Goal: Information Seeking & Learning: Compare options

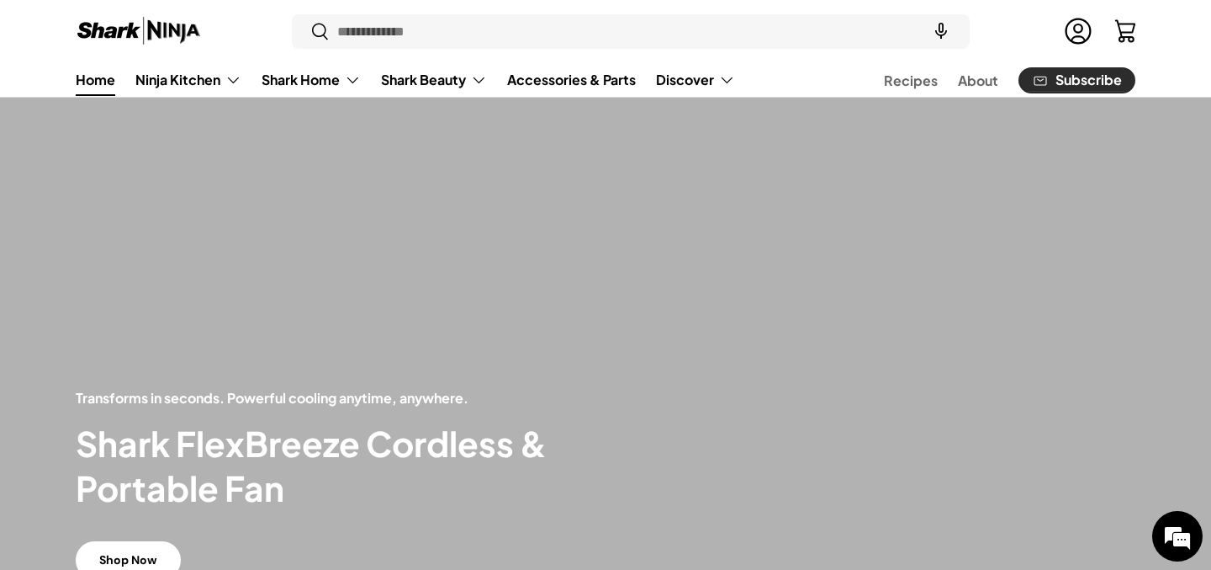
scroll to position [72, 0]
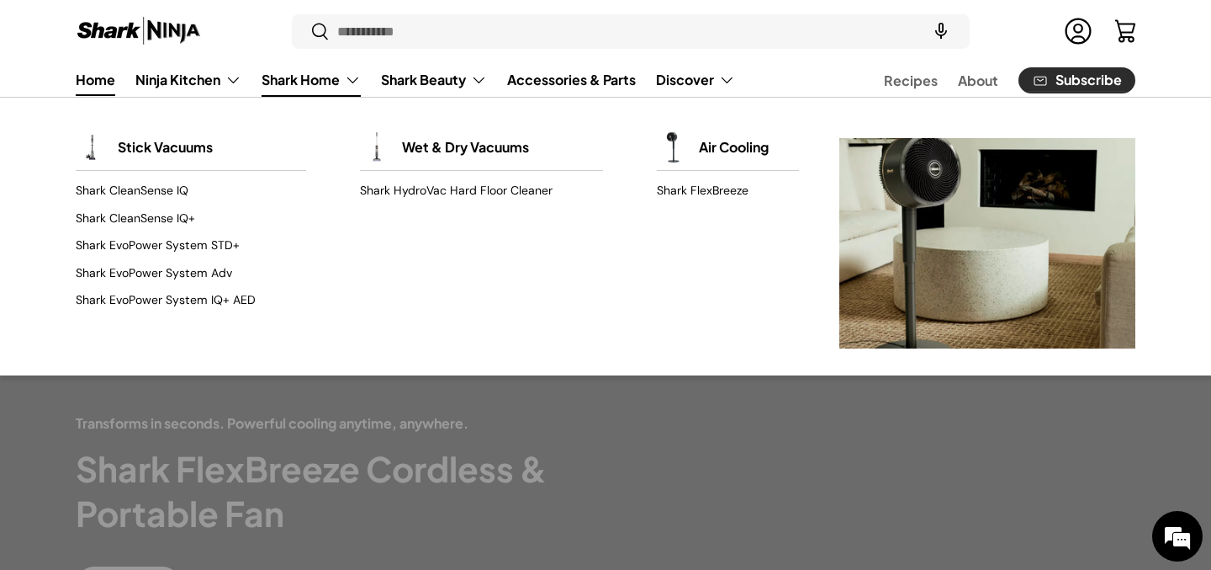
click at [288, 83] on link "Shark Home" at bounding box center [311, 80] width 99 height 34
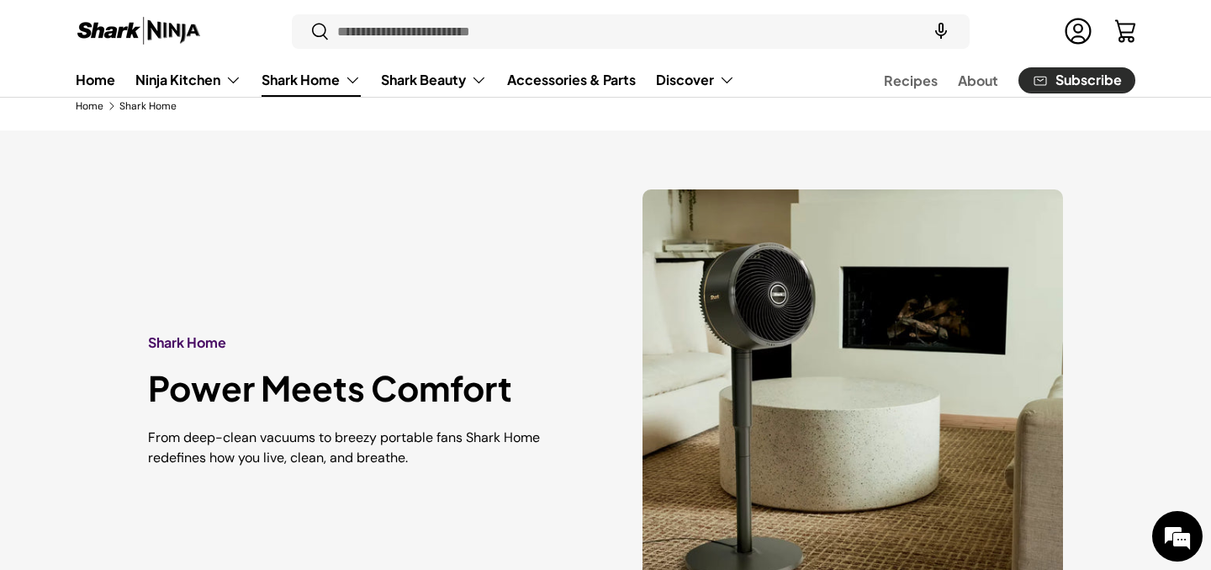
scroll to position [38, 0]
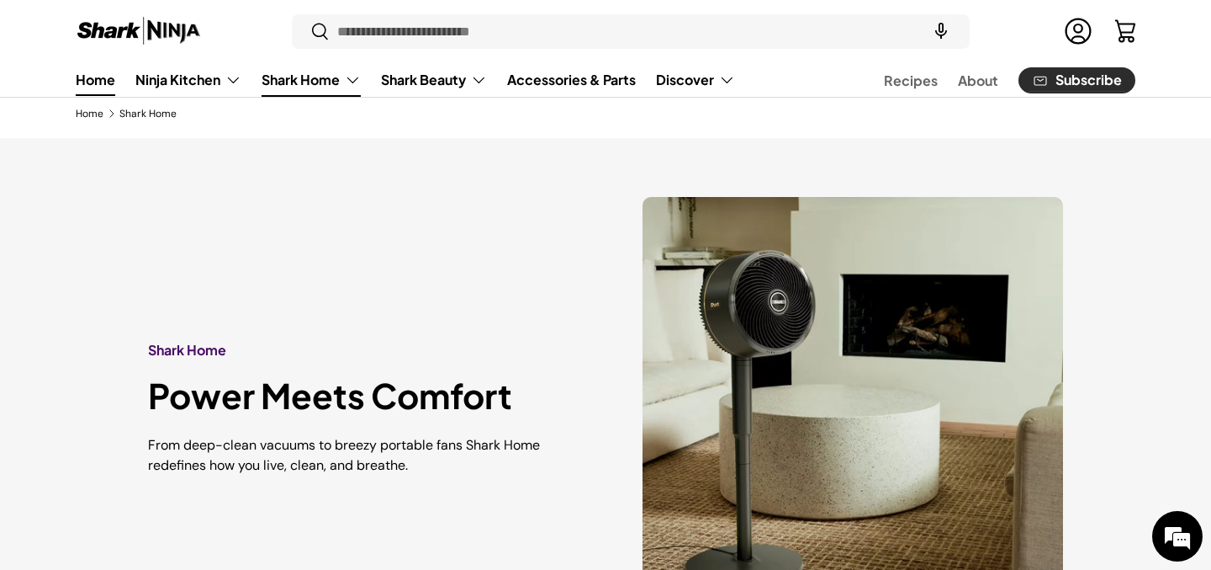
click at [99, 87] on link "Home" at bounding box center [96, 79] width 40 height 33
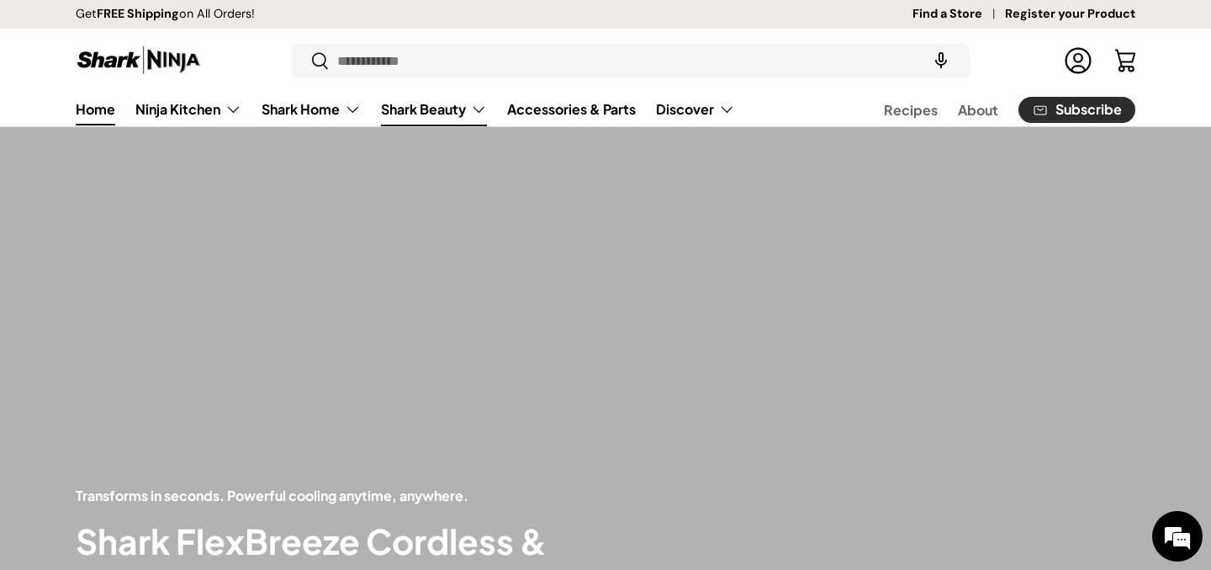
click at [402, 113] on link "Shark Beauty" at bounding box center [434, 110] width 106 height 34
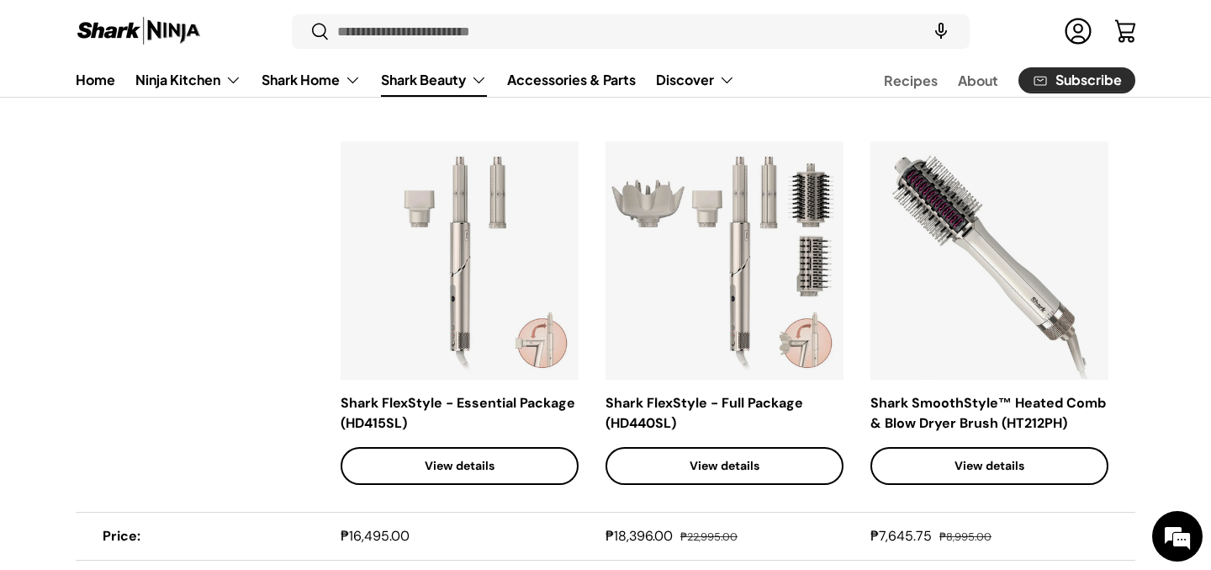
click at [477, 265] on img at bounding box center [460, 260] width 238 height 238
click at [405, 475] on link "View details" at bounding box center [460, 466] width 238 height 38
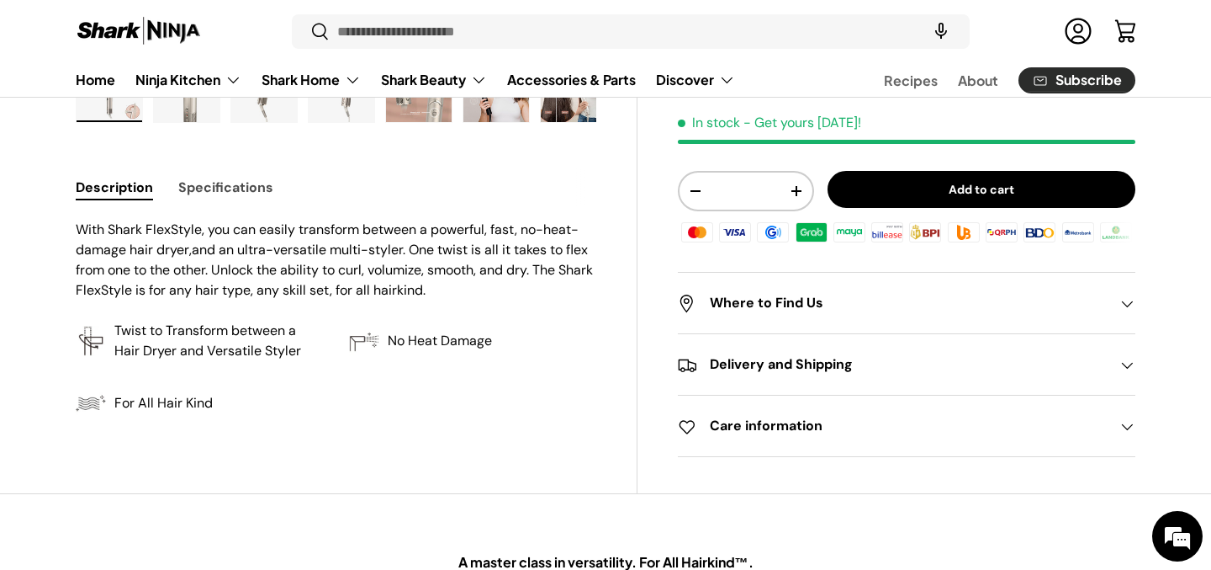
scroll to position [477, 0]
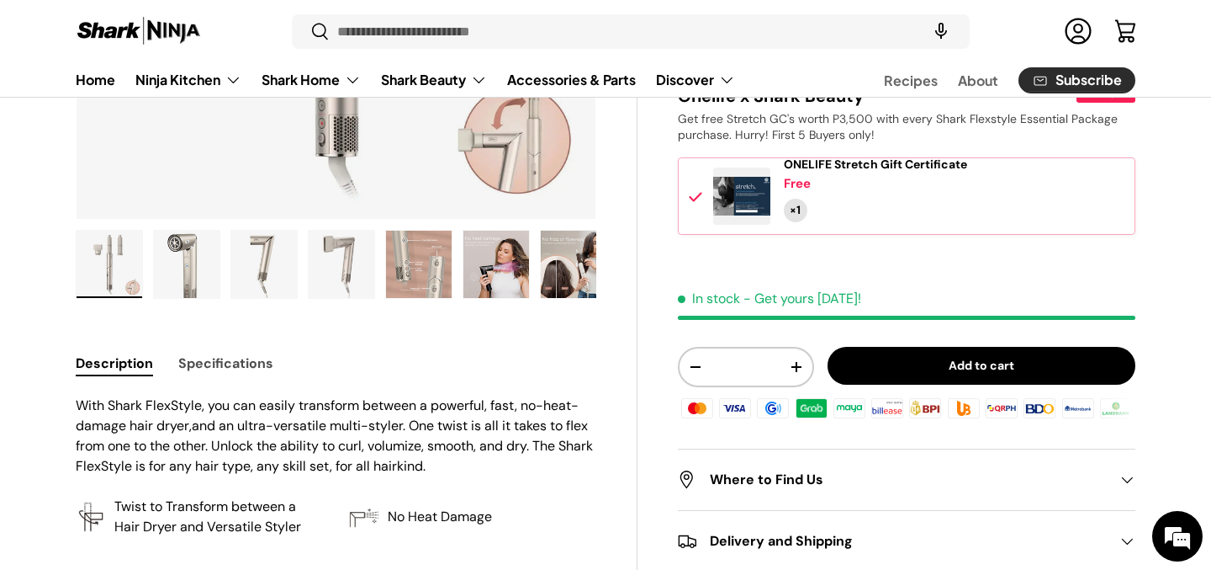
click at [219, 360] on button "Specifications" at bounding box center [225, 363] width 95 height 38
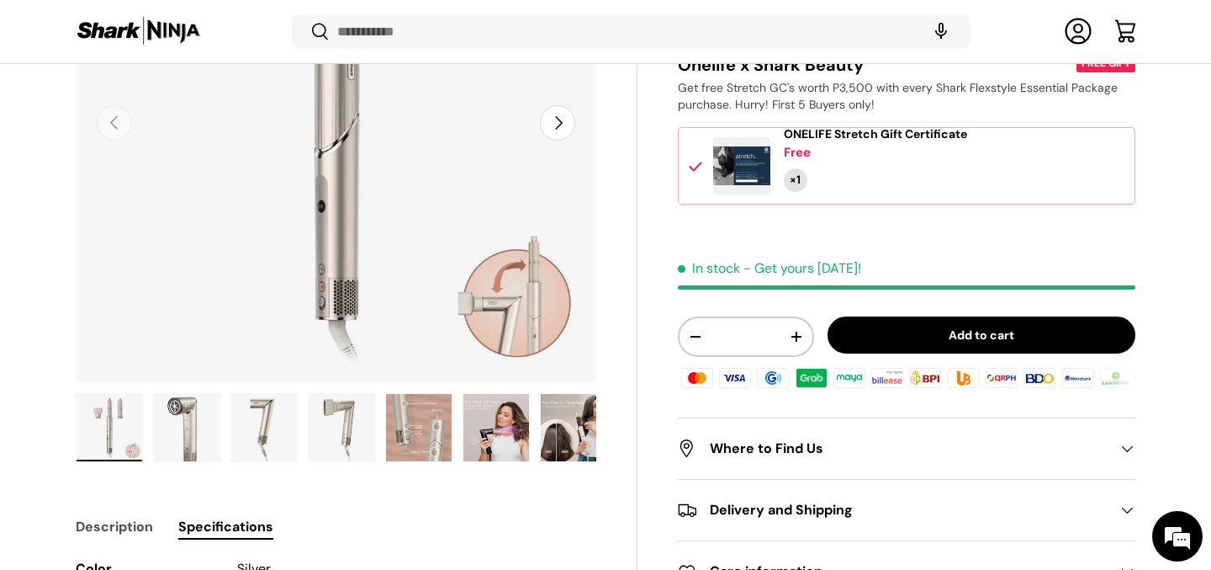
scroll to position [307, 0]
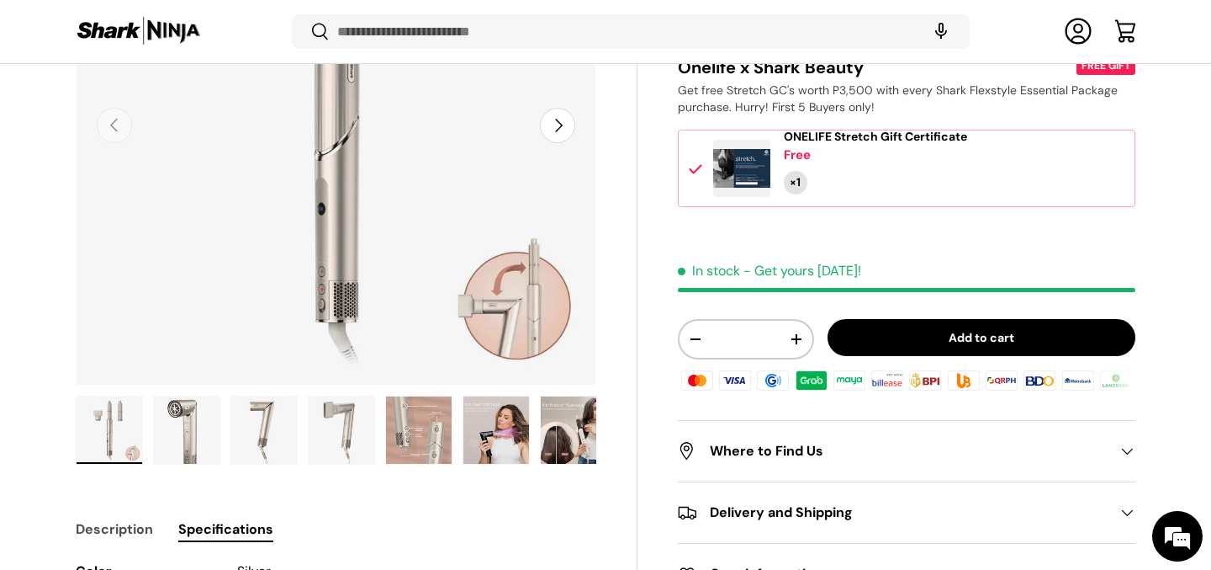
click at [129, 437] on img "Gallery Viewer" at bounding box center [110, 429] width 66 height 67
click at [176, 432] on img "Gallery Viewer" at bounding box center [187, 429] width 66 height 67
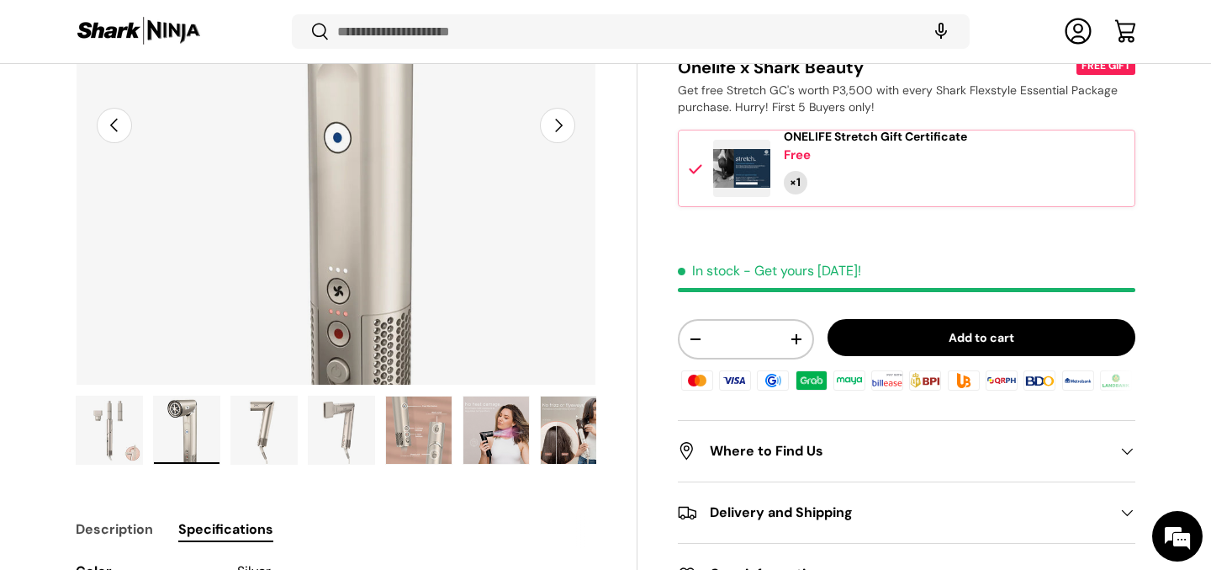
click at [259, 428] on img "Gallery Viewer" at bounding box center [264, 429] width 66 height 67
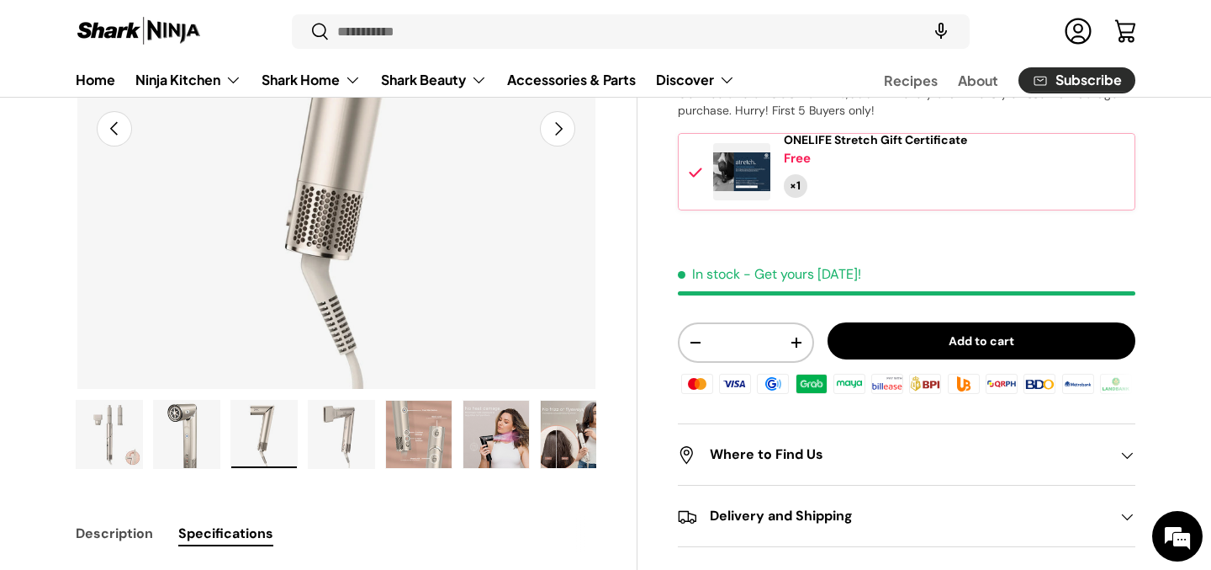
scroll to position [250, 0]
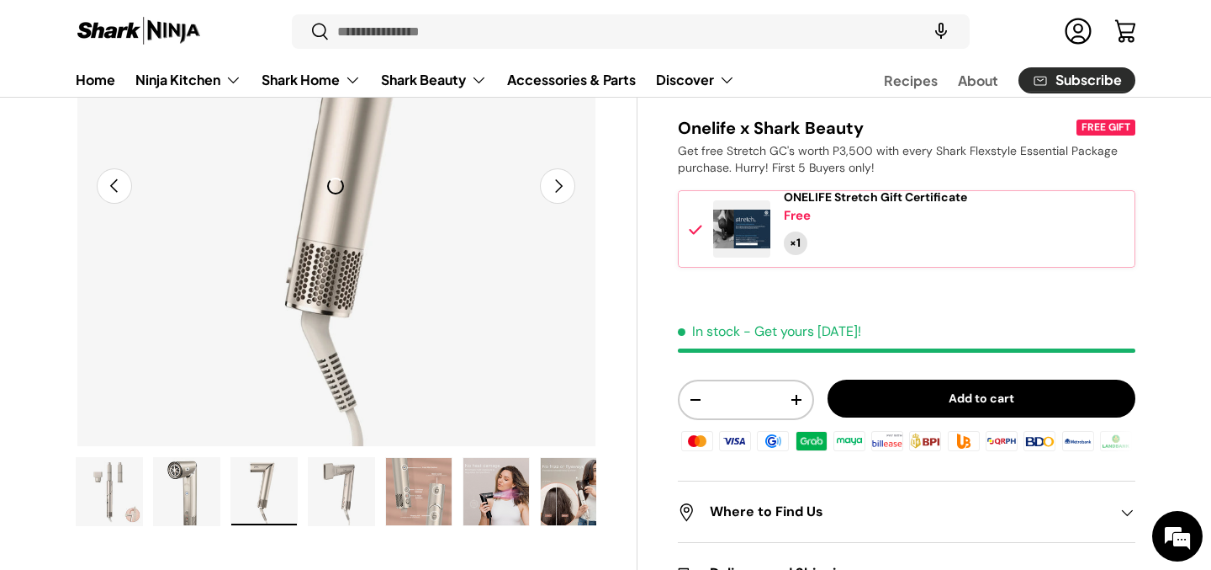
click at [405, 498] on img "Gallery Viewer" at bounding box center [419, 491] width 66 height 67
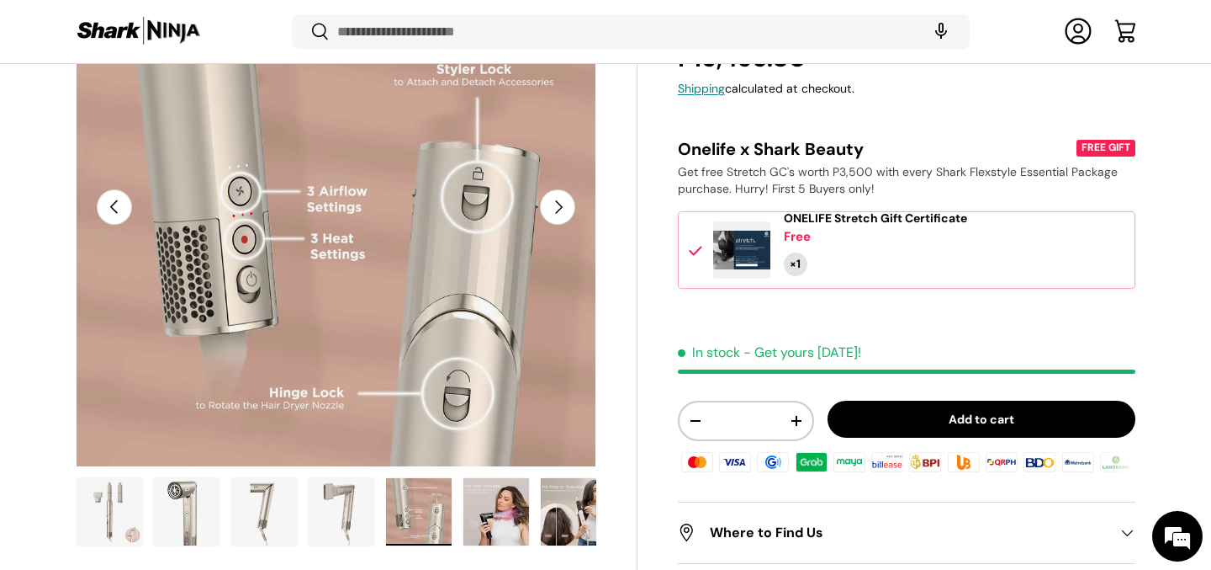
scroll to position [252, 0]
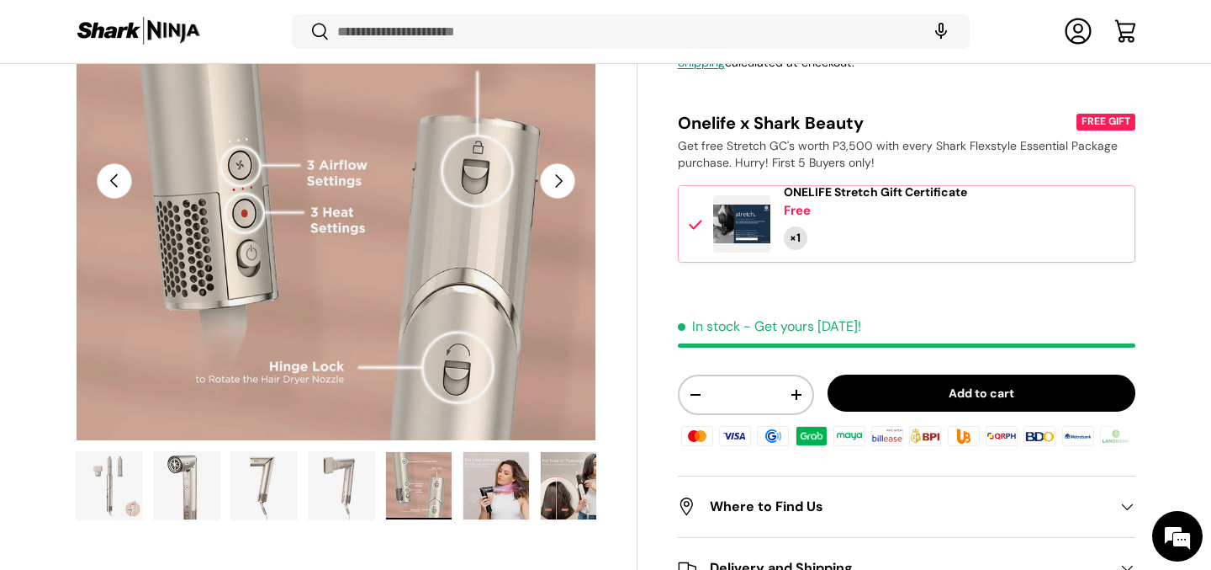
click at [494, 496] on img "Gallery Viewer" at bounding box center [497, 485] width 66 height 67
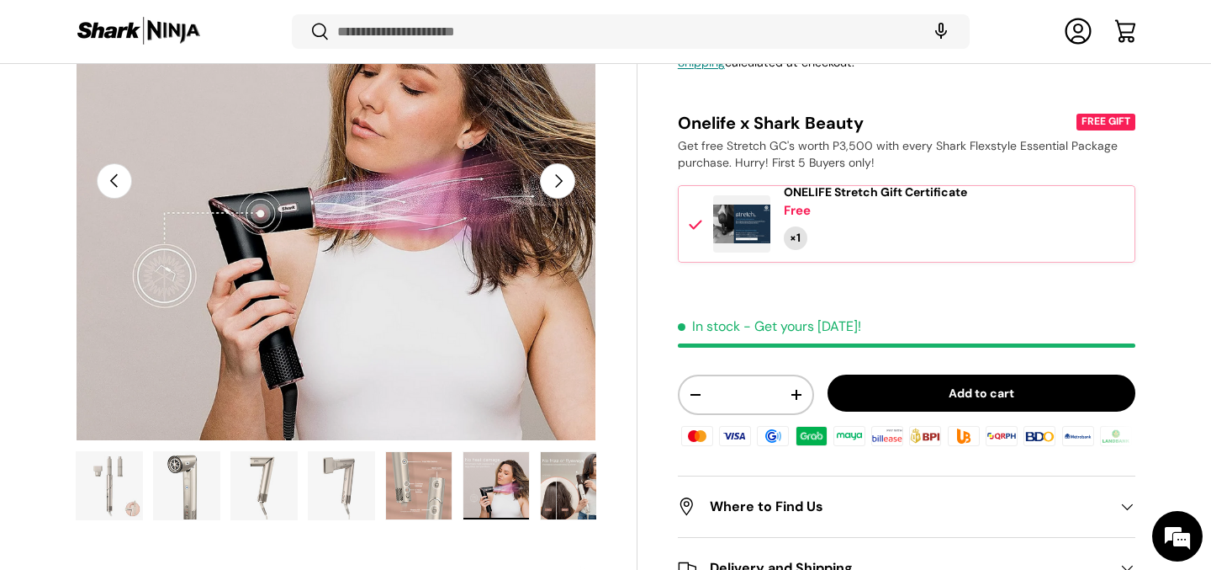
click at [541, 501] on img "Gallery Viewer" at bounding box center [574, 485] width 66 height 67
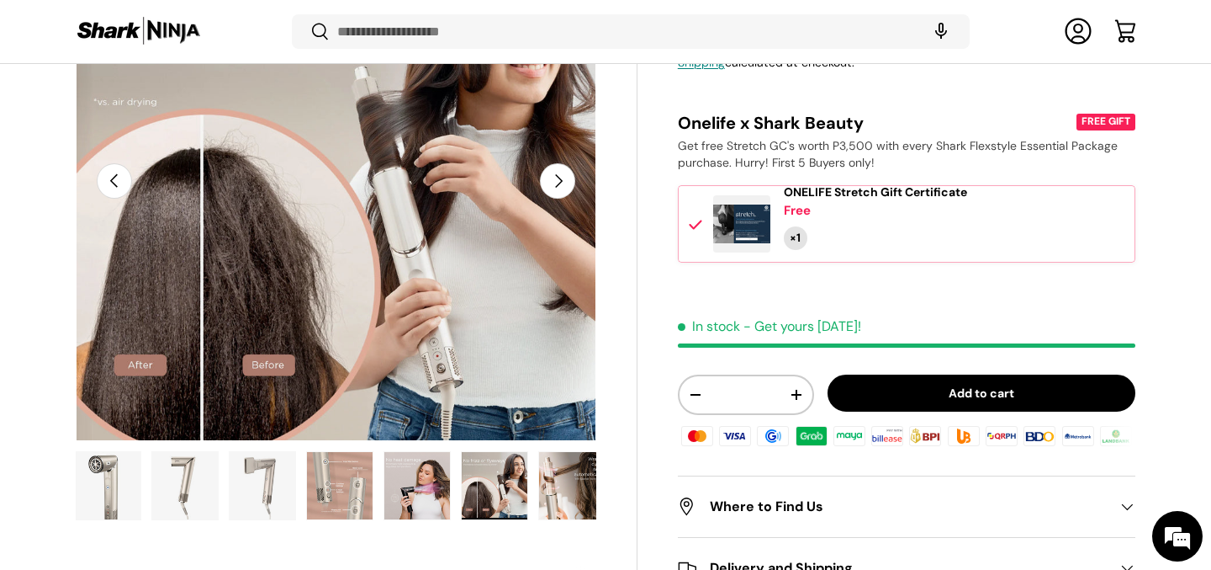
scroll to position [0, 88]
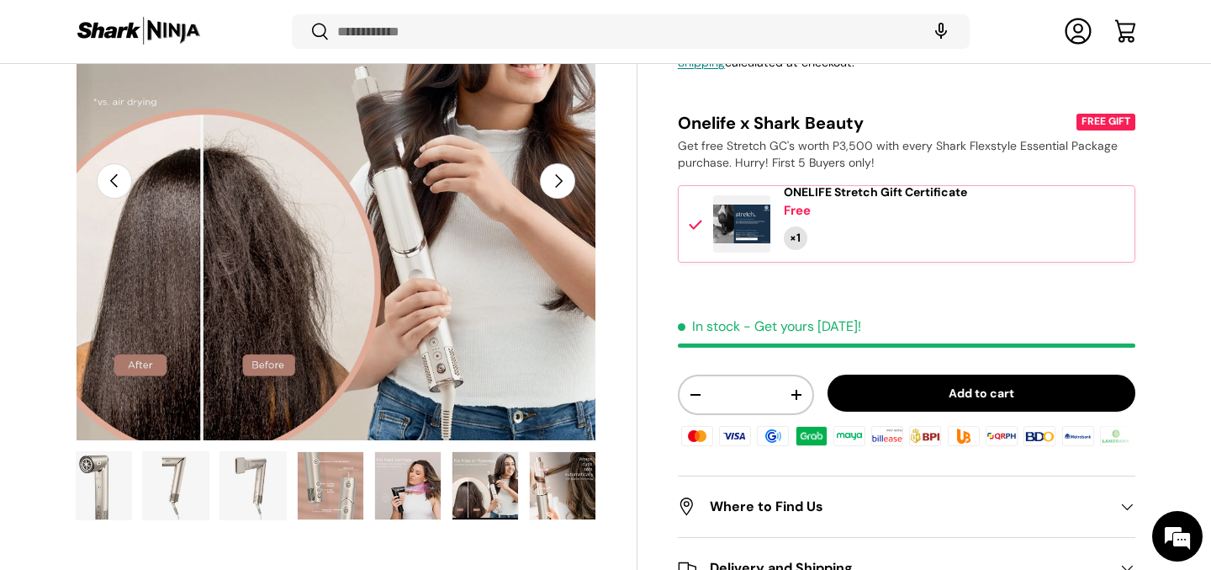
click at [568, 480] on img "Gallery Viewer" at bounding box center [563, 485] width 66 height 67
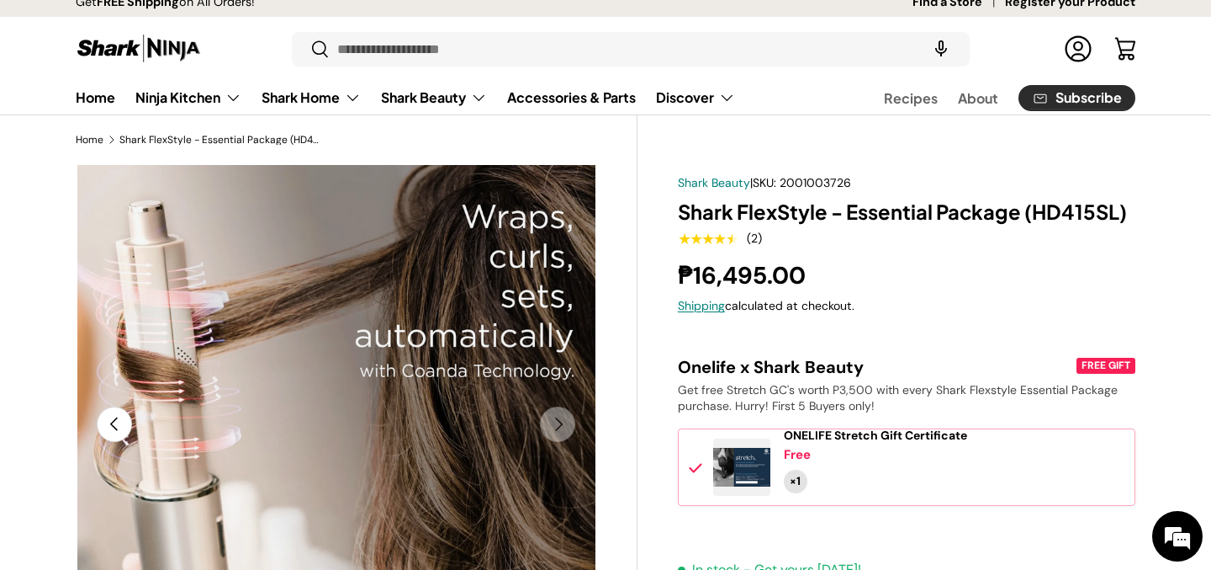
scroll to position [0, 0]
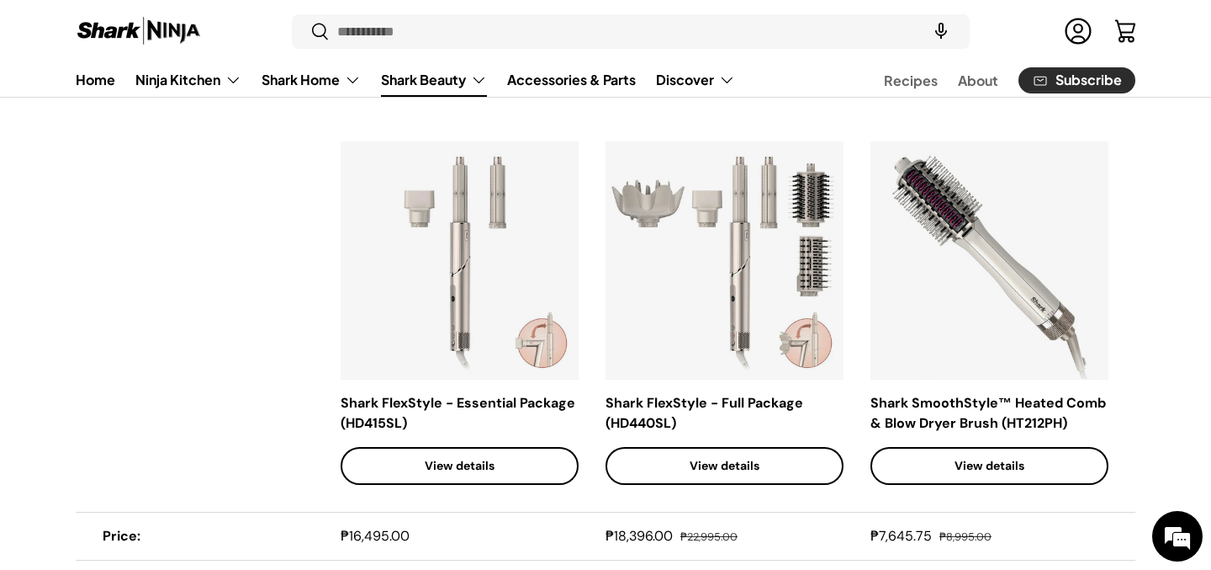
click at [683, 389] on div "Shark FlexStyle - Full Package (HD440SL) Add to cart Add to cart View details V…" at bounding box center [725, 312] width 238 height 343
click at [675, 460] on link "View details" at bounding box center [725, 466] width 238 height 38
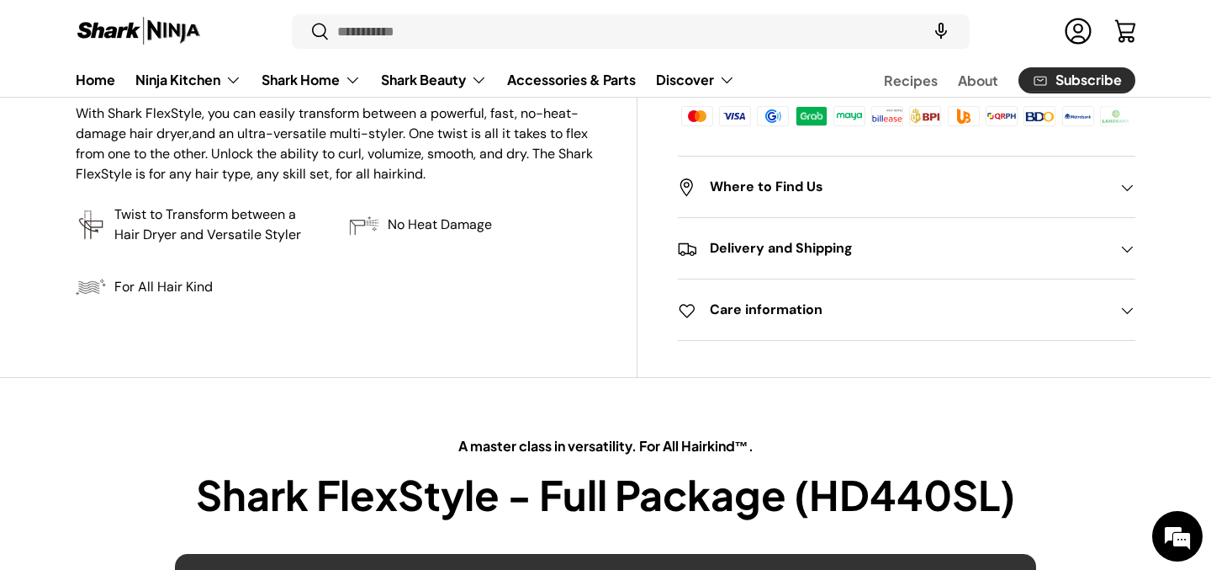
scroll to position [648, 0]
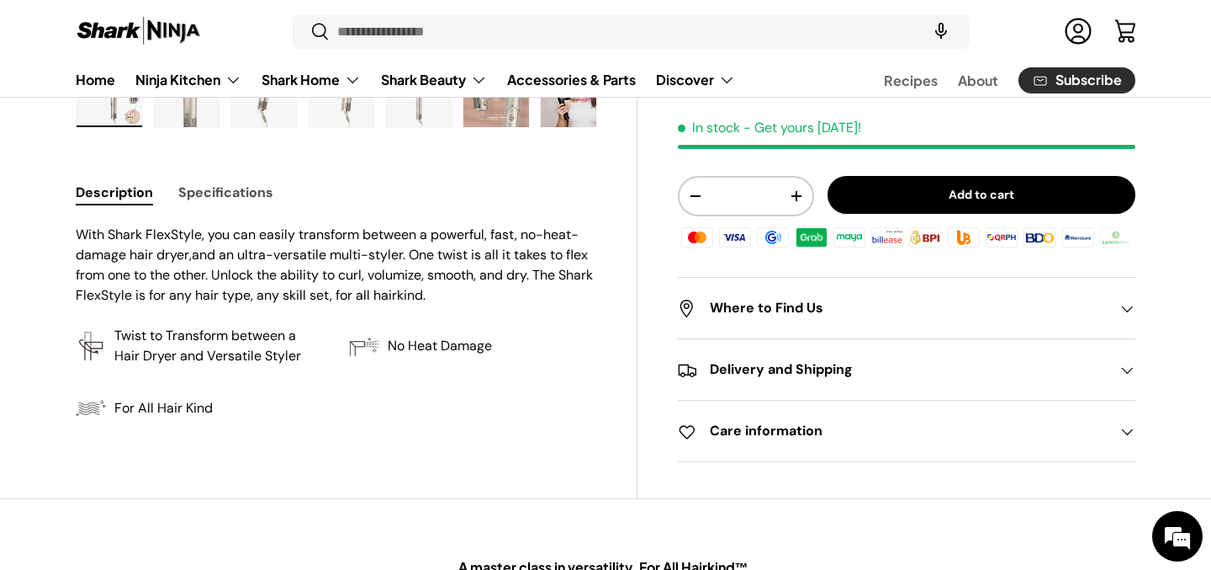
click at [212, 202] on button "Specifications" at bounding box center [225, 192] width 95 height 38
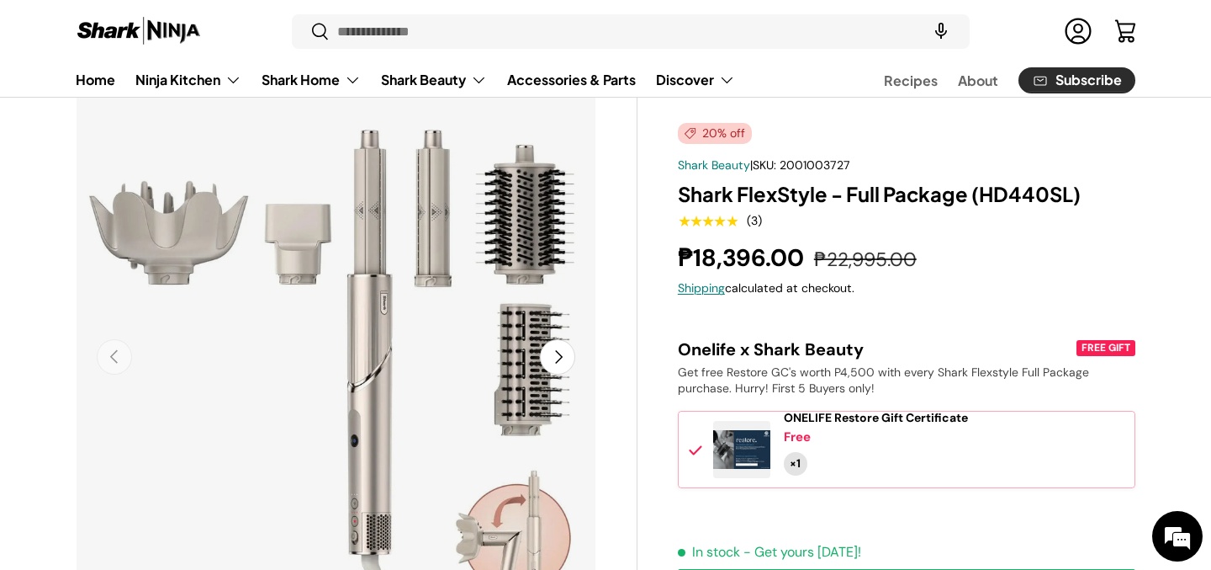
scroll to position [0, 0]
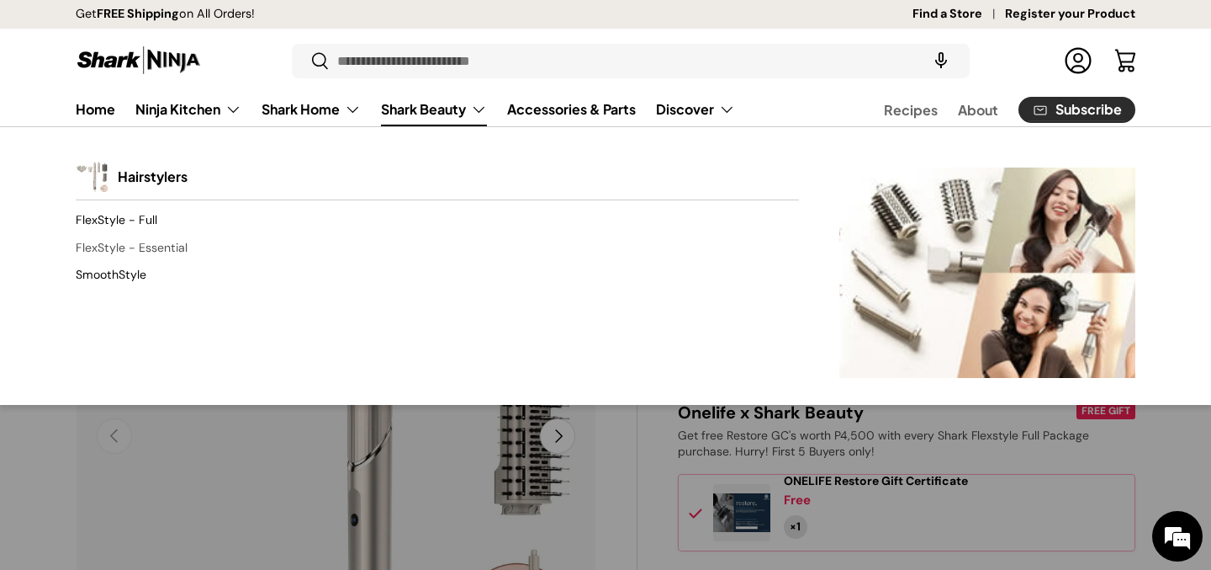
click at [147, 244] on link "FlexStyle - Essential" at bounding box center [437, 247] width 723 height 27
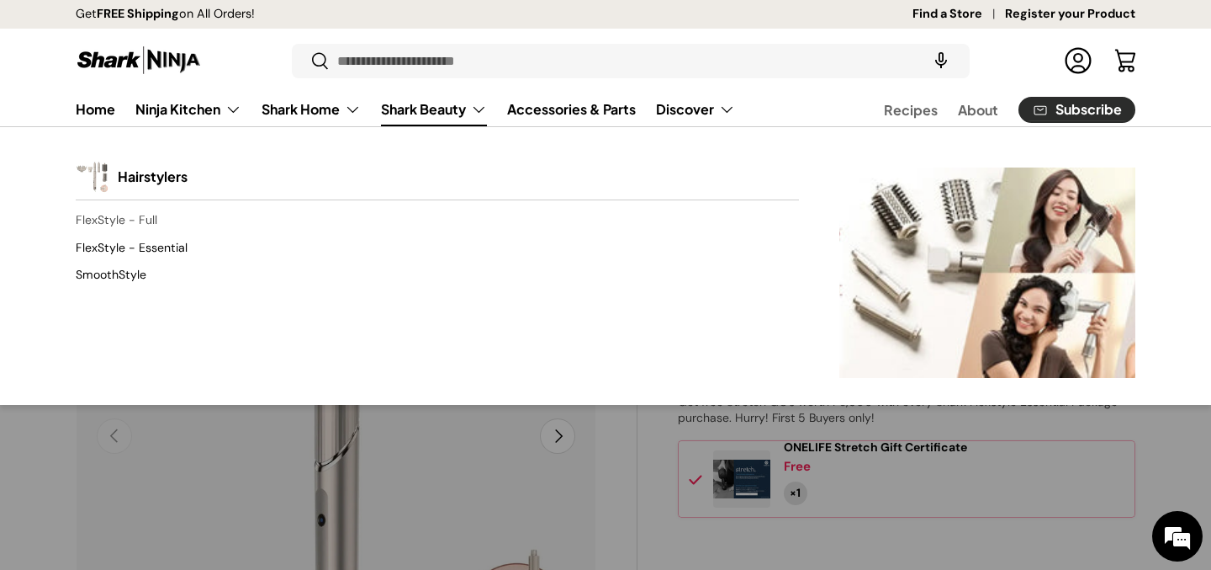
click at [146, 230] on link "FlexStyle - Full" at bounding box center [437, 220] width 723 height 27
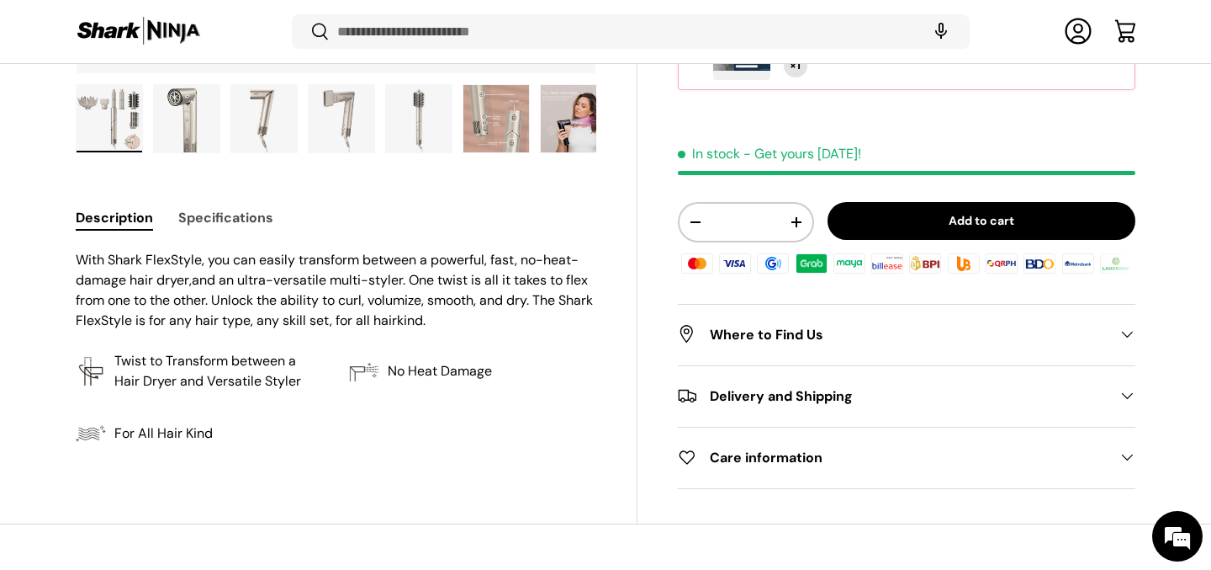
scroll to position [716, 0]
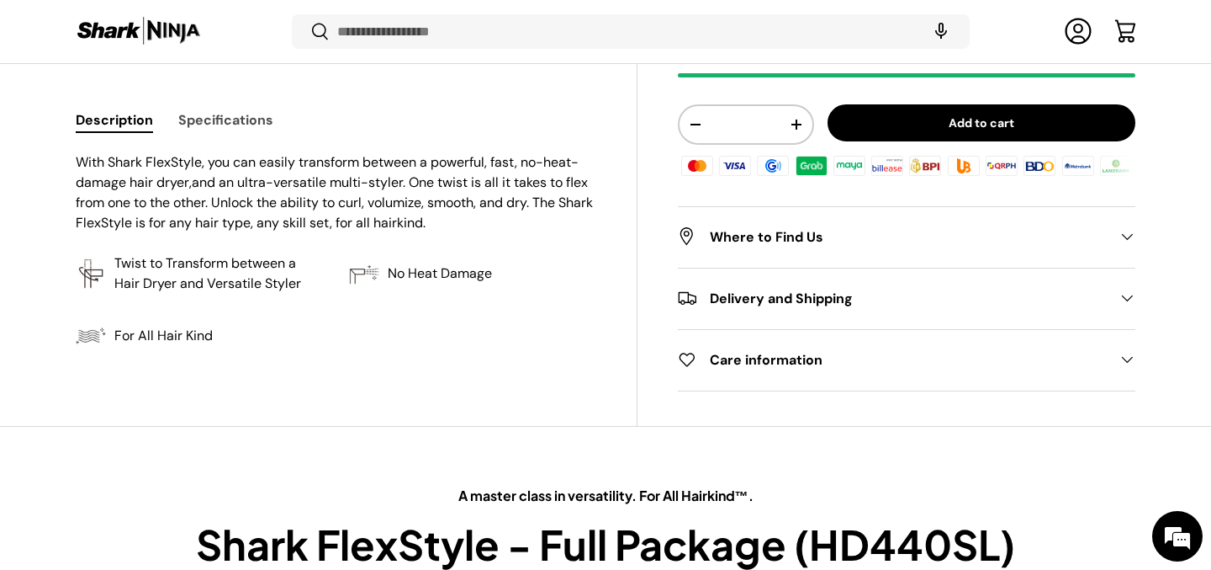
click at [213, 120] on button "Specifications" at bounding box center [225, 120] width 95 height 38
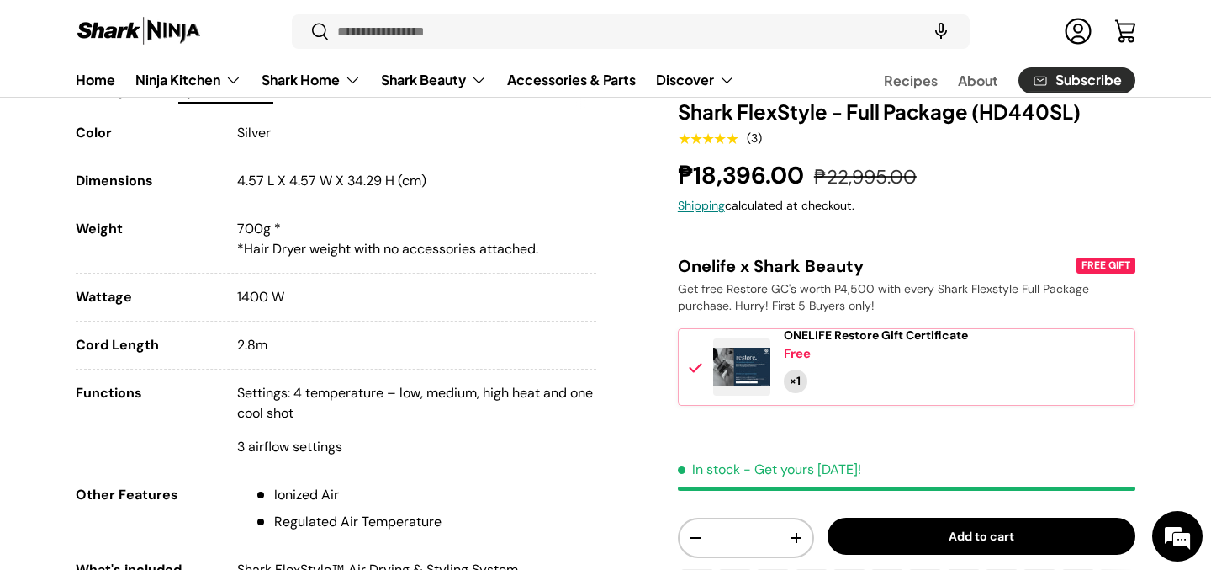
scroll to position [721, 0]
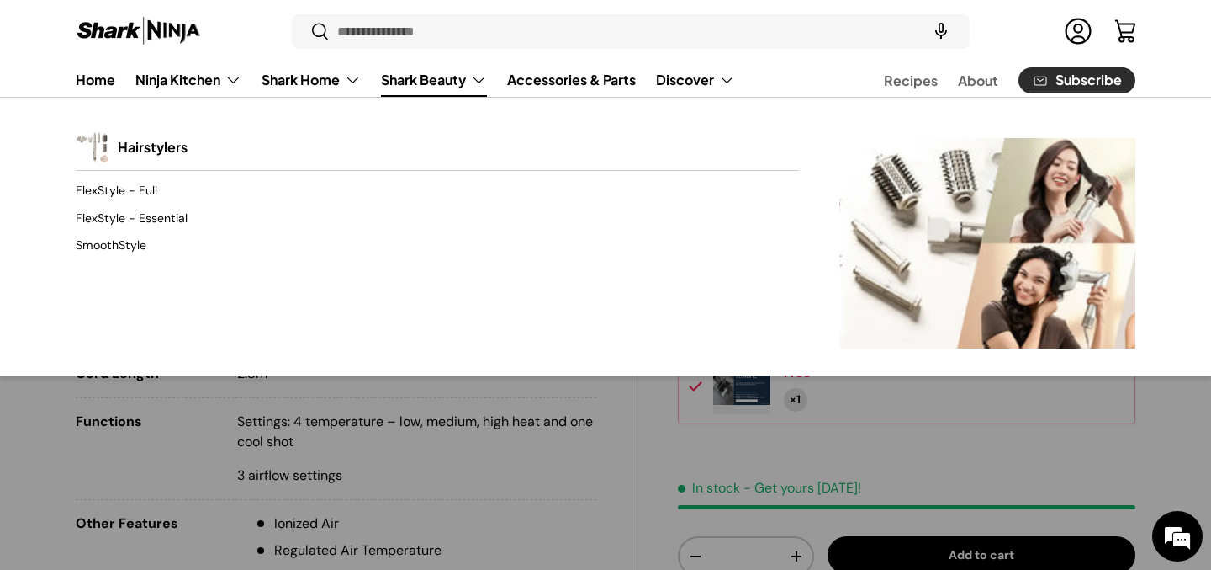
click at [430, 71] on link "Shark Beauty" at bounding box center [434, 80] width 106 height 34
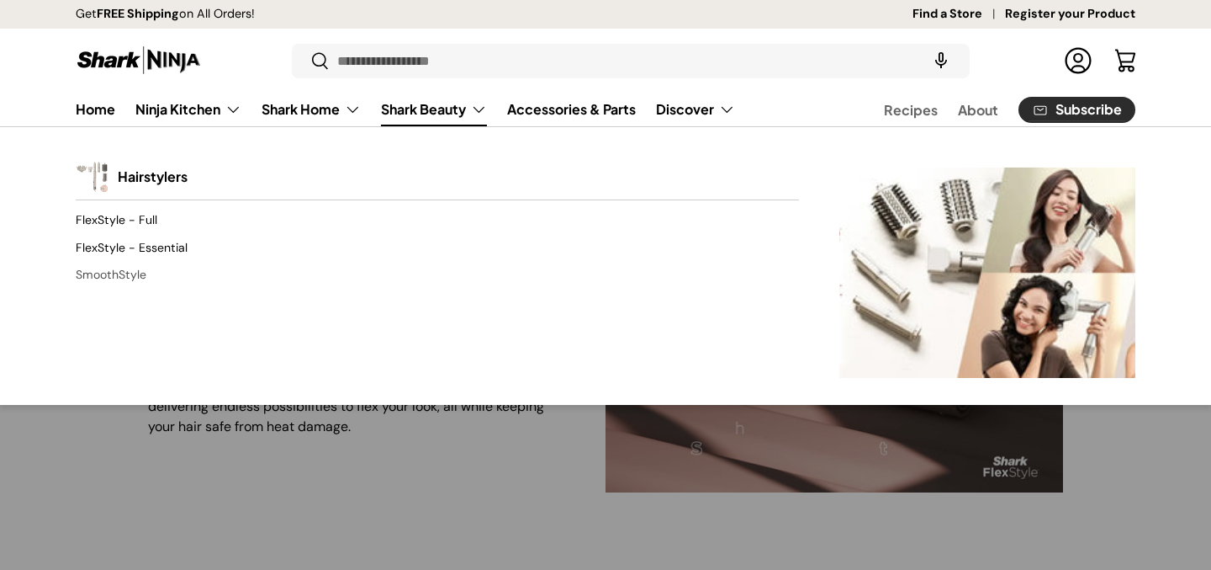
click at [101, 276] on link "SmoothStyle" at bounding box center [437, 275] width 723 height 27
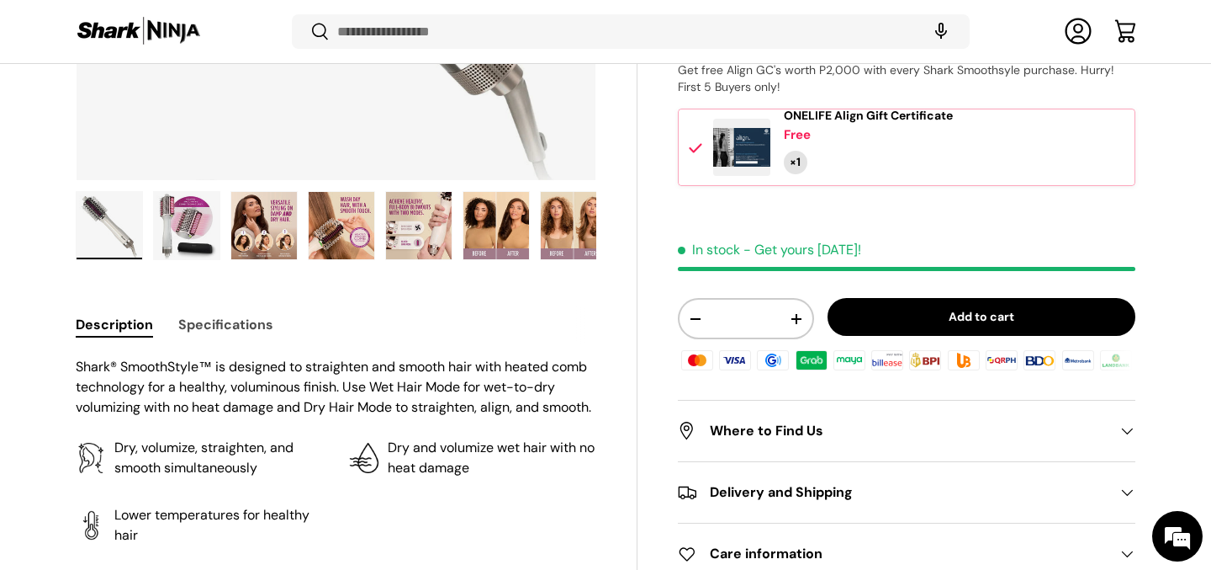
scroll to position [647, 0]
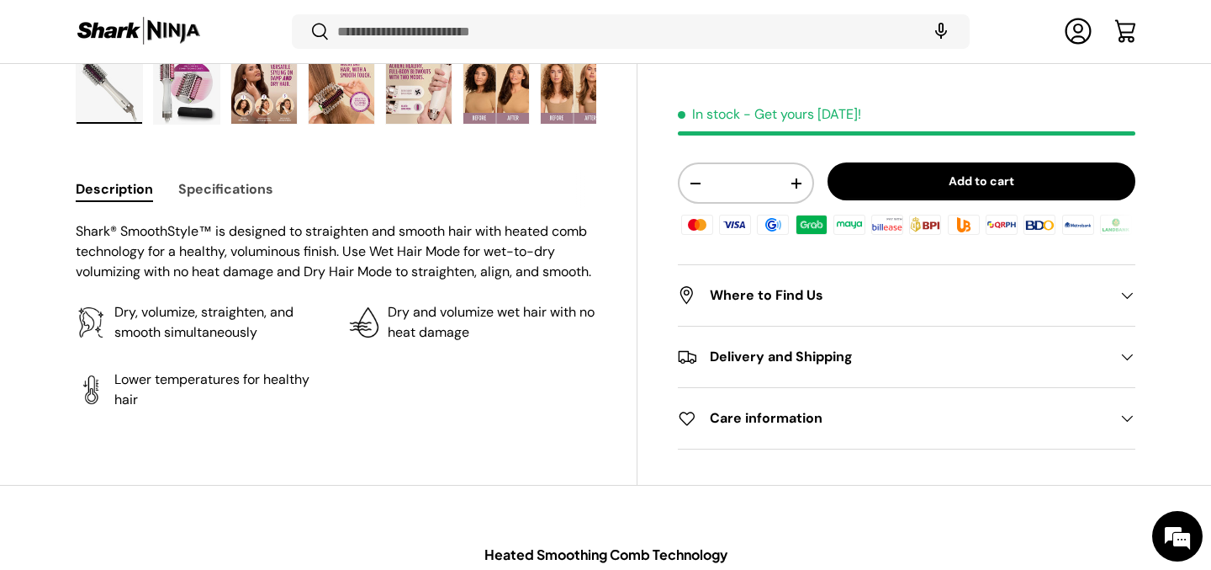
click at [198, 199] on button "Specifications" at bounding box center [225, 189] width 95 height 38
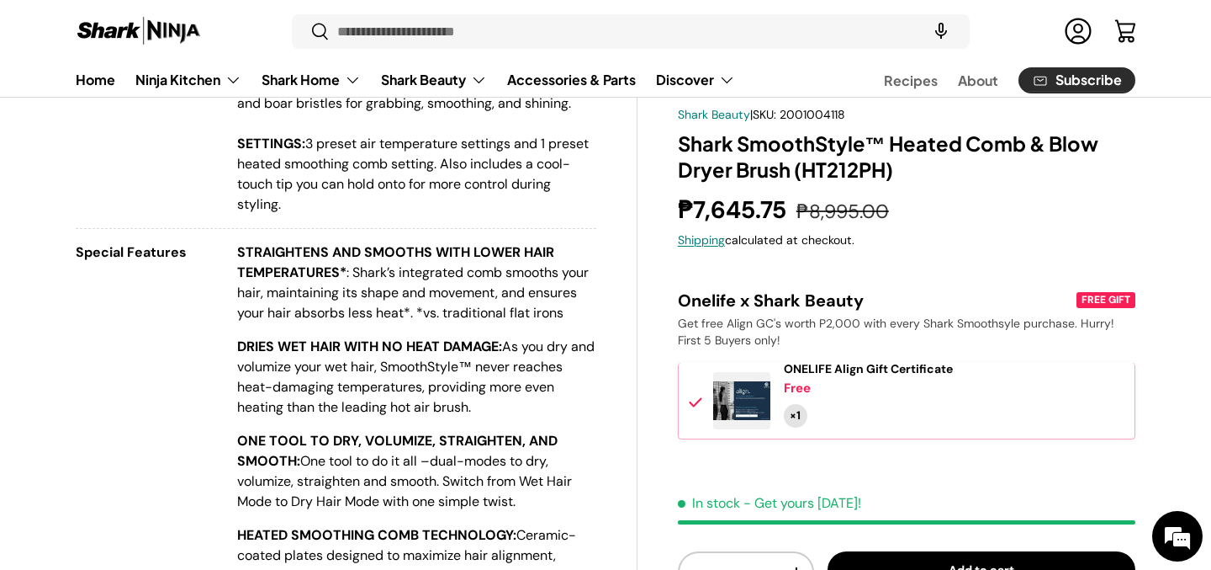
scroll to position [0, 0]
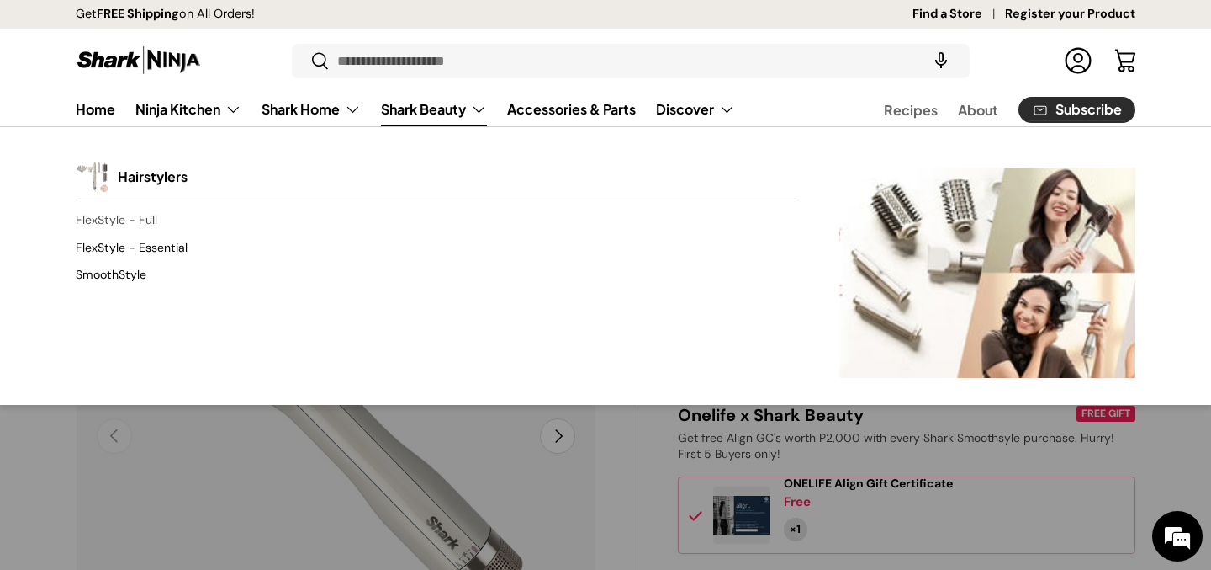
click at [149, 225] on link "FlexStyle - Full" at bounding box center [437, 220] width 723 height 27
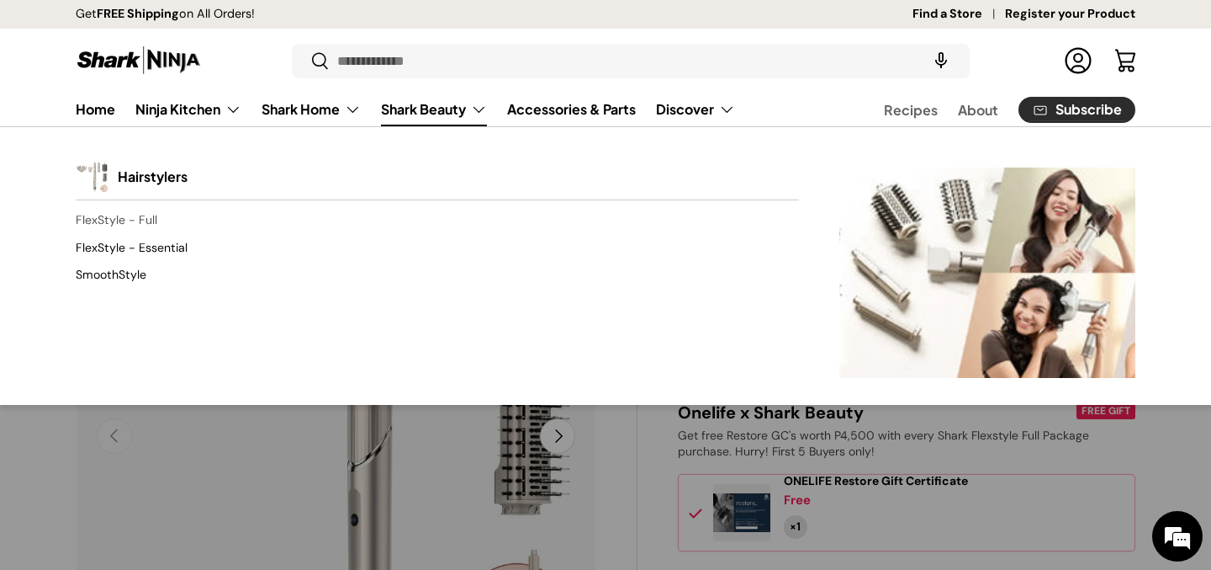
click at [127, 220] on link "FlexStyle - Full" at bounding box center [437, 220] width 723 height 27
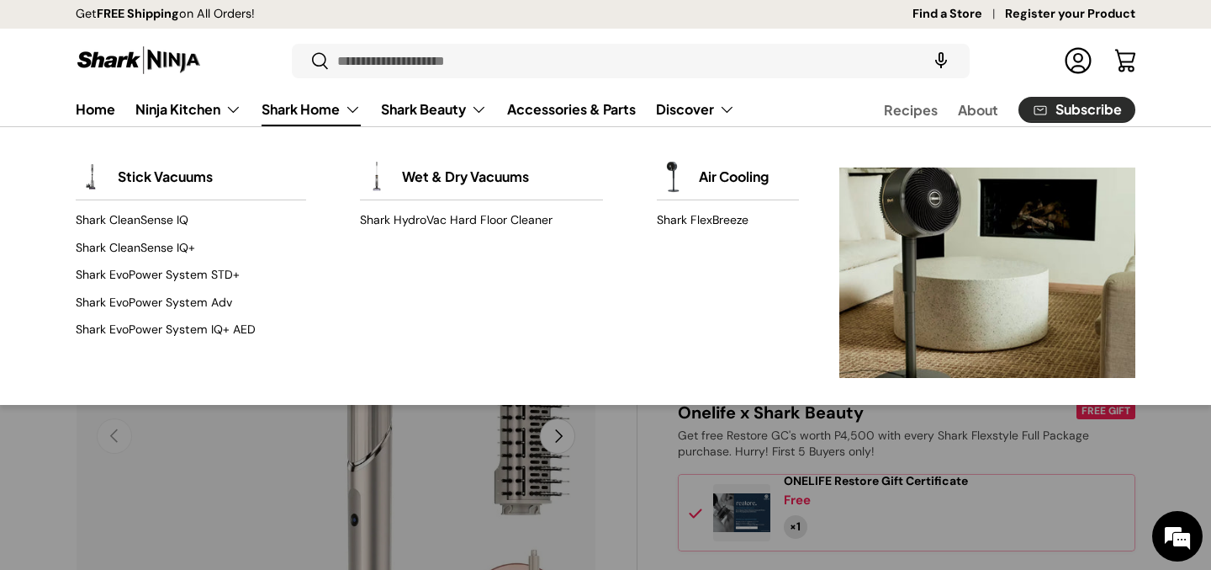
click at [305, 114] on link "Shark Home" at bounding box center [311, 110] width 99 height 34
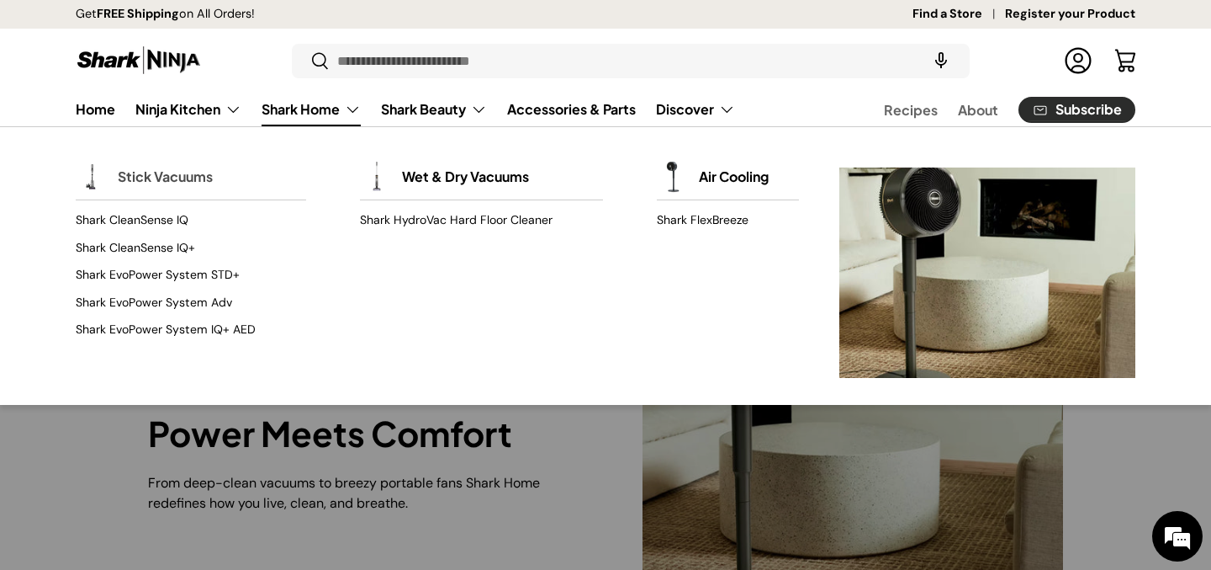
click at [191, 176] on link "Stick Vacuums" at bounding box center [165, 176] width 95 height 37
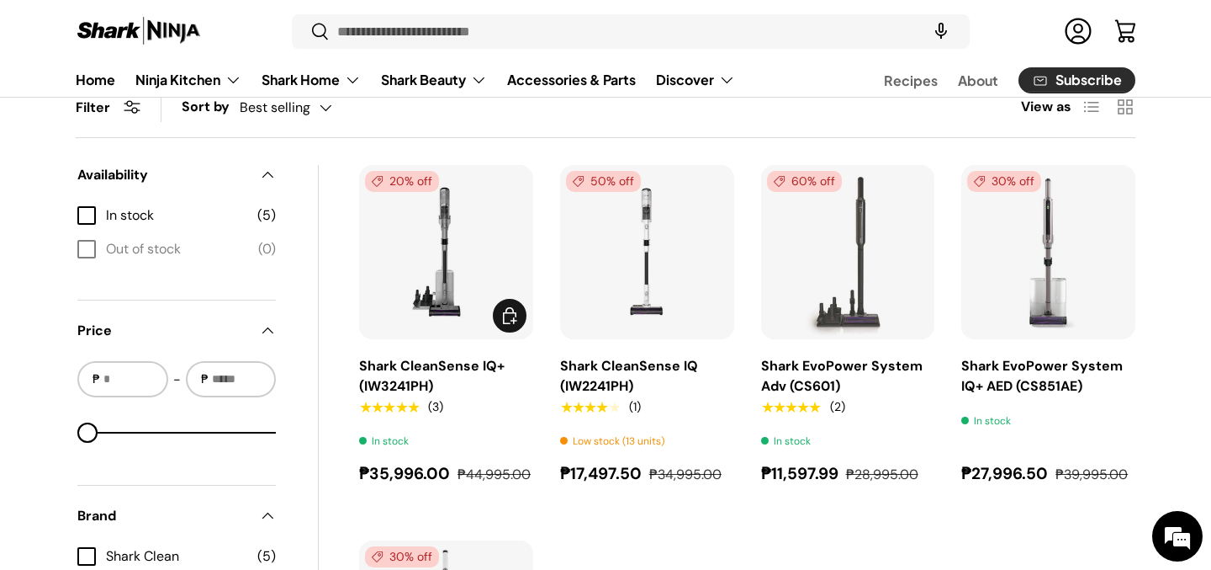
scroll to position [550, 0]
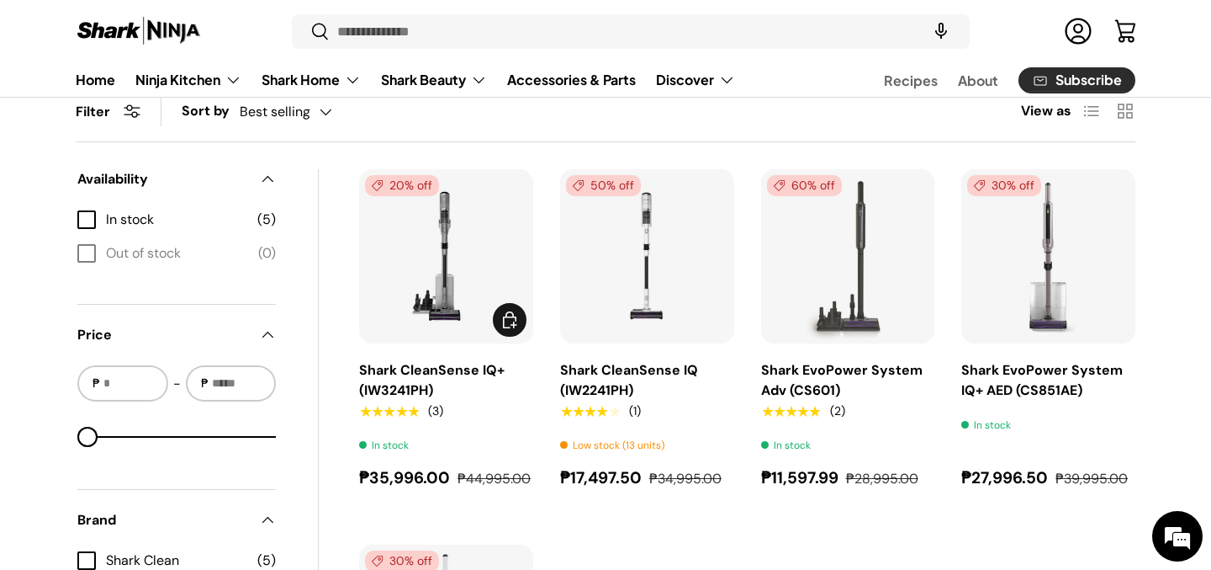
click at [0, 0] on img "Shark CleanSense IQ+ (IW3241PH)" at bounding box center [0, 0] width 0 height 0
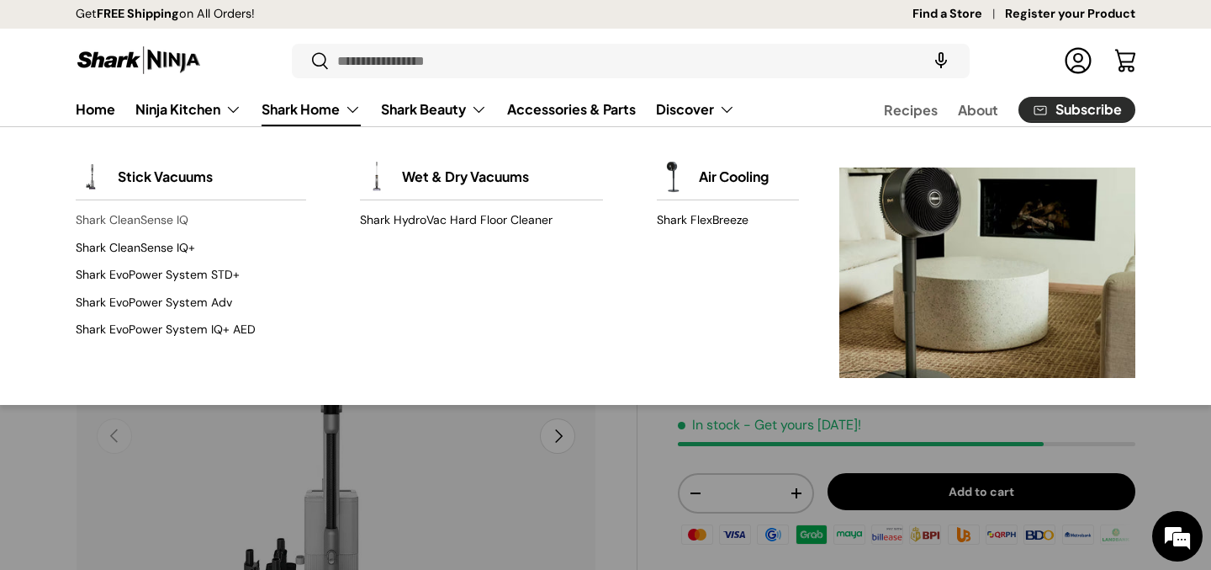
click at [181, 221] on link "Shark CleanSense IQ" at bounding box center [191, 220] width 230 height 27
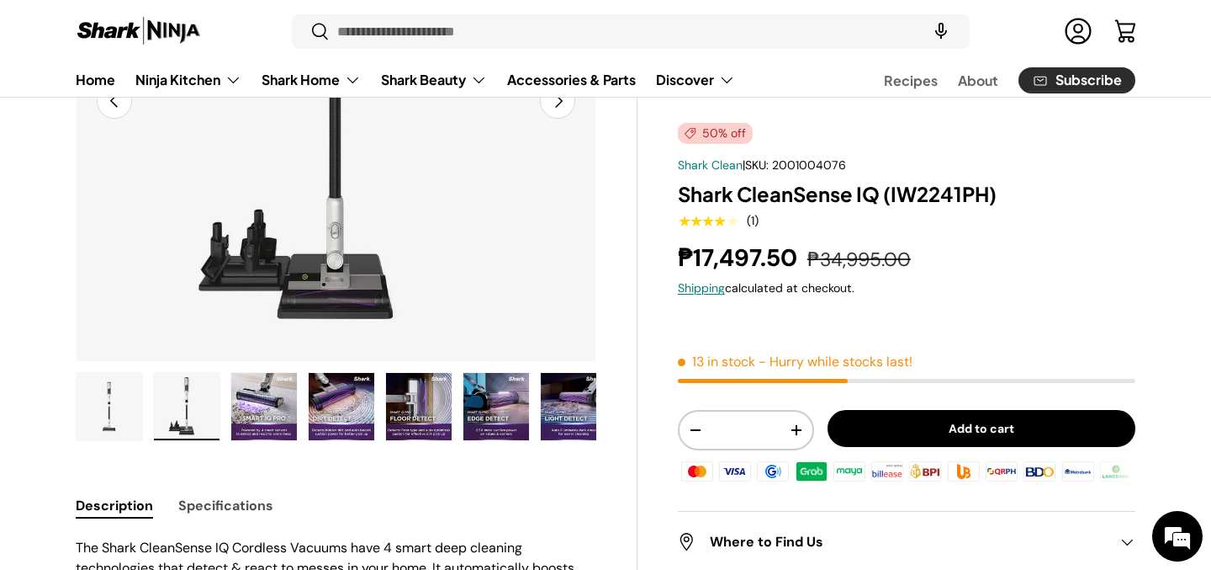
scroll to position [334, 0]
click at [230, 487] on button "Specifications" at bounding box center [225, 506] width 95 height 38
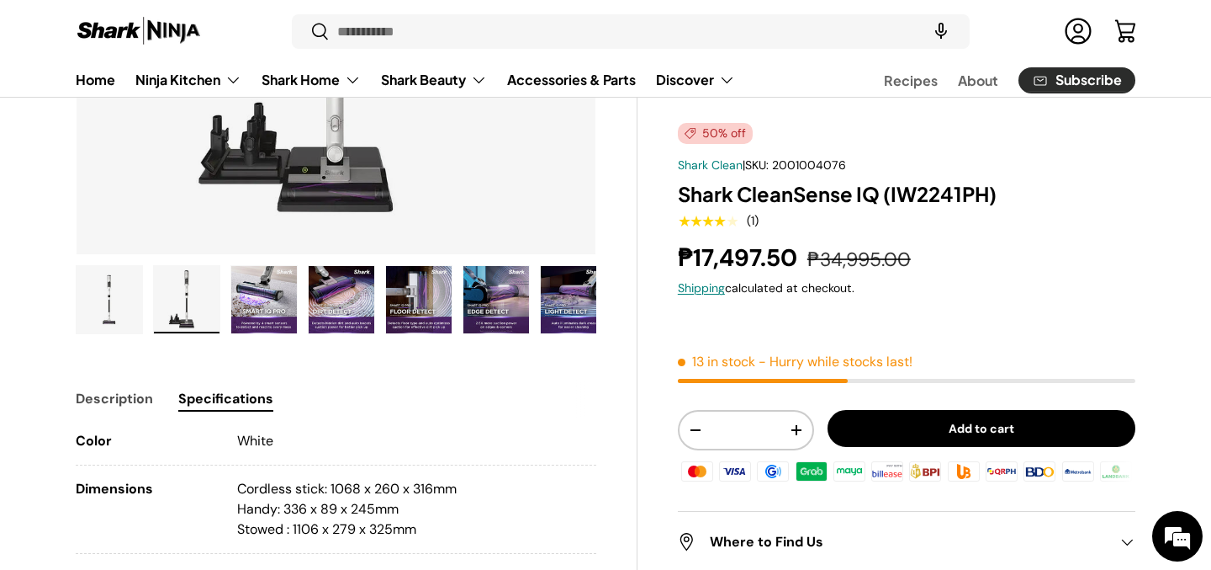
scroll to position [437, 0]
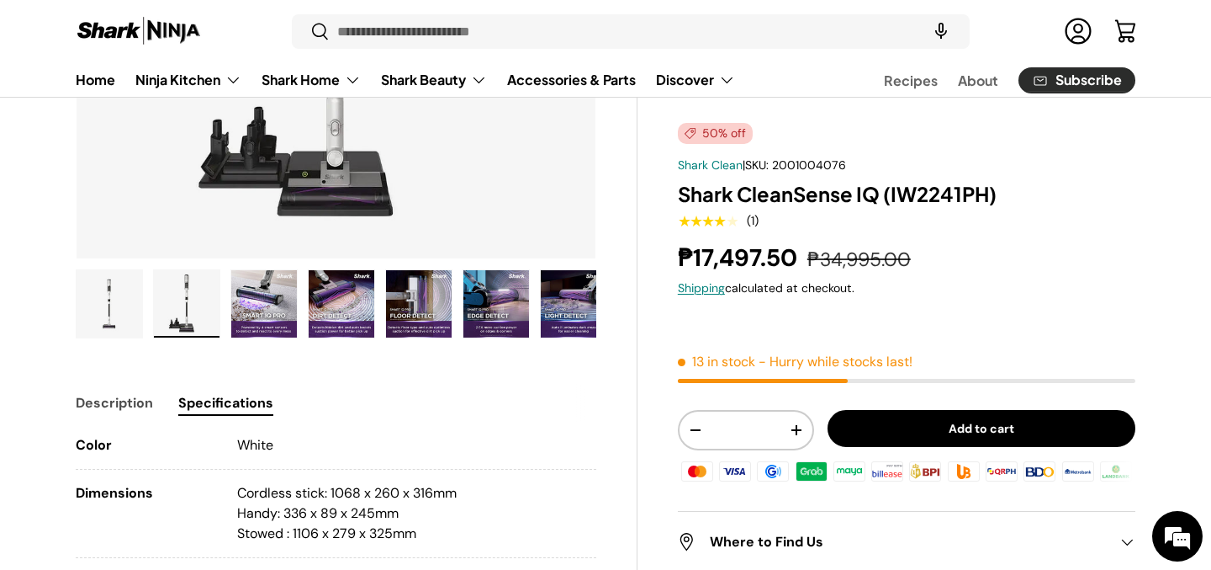
click at [310, 315] on img "Gallery Viewer" at bounding box center [342, 303] width 66 height 67
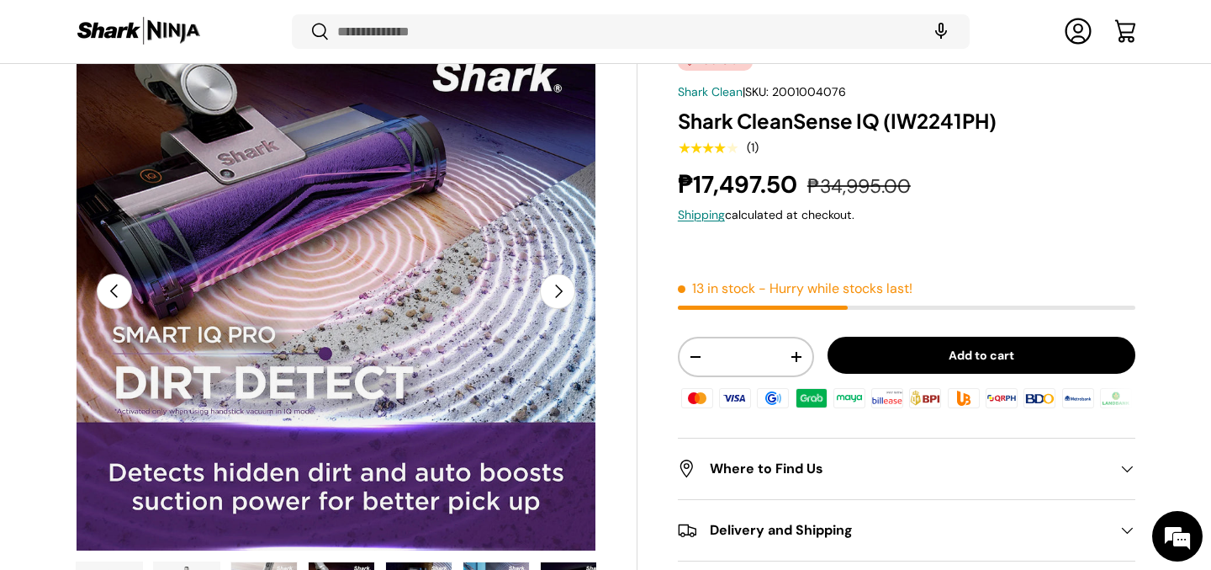
scroll to position [259, 0]
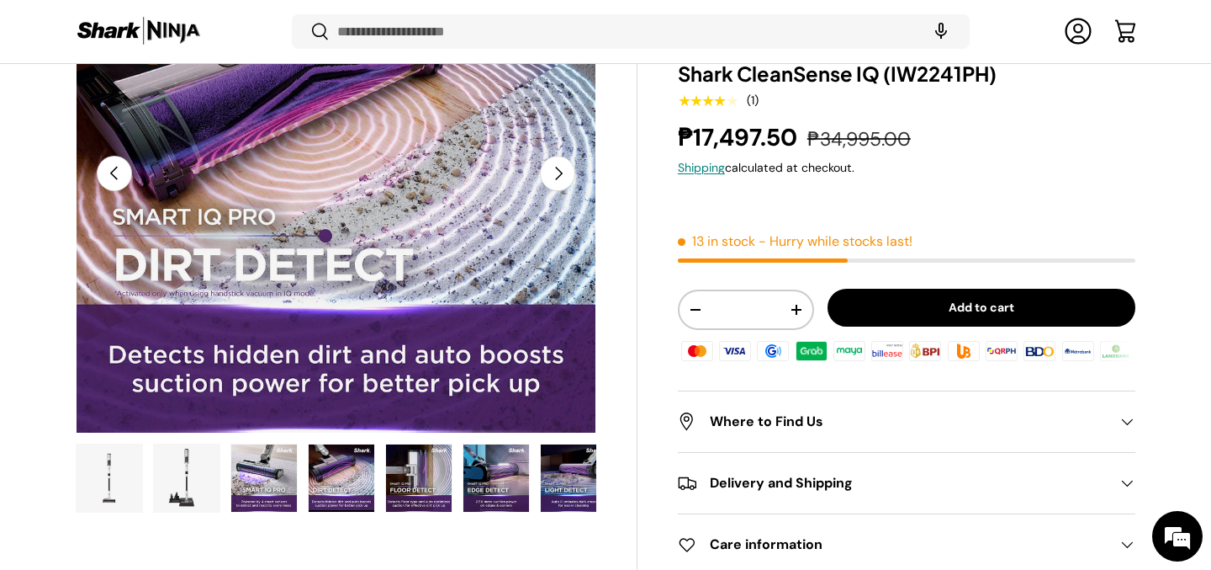
click at [358, 504] on img "Gallery Viewer" at bounding box center [342, 477] width 66 height 67
click at [389, 480] on img "Gallery Viewer" at bounding box center [419, 477] width 66 height 67
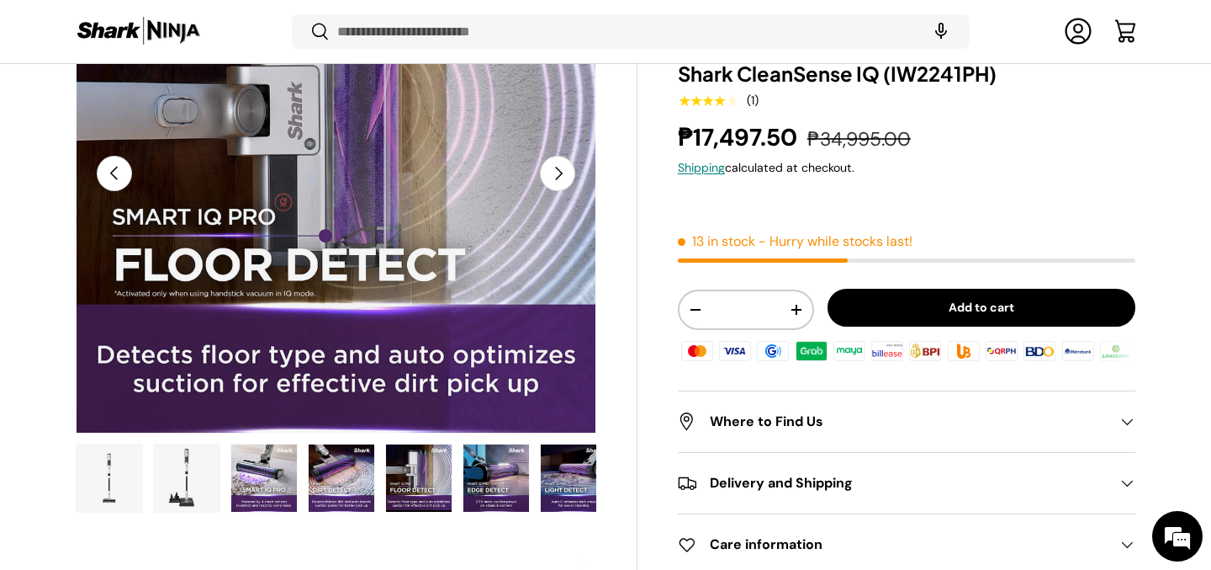
click at [474, 493] on img "Gallery Viewer" at bounding box center [497, 477] width 66 height 67
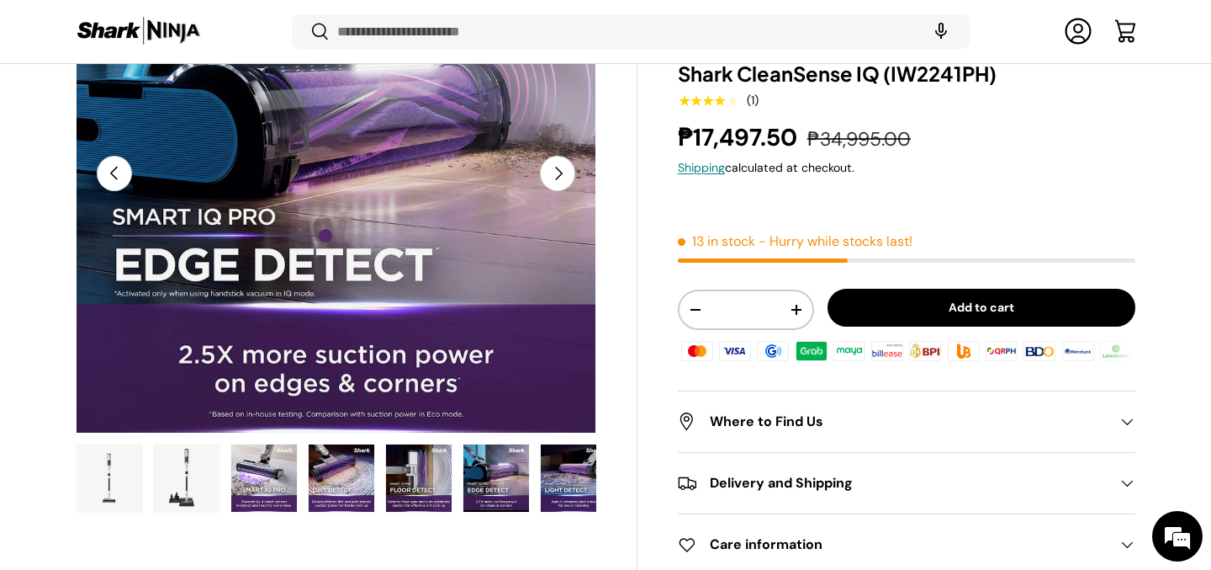
click at [560, 486] on img "Gallery Viewer" at bounding box center [574, 477] width 66 height 67
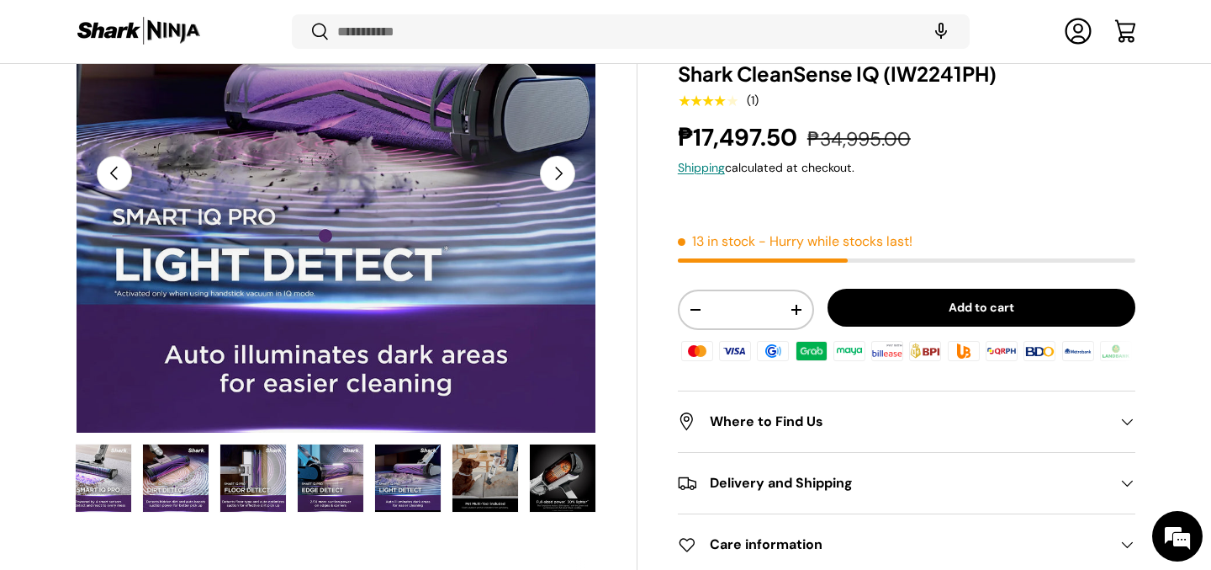
click at [514, 490] on img "Gallery Viewer" at bounding box center [486, 477] width 66 height 67
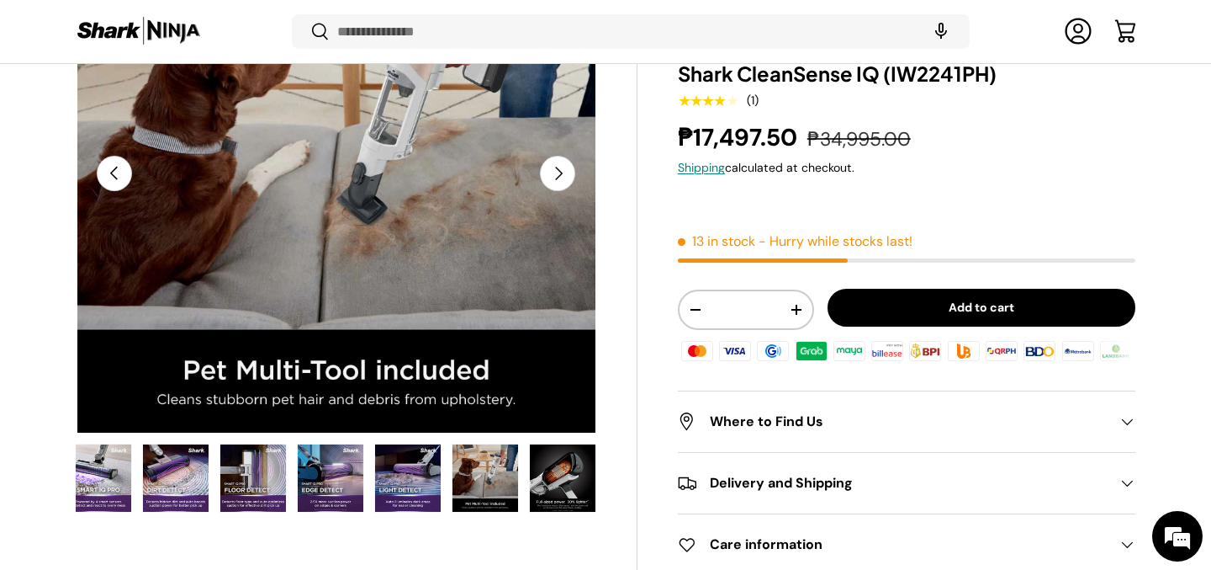
click at [535, 484] on img "Gallery Viewer" at bounding box center [563, 477] width 66 height 67
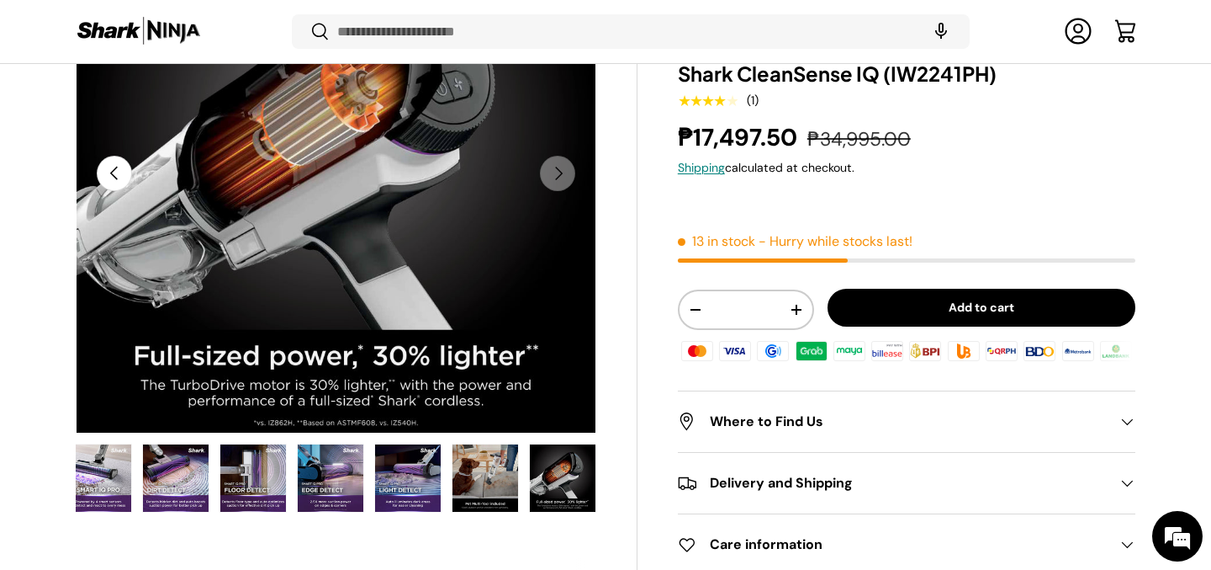
click at [488, 478] on img "Gallery Viewer" at bounding box center [486, 477] width 66 height 67
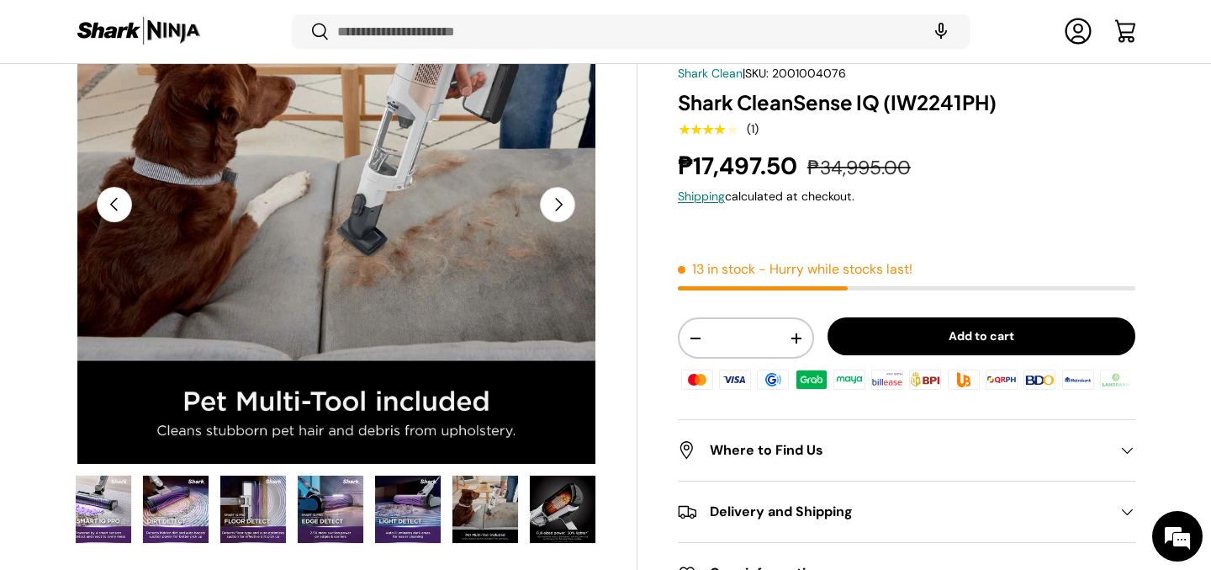
scroll to position [239, 0]
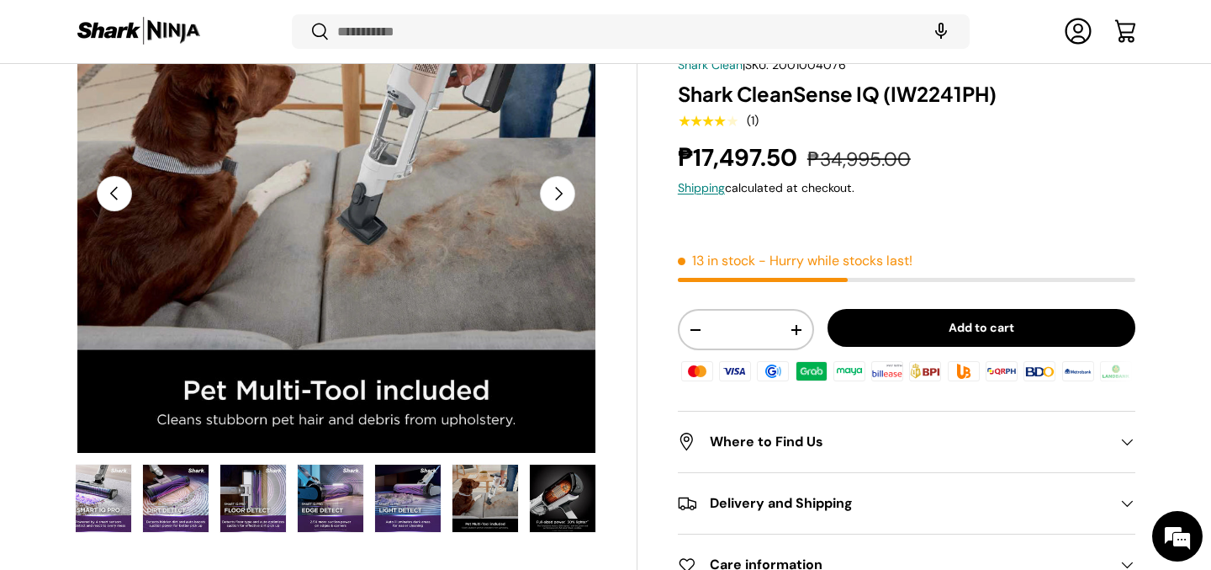
click at [409, 508] on img "Gallery Viewer" at bounding box center [408, 497] width 66 height 67
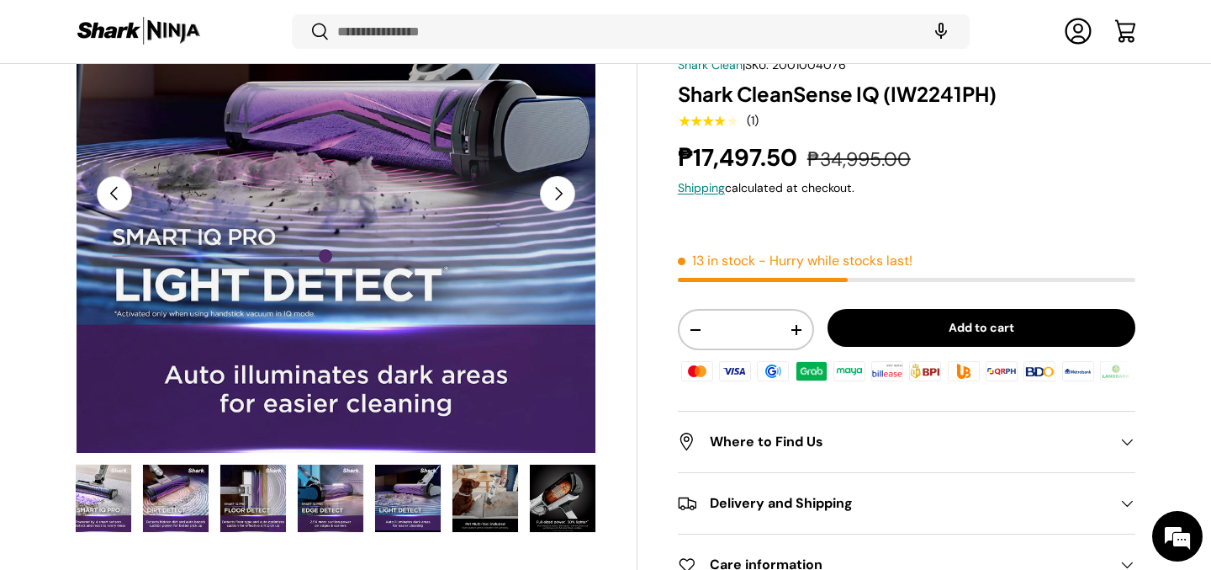
click at [487, 511] on img "Gallery Viewer" at bounding box center [486, 497] width 66 height 67
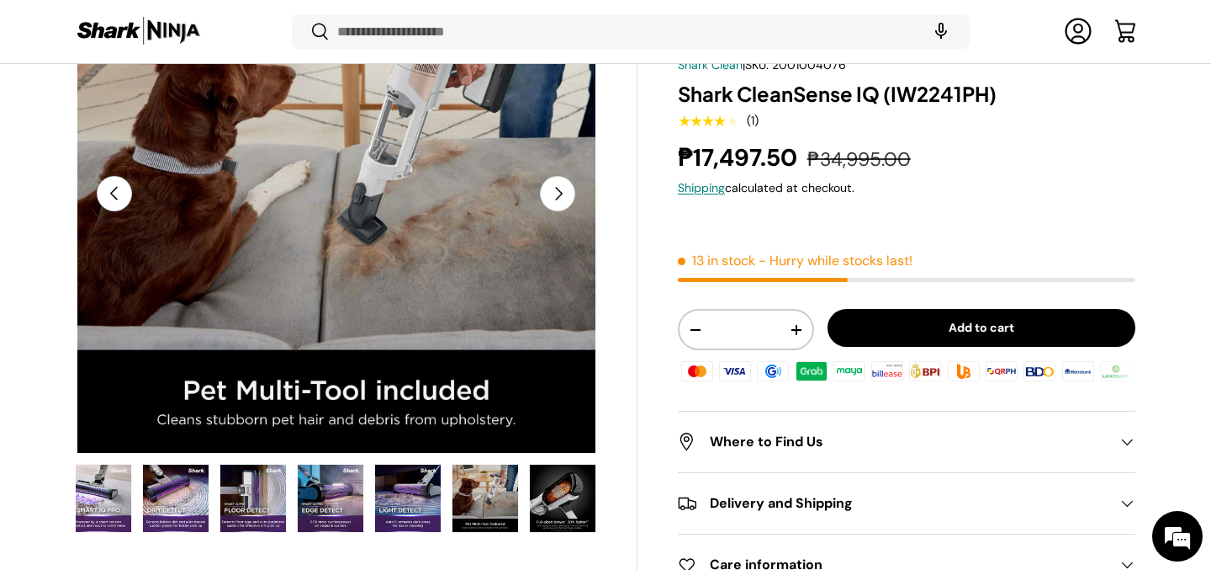
click at [542, 511] on img "Gallery Viewer" at bounding box center [563, 497] width 66 height 67
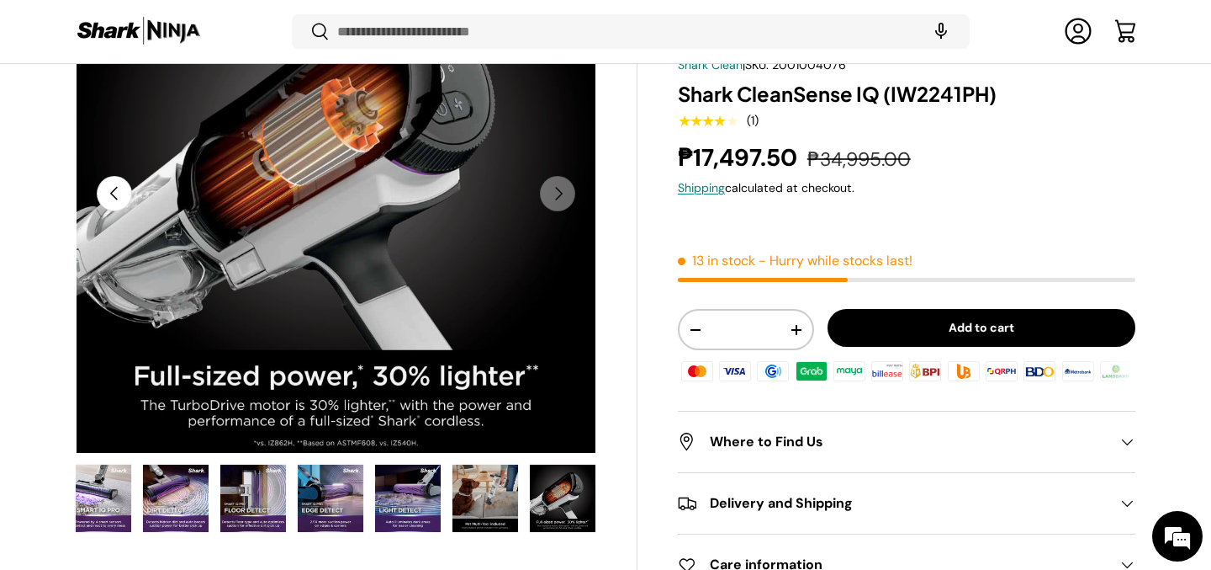
click at [490, 505] on img "Gallery Viewer" at bounding box center [486, 497] width 66 height 67
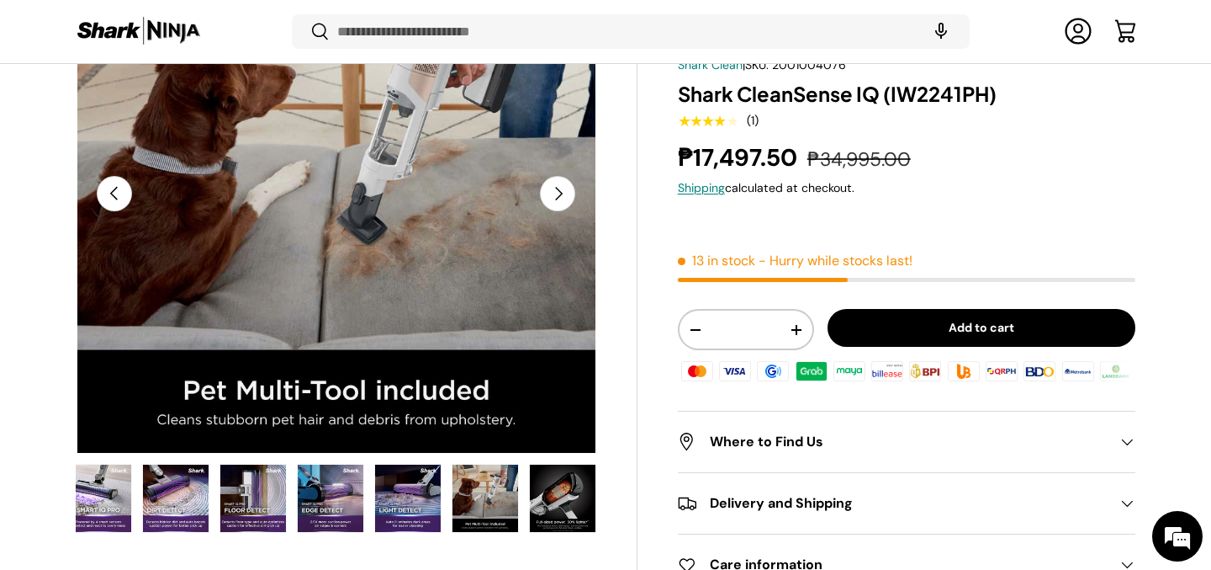
click at [553, 518] on img "Gallery Viewer" at bounding box center [563, 497] width 66 height 67
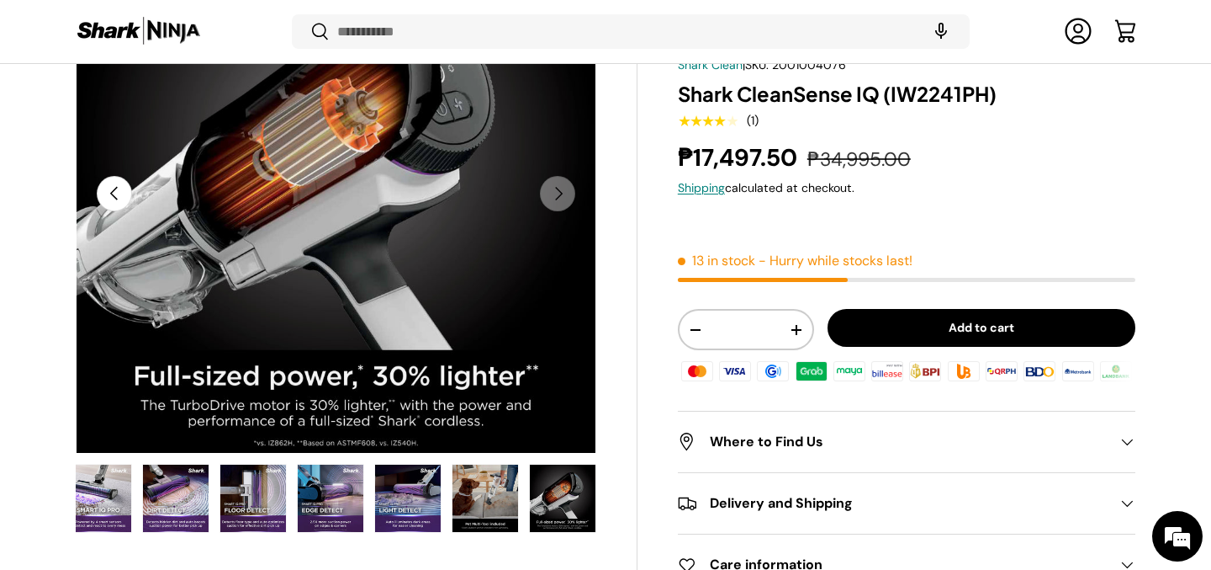
click at [151, 492] on img "Gallery Viewer" at bounding box center [176, 497] width 66 height 67
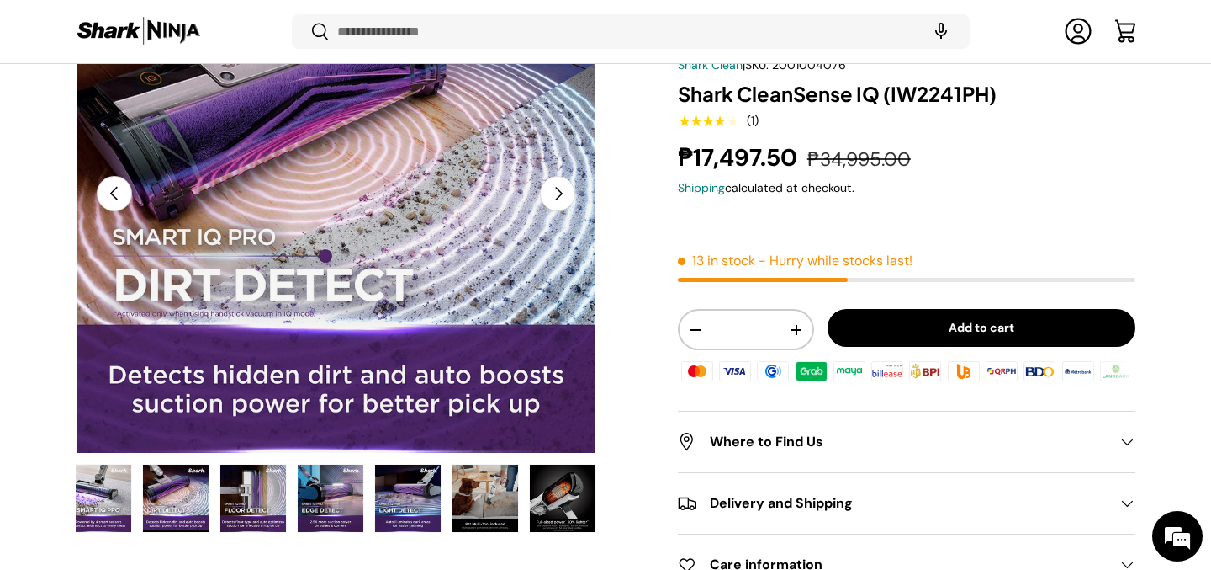
click at [125, 497] on img "Gallery Viewer" at bounding box center [99, 497] width 66 height 67
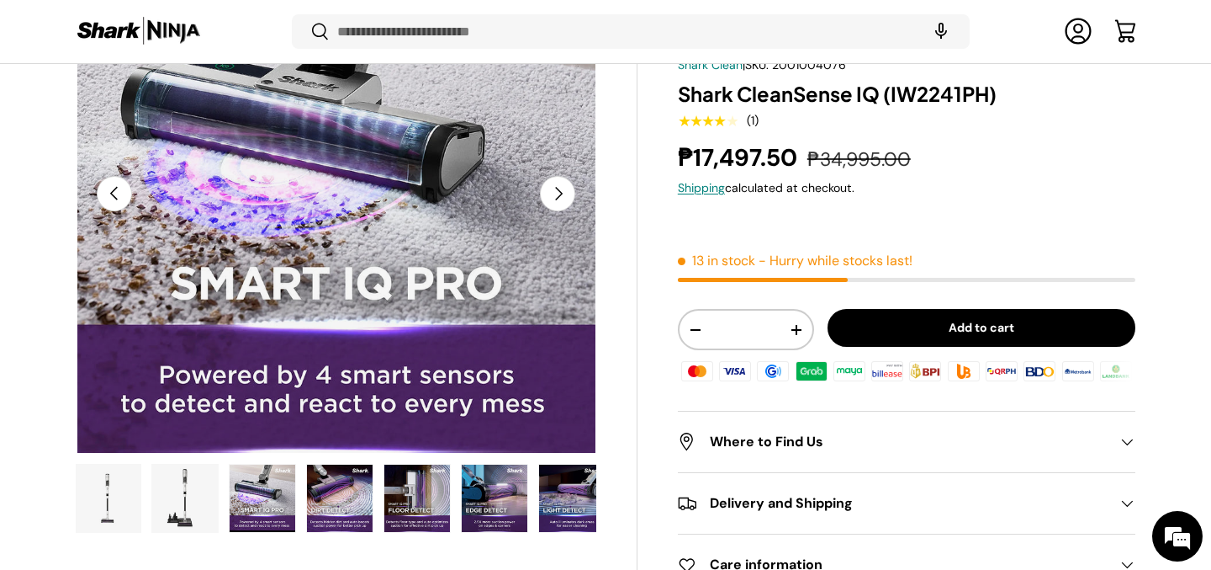
scroll to position [0, 0]
click at [177, 501] on img "Gallery Viewer" at bounding box center [187, 497] width 66 height 67
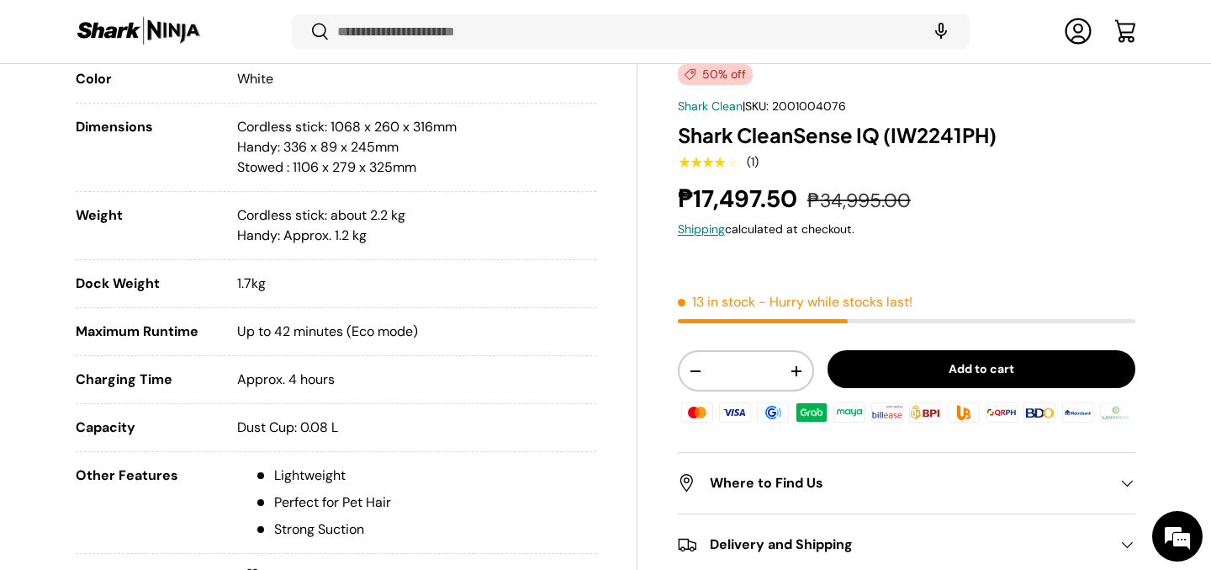
scroll to position [756, 0]
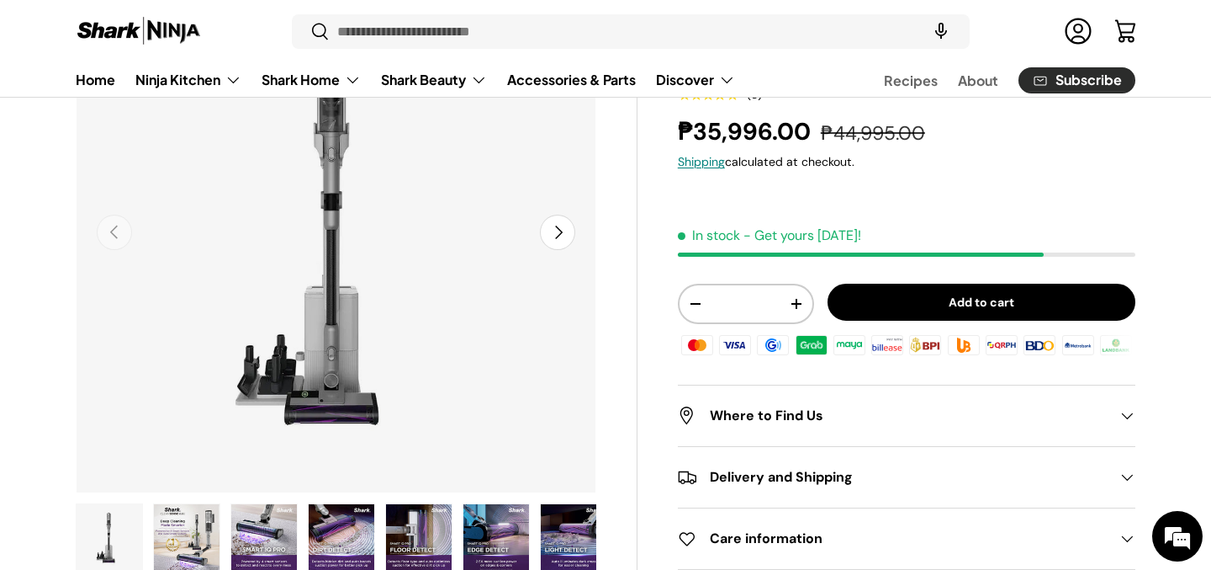
click at [202, 535] on img "Gallery Viewer" at bounding box center [187, 537] width 66 height 67
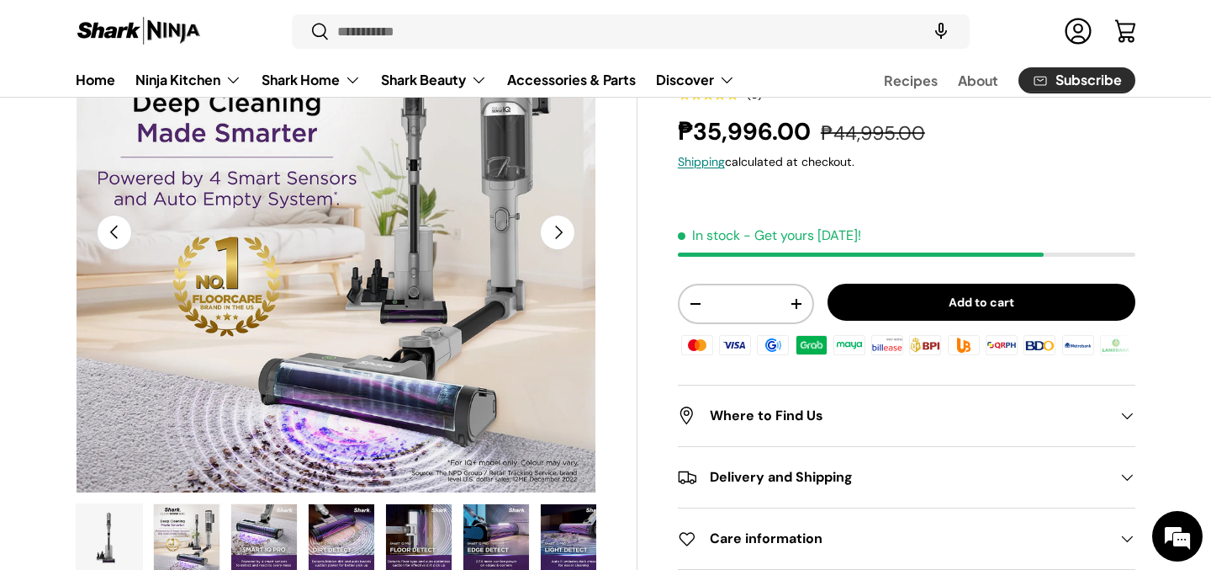
click at [262, 544] on img "Gallery Viewer" at bounding box center [264, 537] width 66 height 67
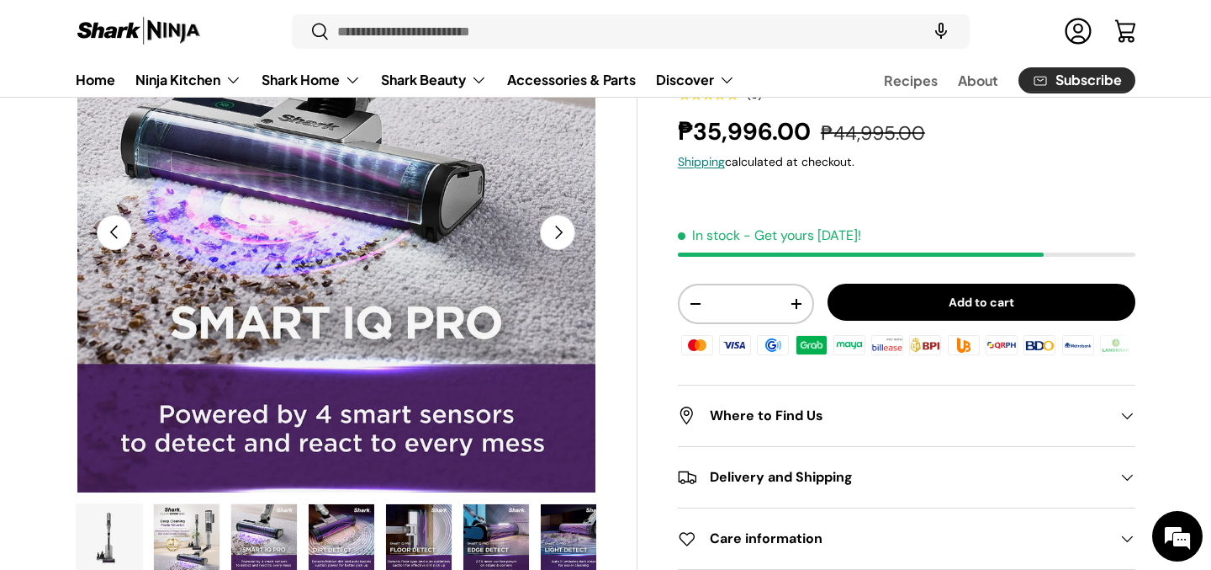
click at [329, 525] on img "Gallery Viewer" at bounding box center [342, 537] width 66 height 67
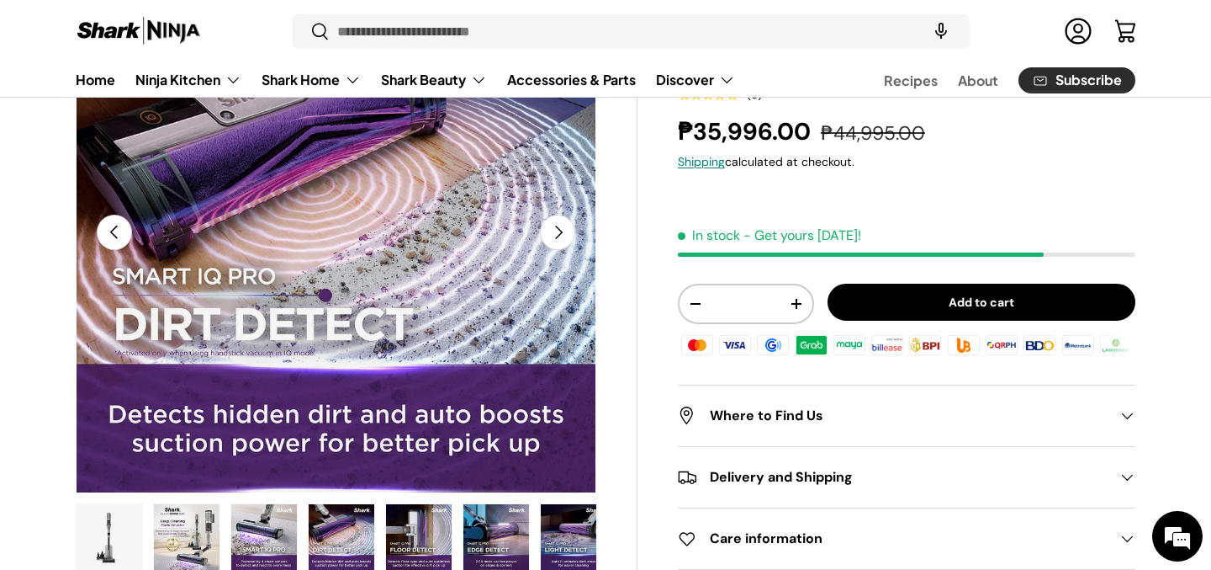
scroll to position [0, 0]
click at [425, 533] on img "Gallery Viewer" at bounding box center [419, 537] width 66 height 67
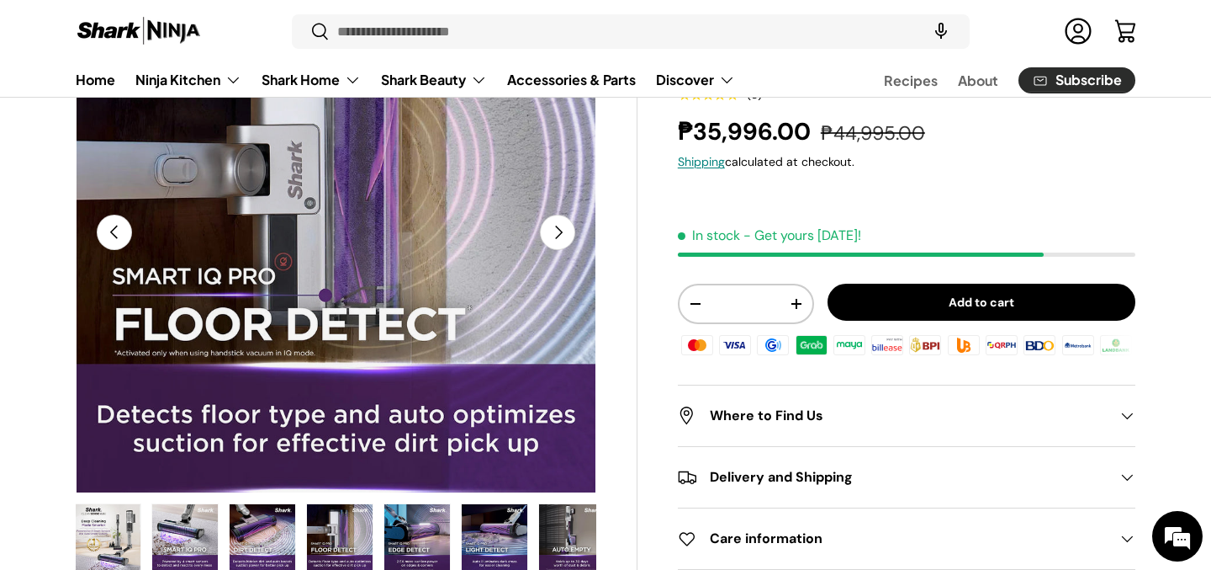
scroll to position [0, 77]
click at [406, 552] on img "Gallery Viewer" at bounding box center [419, 537] width 66 height 67
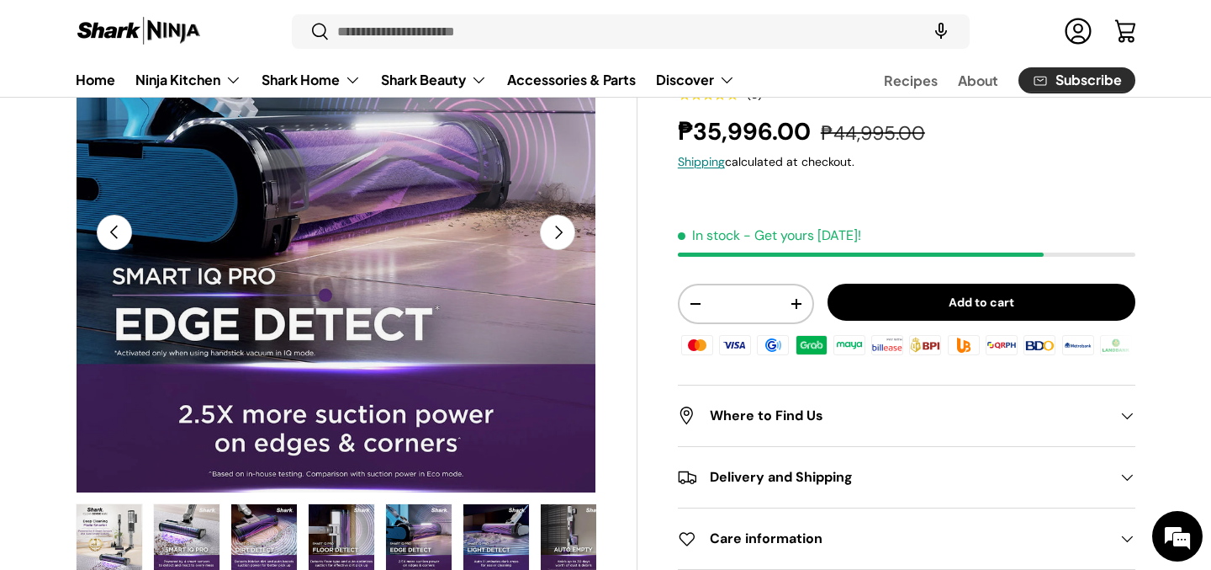
click at [506, 520] on img "Gallery Viewer" at bounding box center [497, 537] width 66 height 67
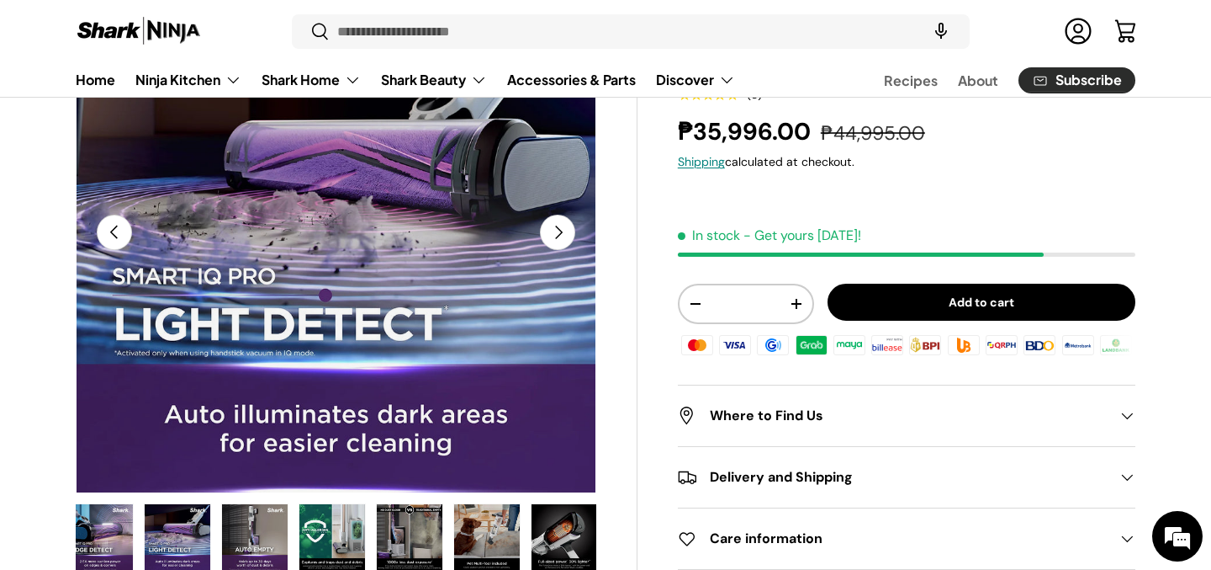
scroll to position [0, 398]
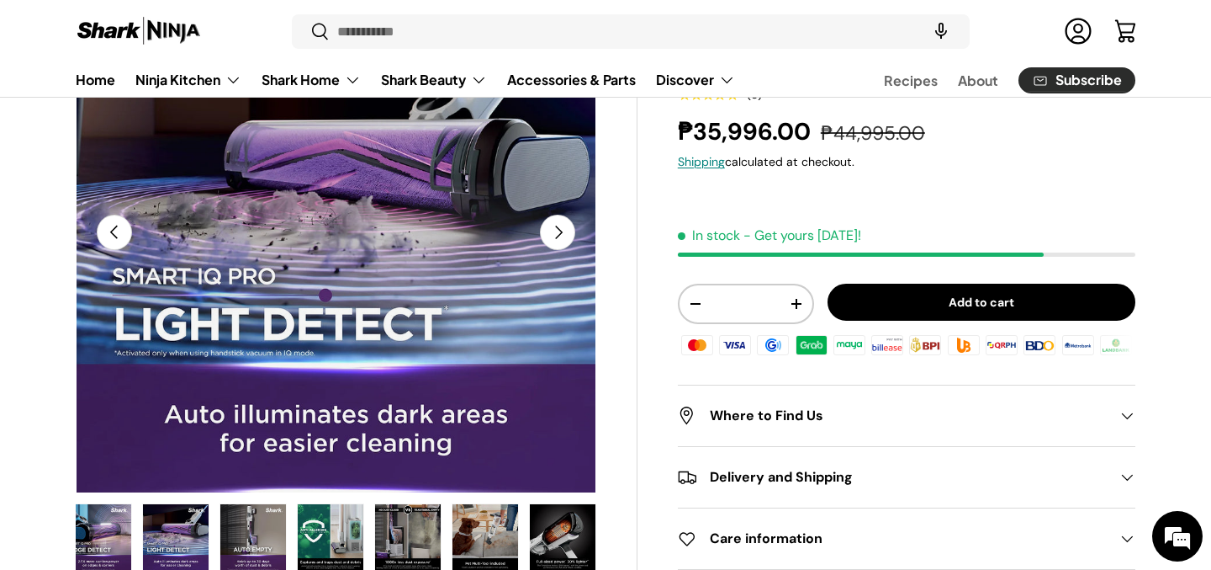
click at [389, 532] on img "Gallery Viewer" at bounding box center [408, 537] width 66 height 67
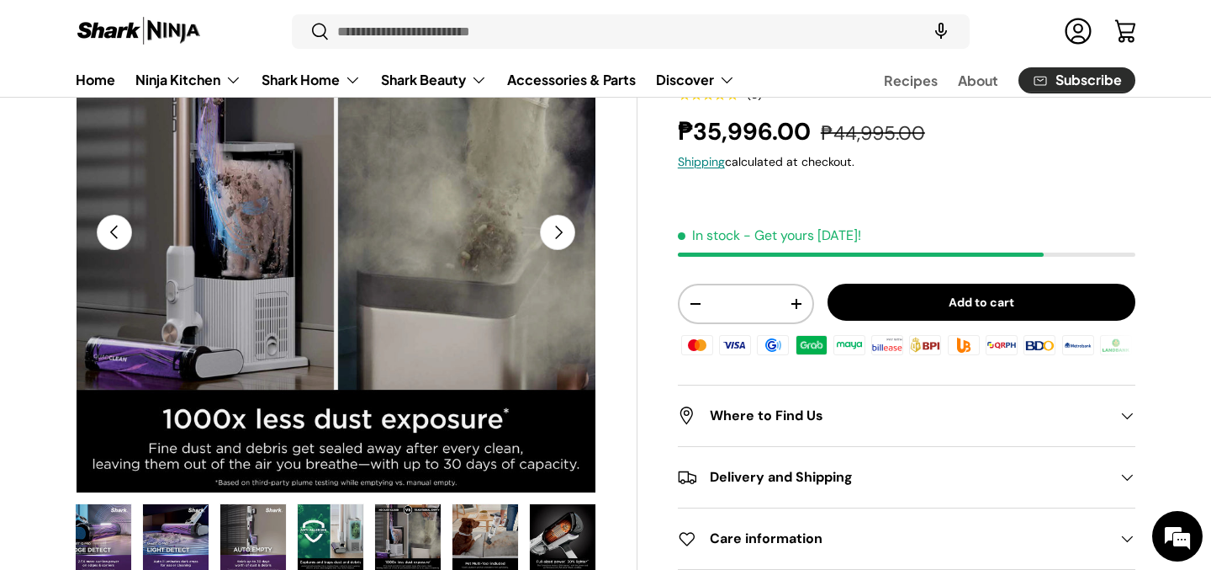
click at [473, 543] on img "Gallery Viewer" at bounding box center [486, 537] width 66 height 67
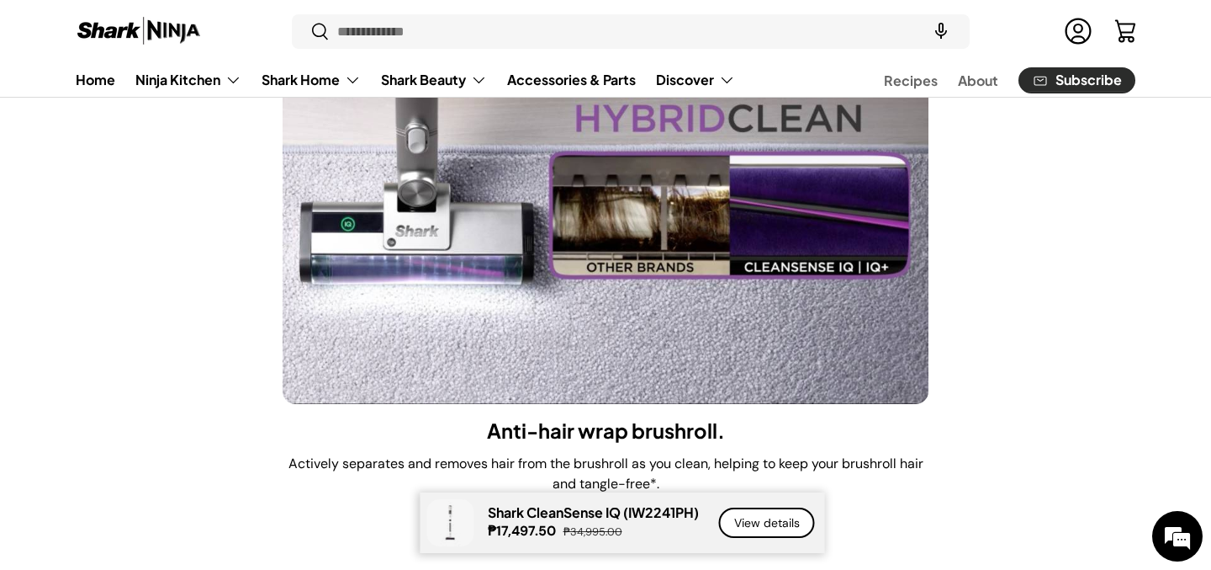
scroll to position [6715, 0]
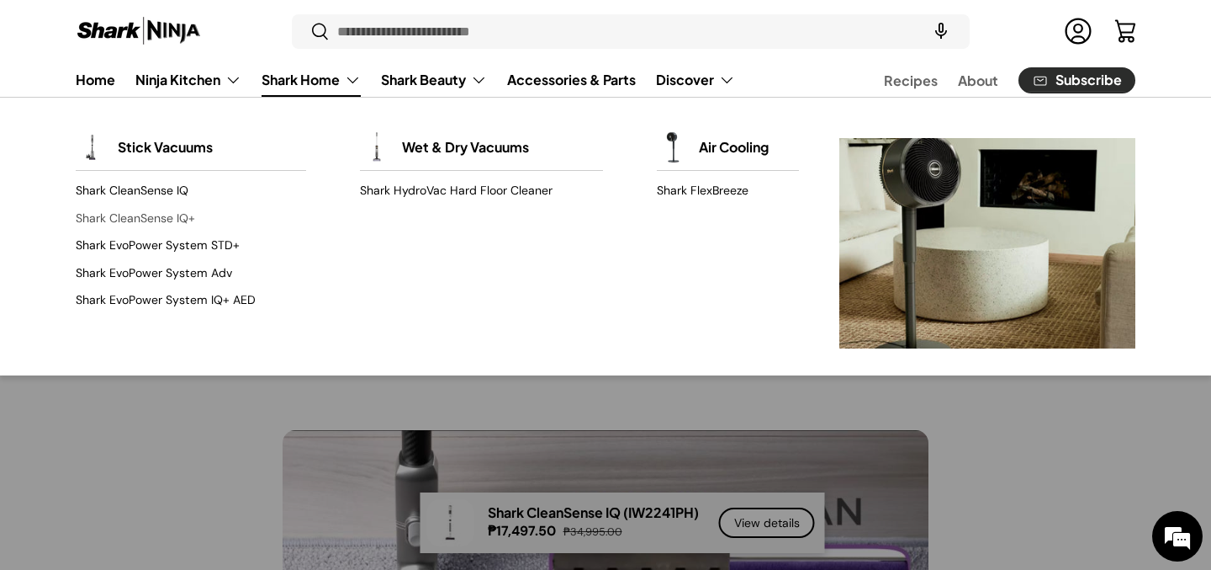
click at [177, 223] on link "Shark CleanSense IQ+" at bounding box center [191, 218] width 230 height 27
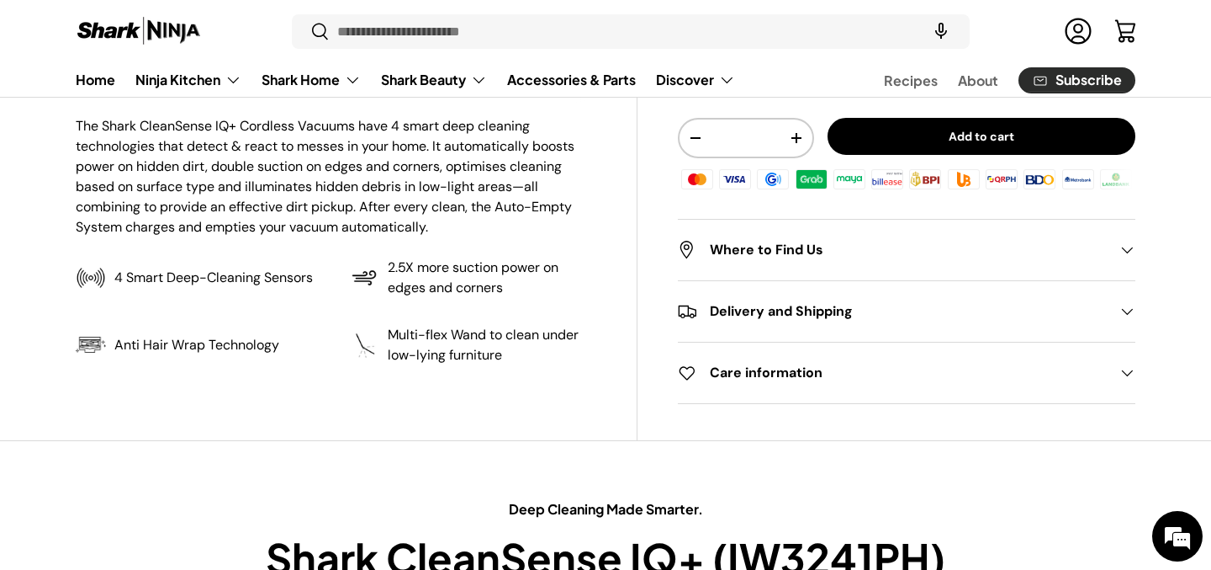
scroll to position [719, 0]
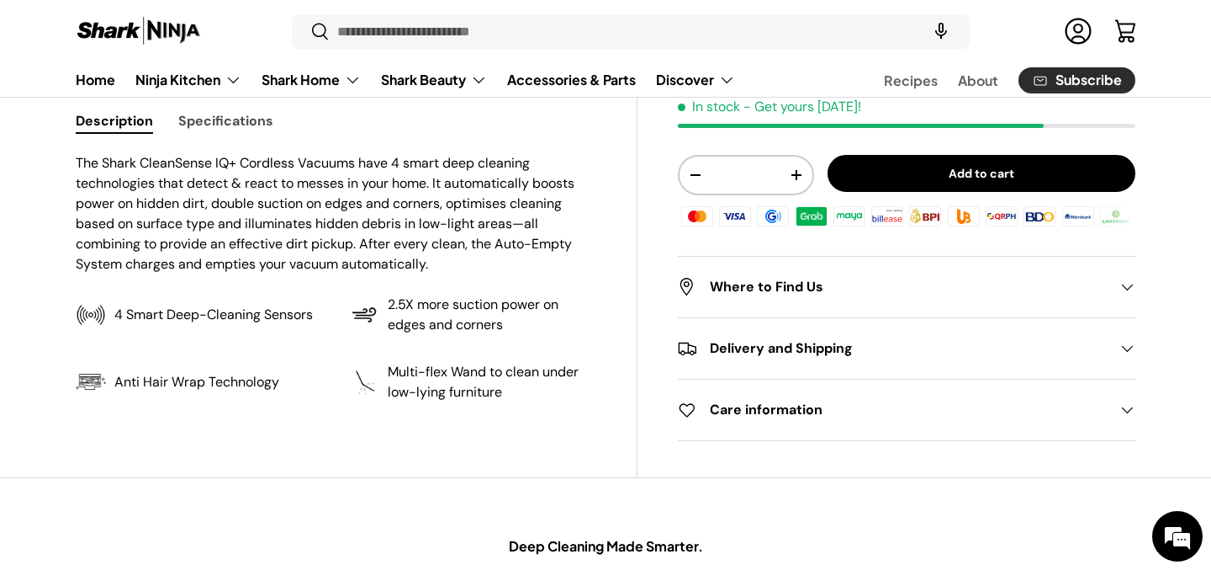
click at [244, 131] on button "Specifications" at bounding box center [225, 121] width 95 height 38
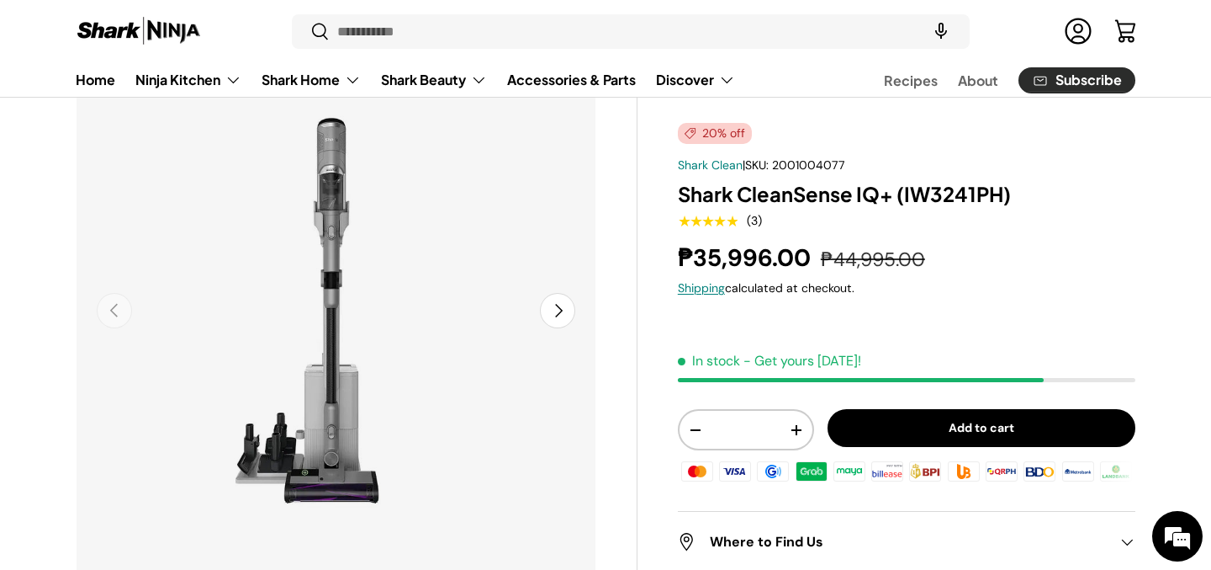
scroll to position [66, 0]
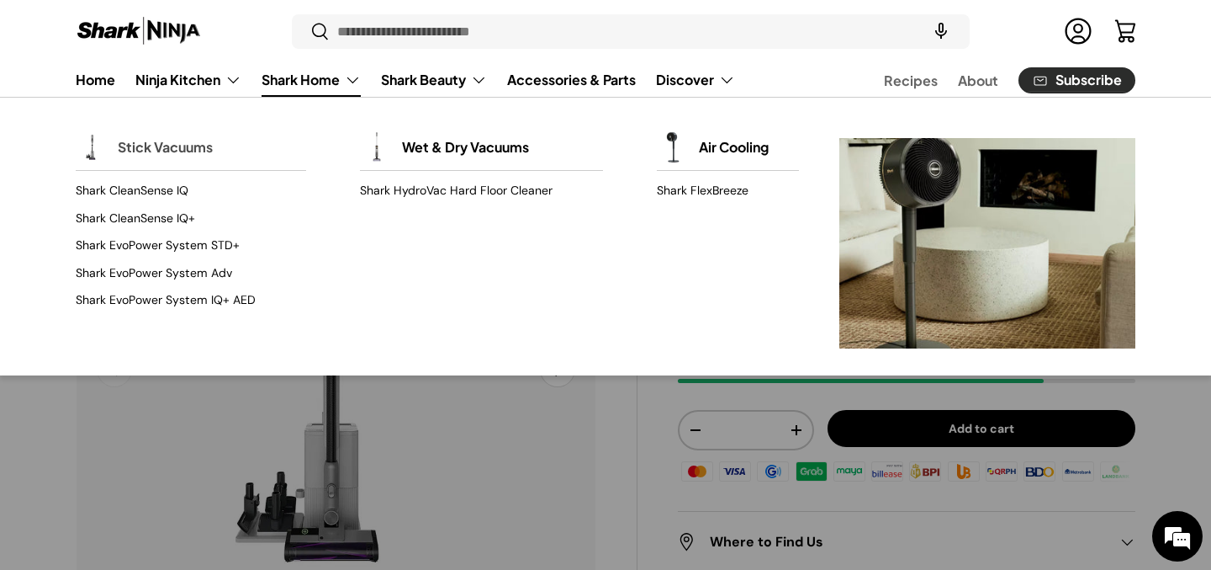
click at [146, 151] on link "Stick Vacuums" at bounding box center [165, 147] width 95 height 37
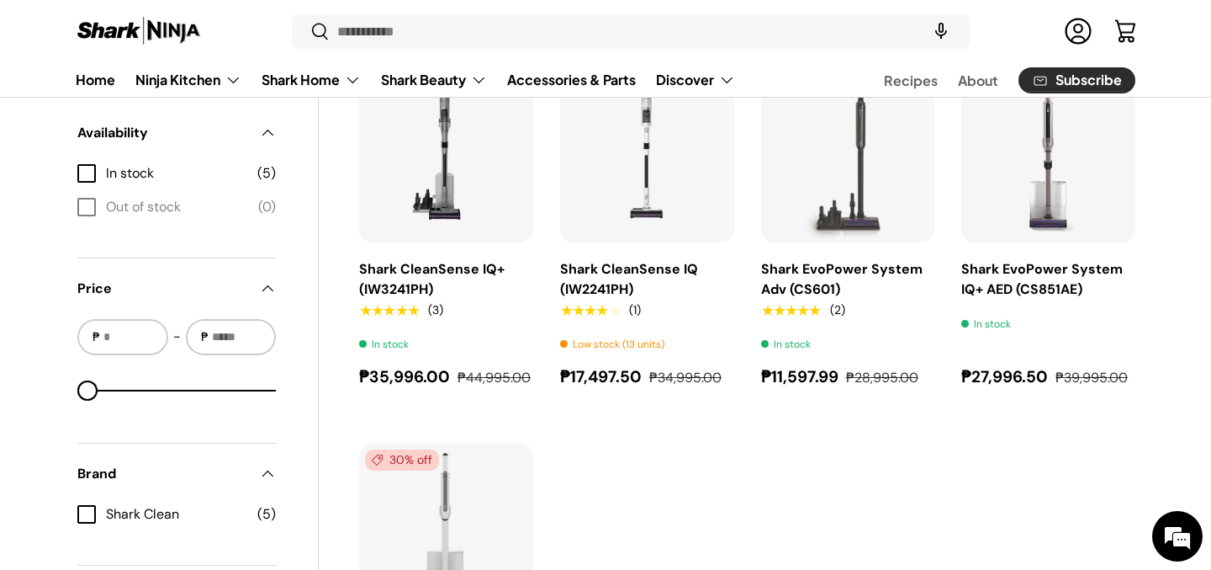
scroll to position [137, 0]
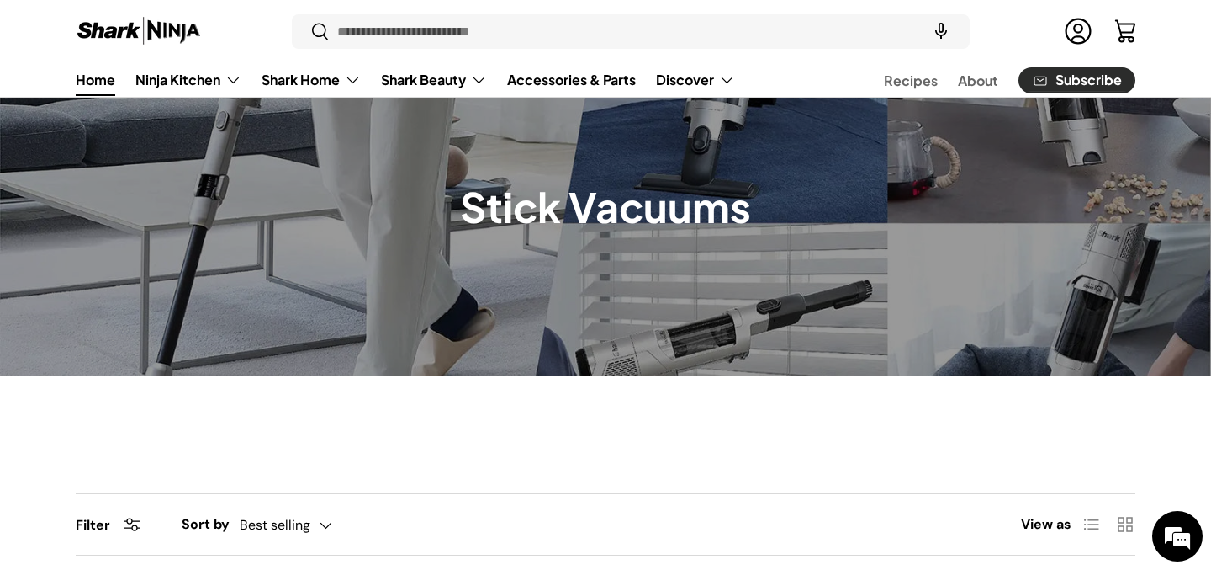
click at [98, 77] on link "Home" at bounding box center [96, 79] width 40 height 33
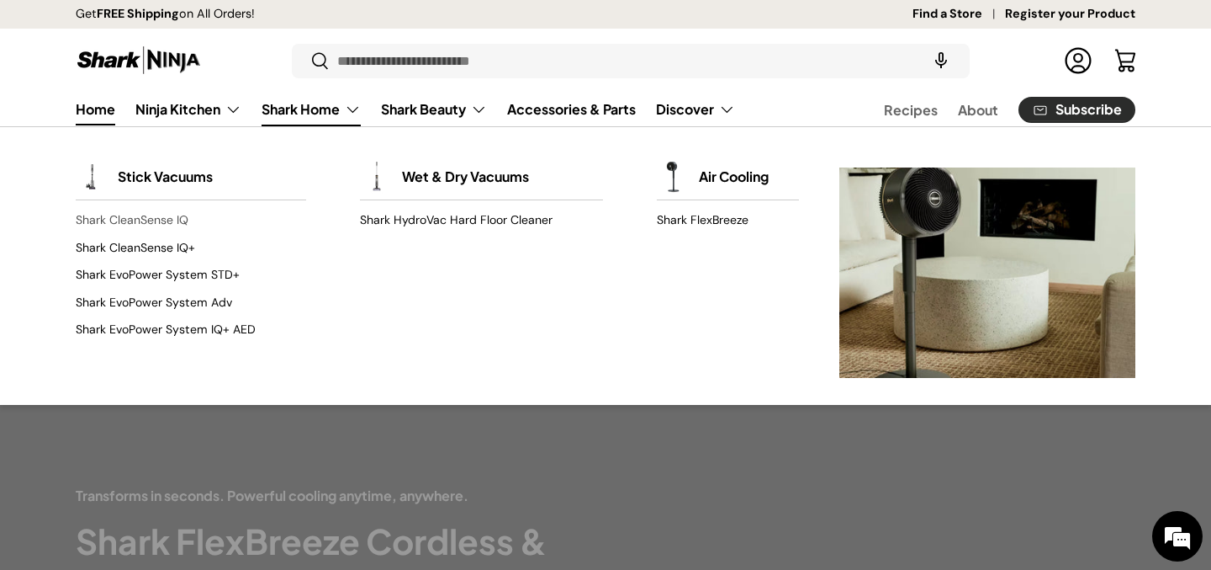
click at [158, 216] on link "Shark CleanSense IQ" at bounding box center [191, 220] width 230 height 27
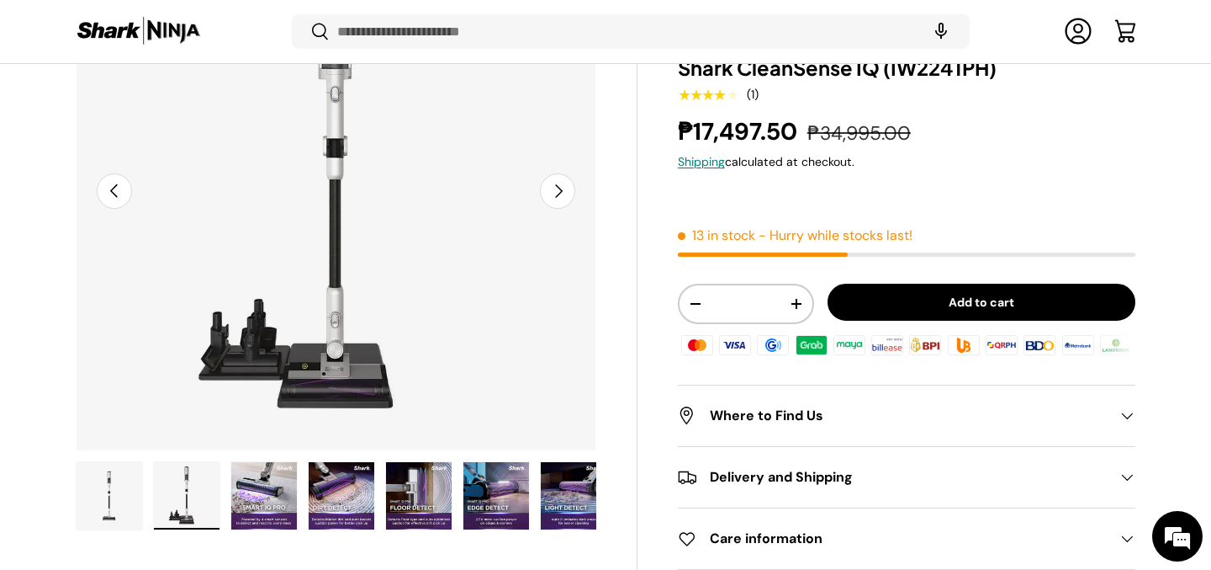
scroll to position [242, 0]
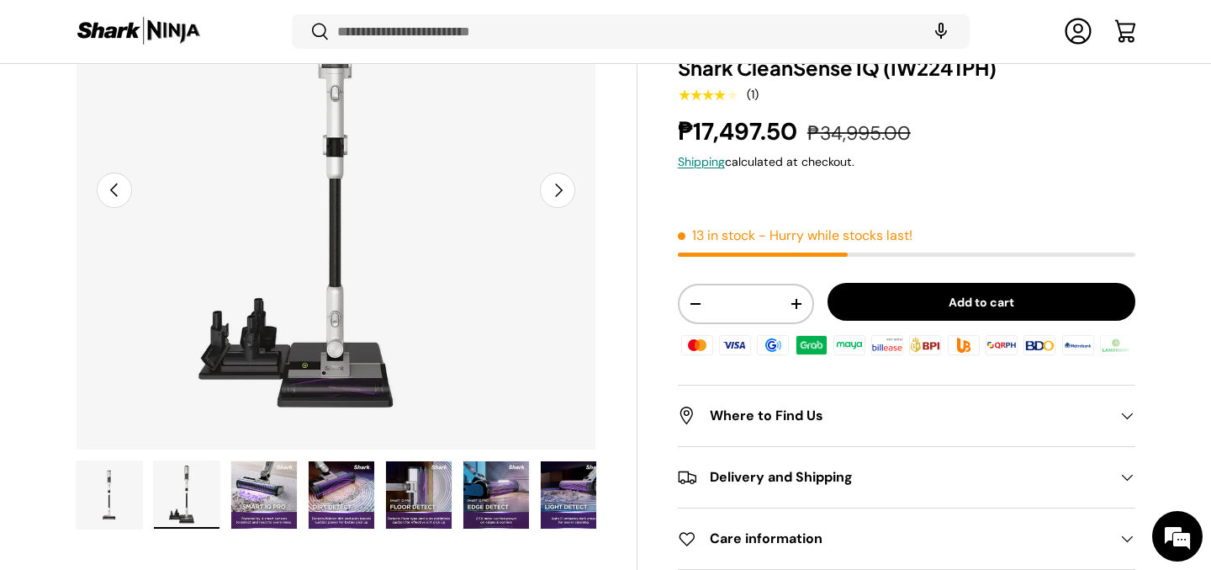
click at [97, 487] on img "Gallery Viewer" at bounding box center [110, 494] width 66 height 67
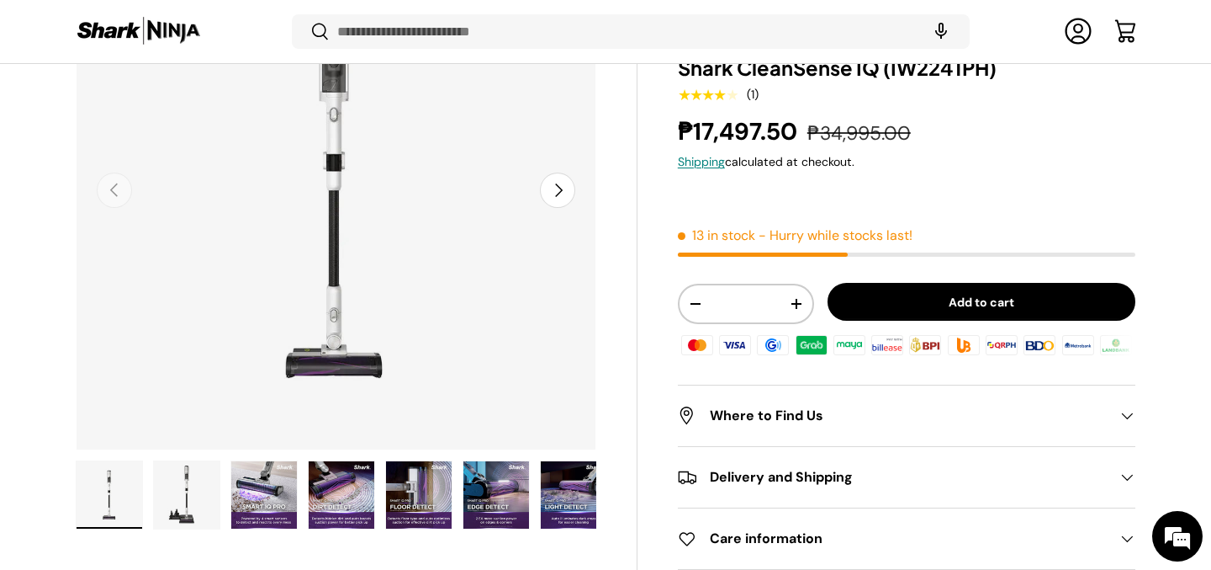
click at [167, 506] on img "Gallery Viewer" at bounding box center [187, 494] width 66 height 67
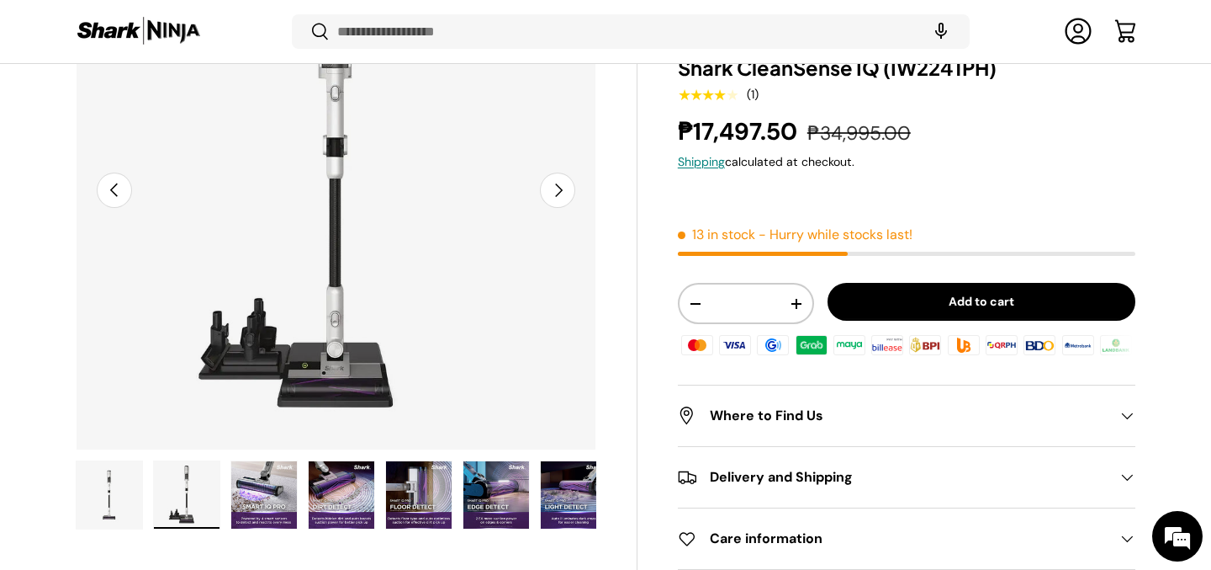
click at [130, 497] on img "Gallery Viewer" at bounding box center [110, 494] width 66 height 67
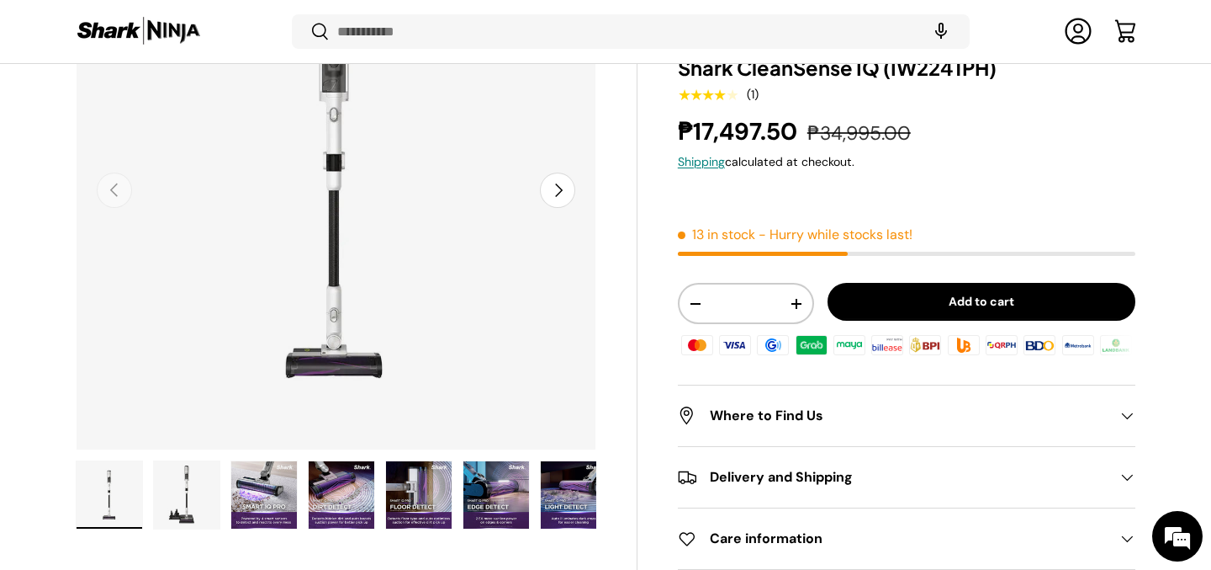
click at [202, 502] on img "Gallery Viewer" at bounding box center [187, 494] width 66 height 67
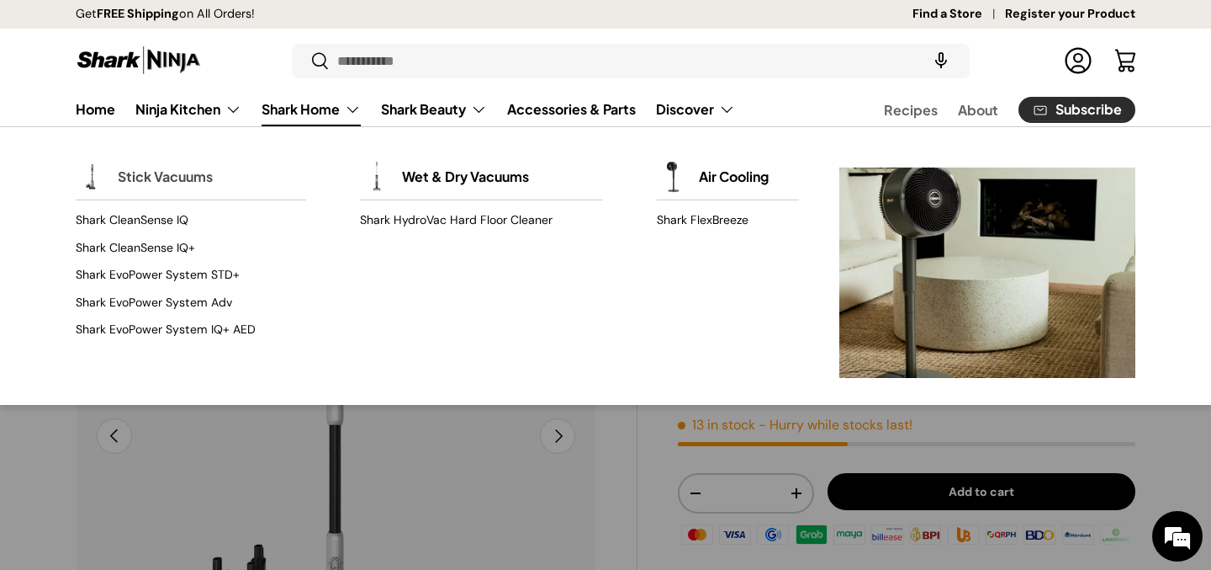
click at [154, 185] on link "Stick Vacuums" at bounding box center [165, 176] width 95 height 37
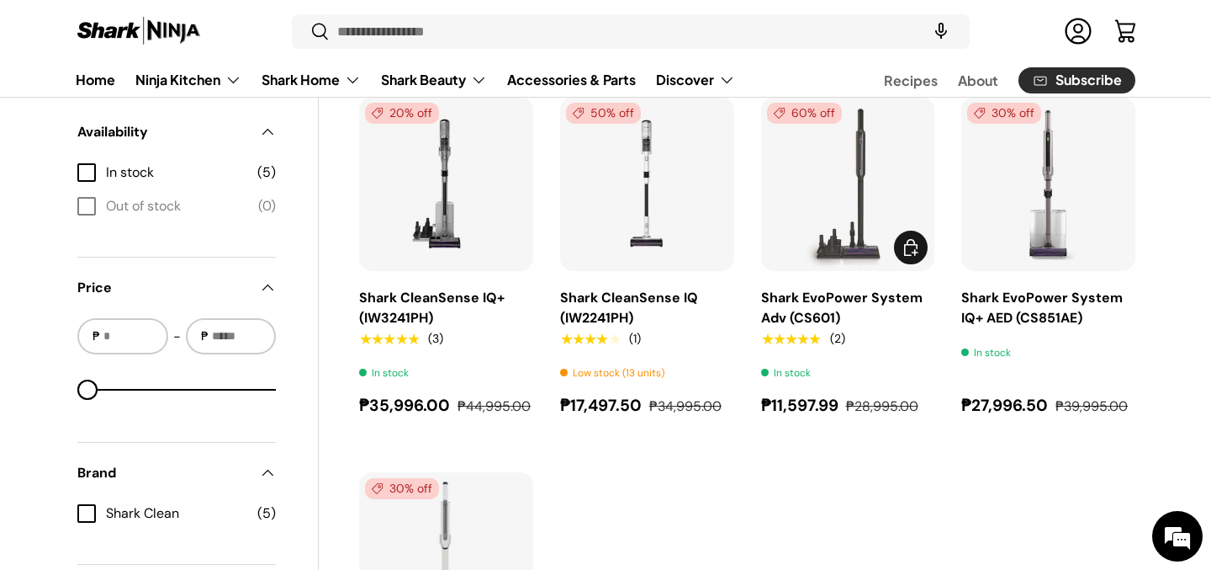
click at [810, 309] on link "Shark EvoPower System Adv (CS601)" at bounding box center [842, 308] width 162 height 38
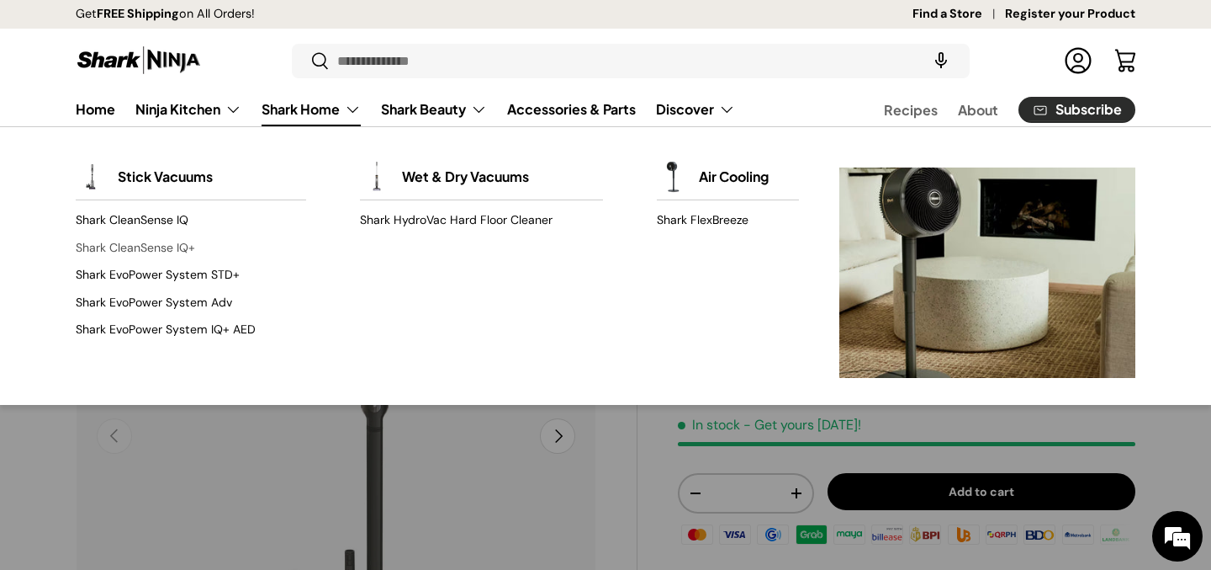
click at [140, 251] on link "Shark CleanSense IQ+" at bounding box center [191, 247] width 230 height 27
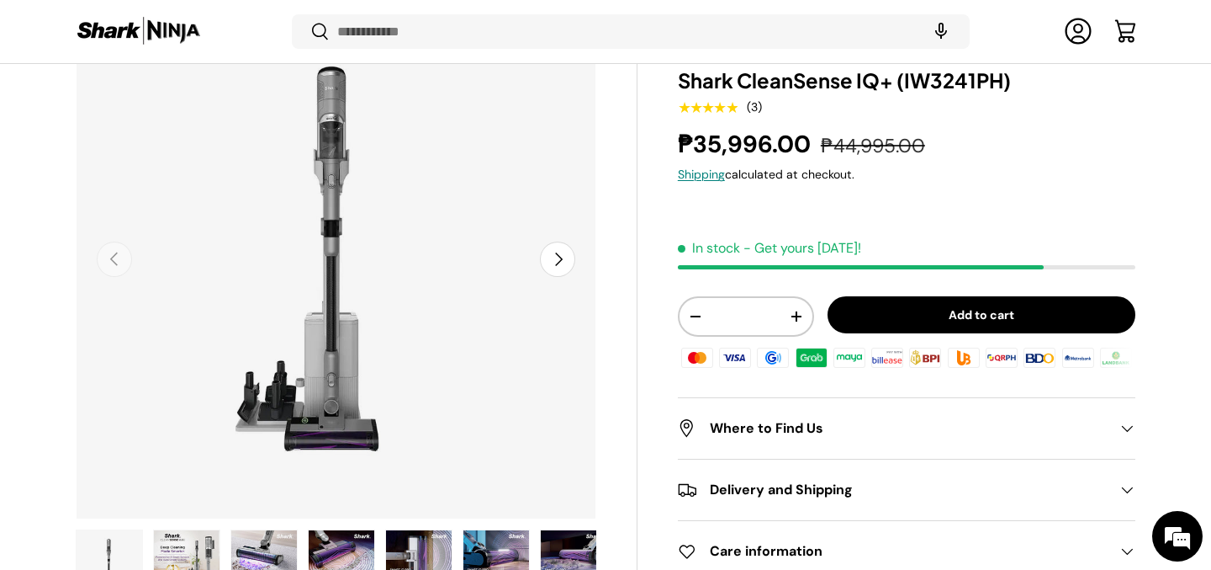
scroll to position [338, 0]
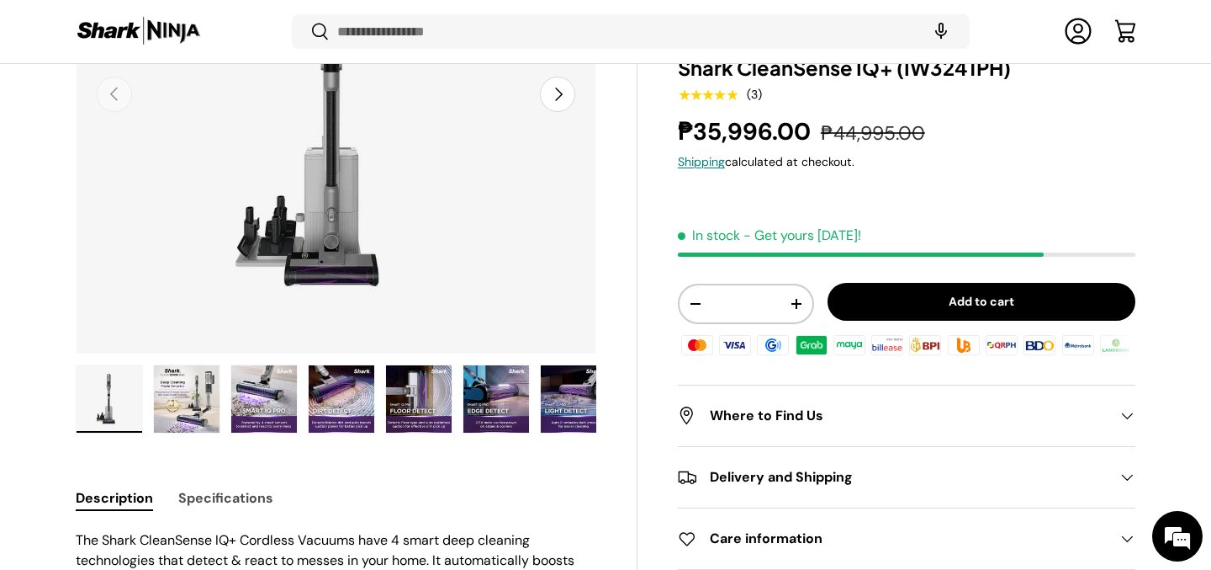
click at [194, 408] on img "Gallery Viewer" at bounding box center [187, 398] width 66 height 67
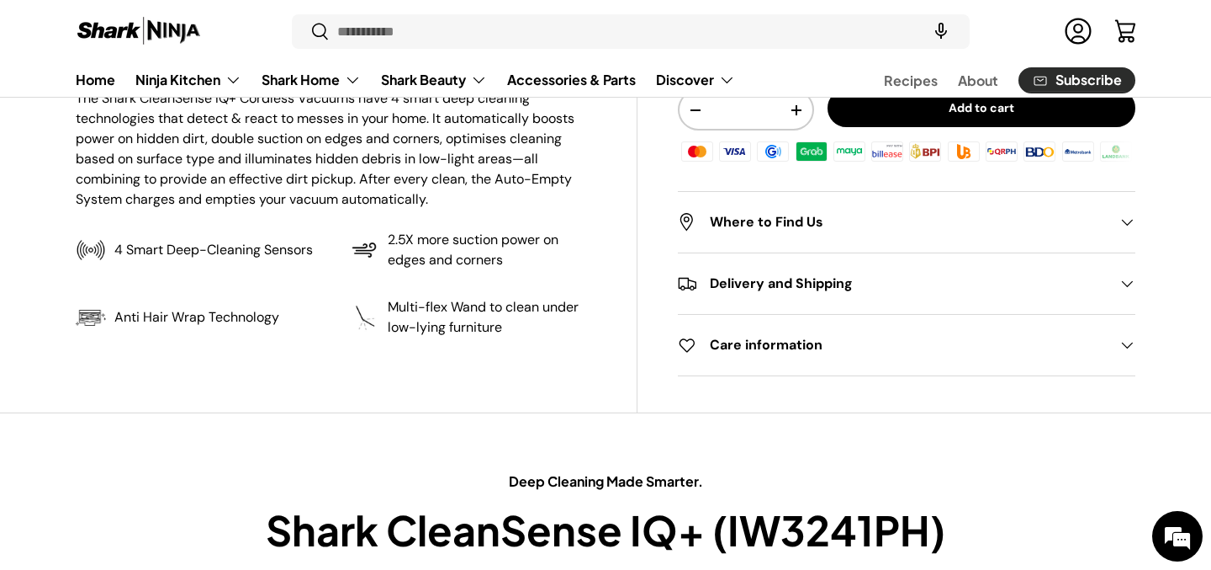
scroll to position [713, 0]
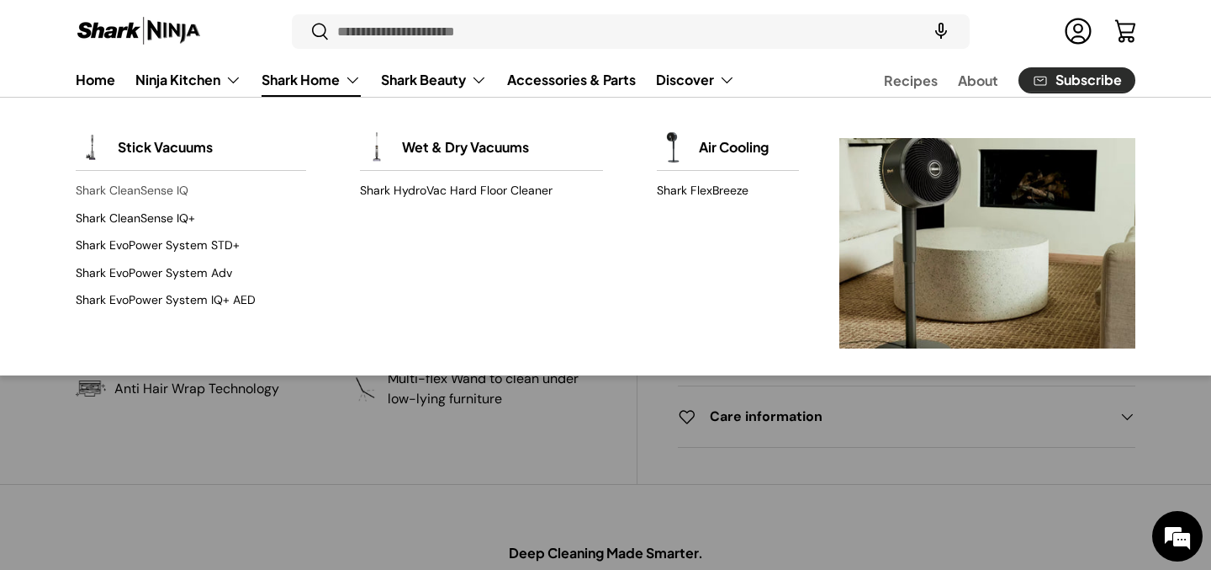
click at [139, 197] on link "Shark CleanSense IQ" at bounding box center [191, 190] width 230 height 27
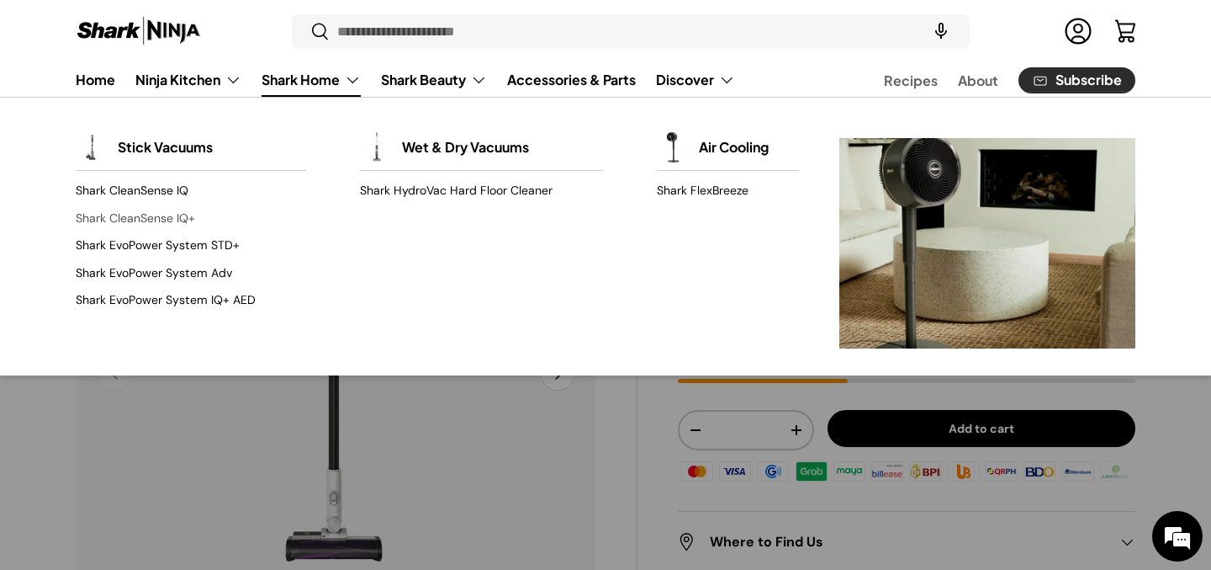
click at [169, 205] on link "Shark CleanSense IQ+" at bounding box center [191, 218] width 230 height 27
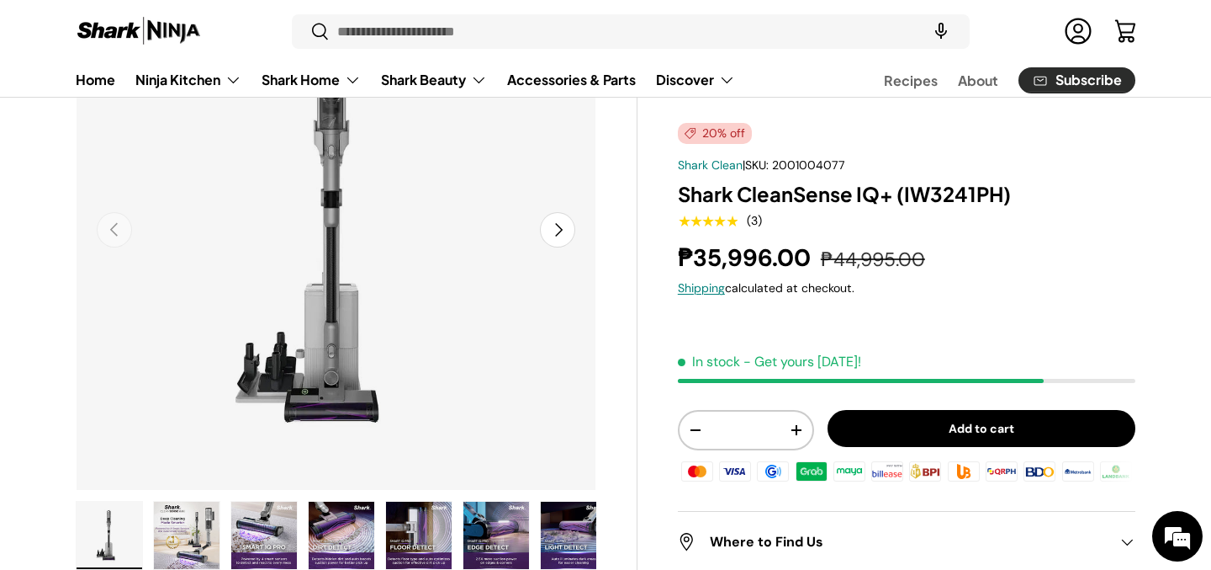
scroll to position [185, 0]
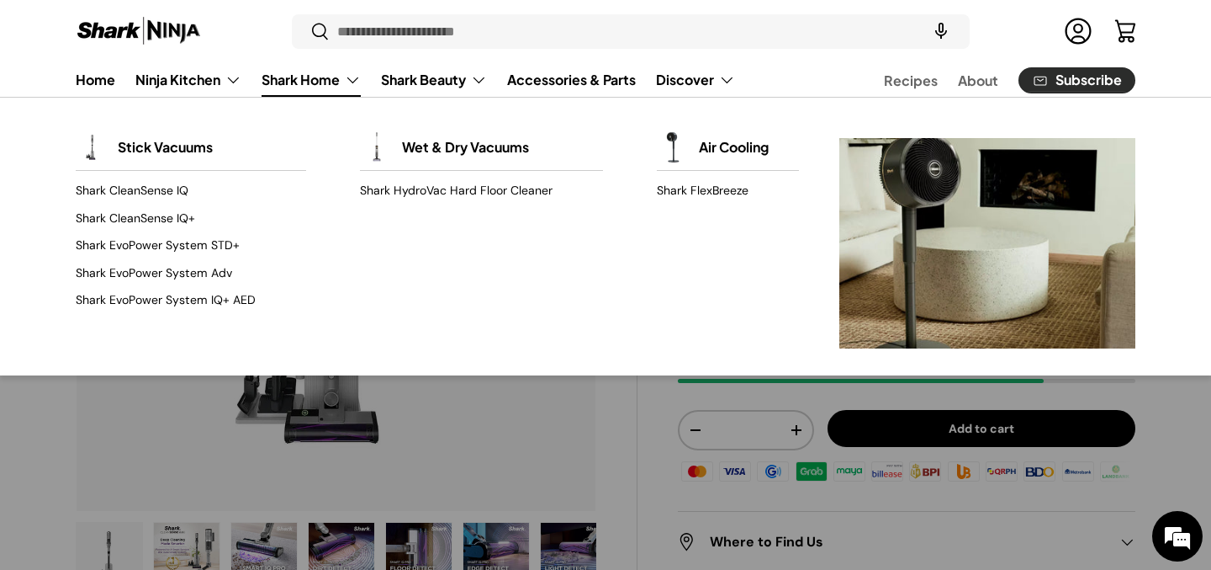
click at [310, 85] on link "Shark Home" at bounding box center [311, 80] width 99 height 34
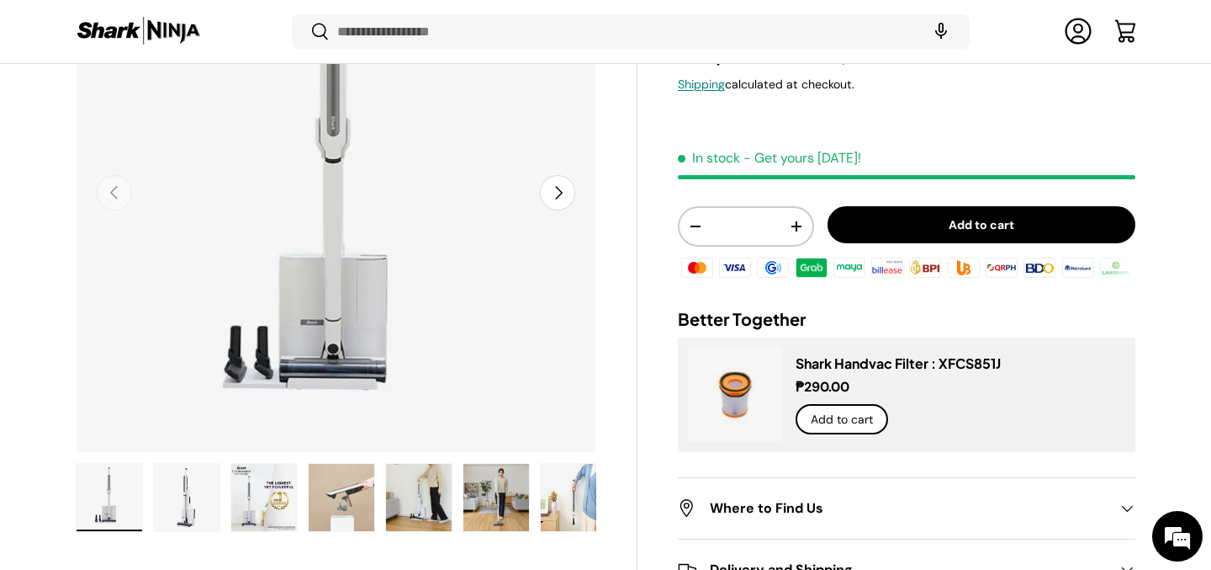
scroll to position [331, 0]
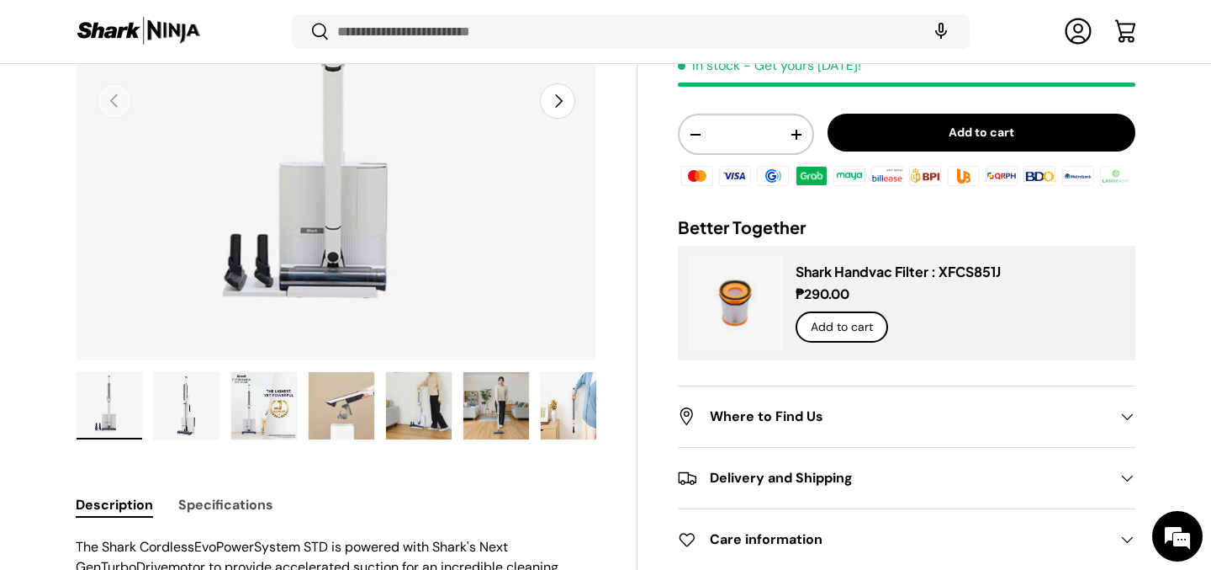
click at [345, 409] on img "Gallery Viewer" at bounding box center [342, 405] width 66 height 67
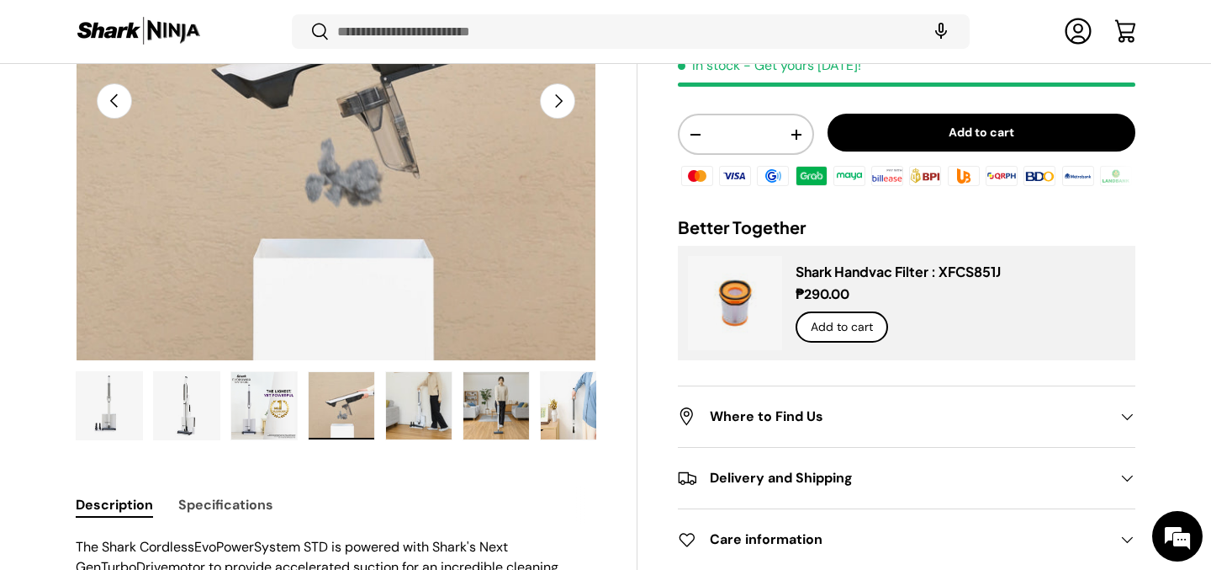
click at [264, 429] on img "Gallery Viewer" at bounding box center [264, 405] width 66 height 67
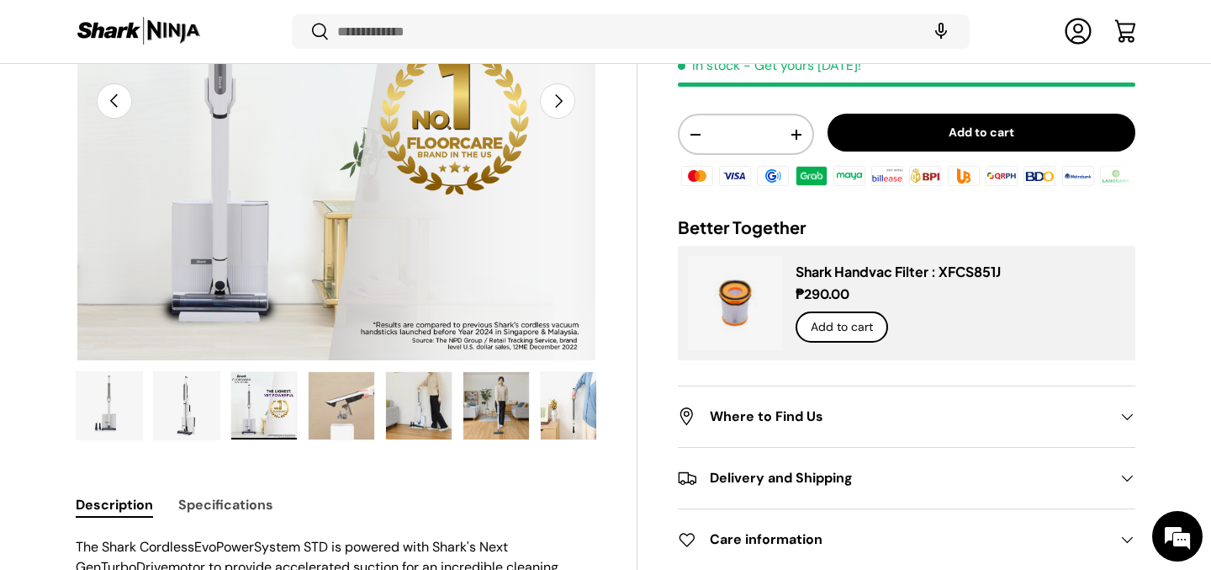
click at [427, 415] on img "Gallery Viewer" at bounding box center [419, 405] width 66 height 67
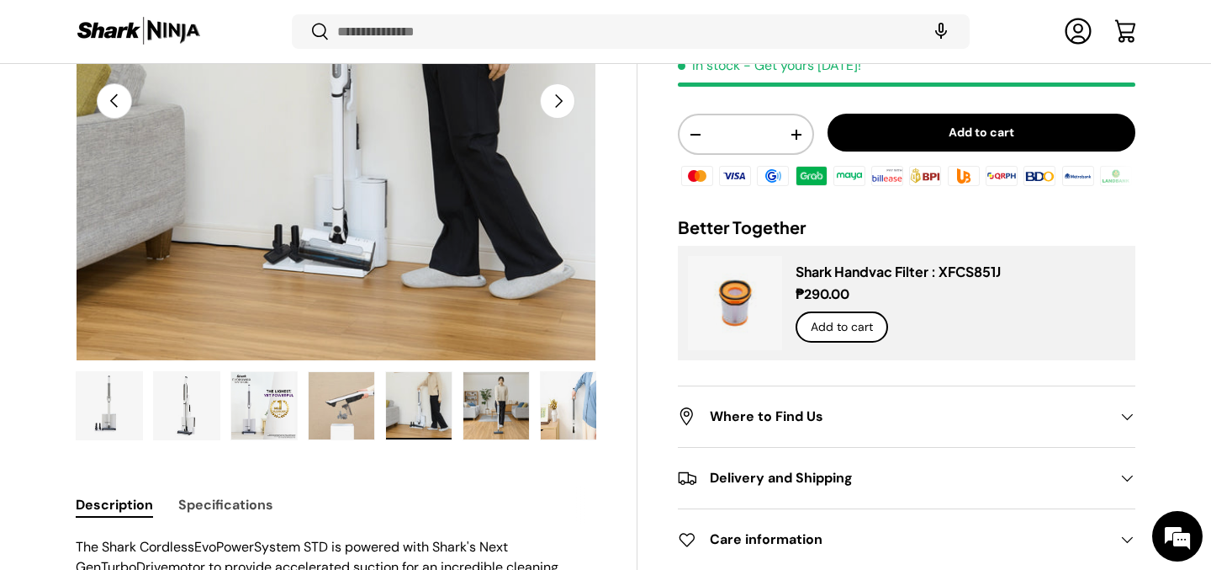
click at [498, 417] on img "Gallery Viewer" at bounding box center [497, 405] width 66 height 67
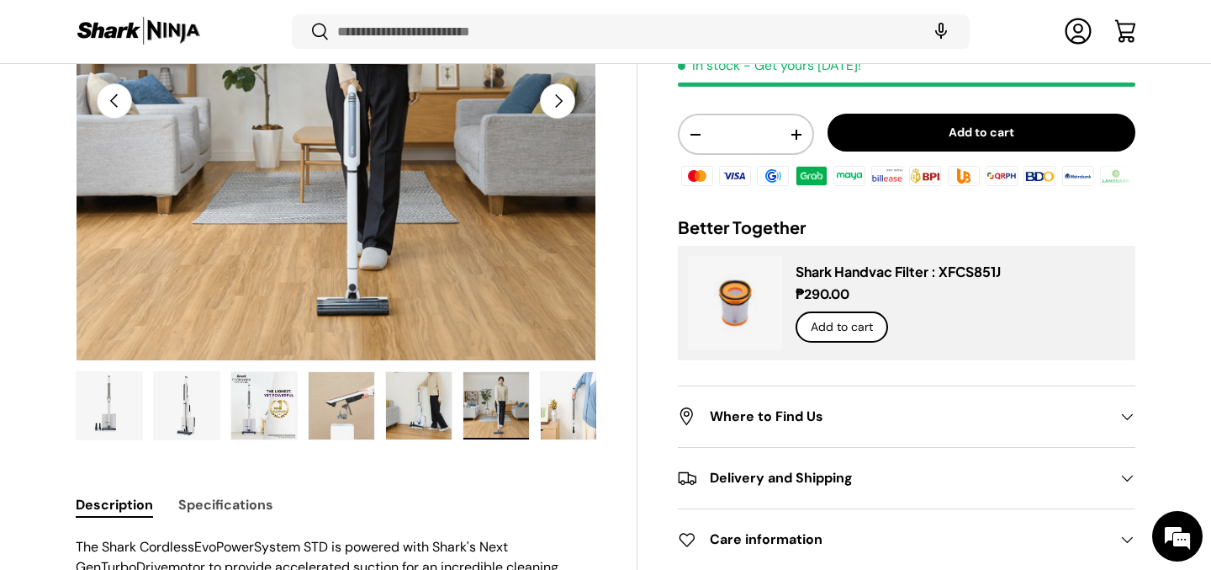
click at [234, 429] on img "Gallery Viewer" at bounding box center [264, 405] width 66 height 67
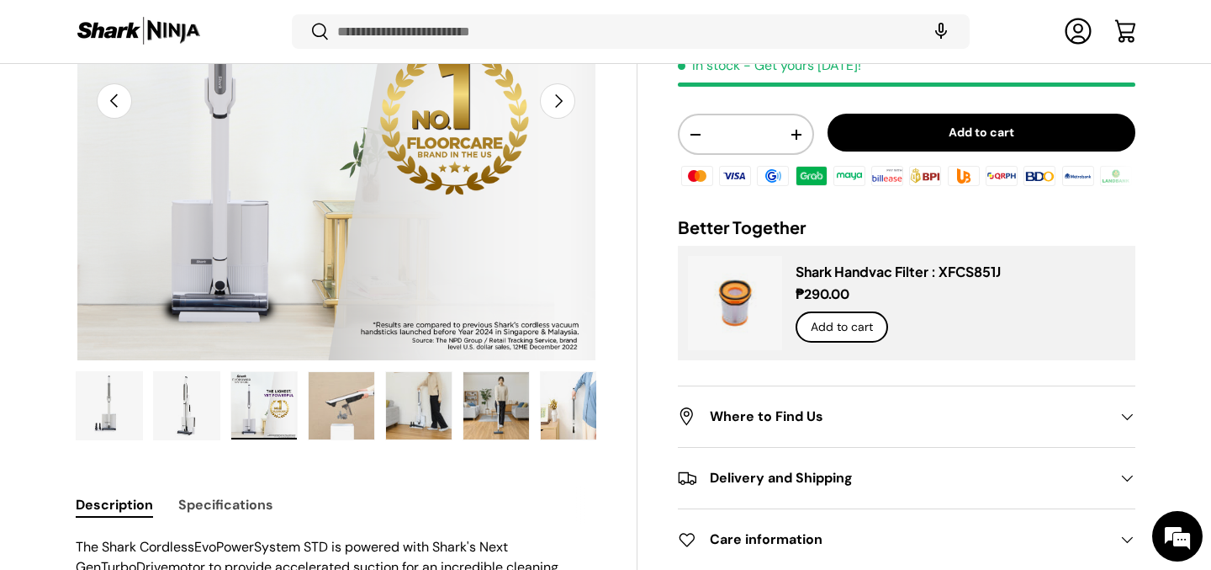
scroll to position [0, 0]
click at [417, 418] on img "Gallery Viewer" at bounding box center [419, 405] width 66 height 67
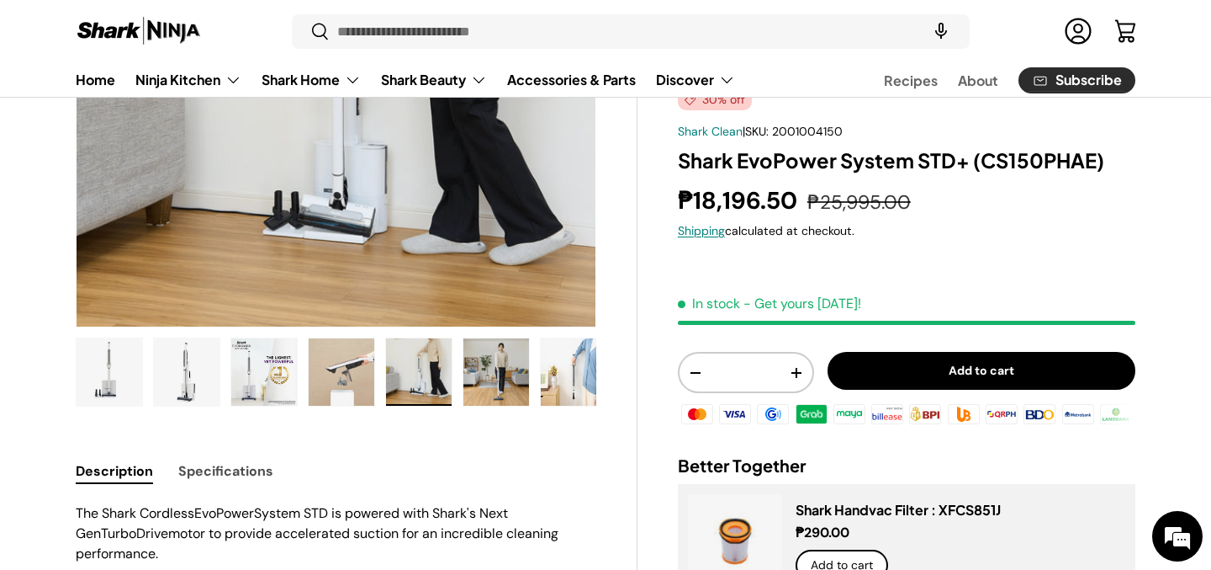
scroll to position [351, 0]
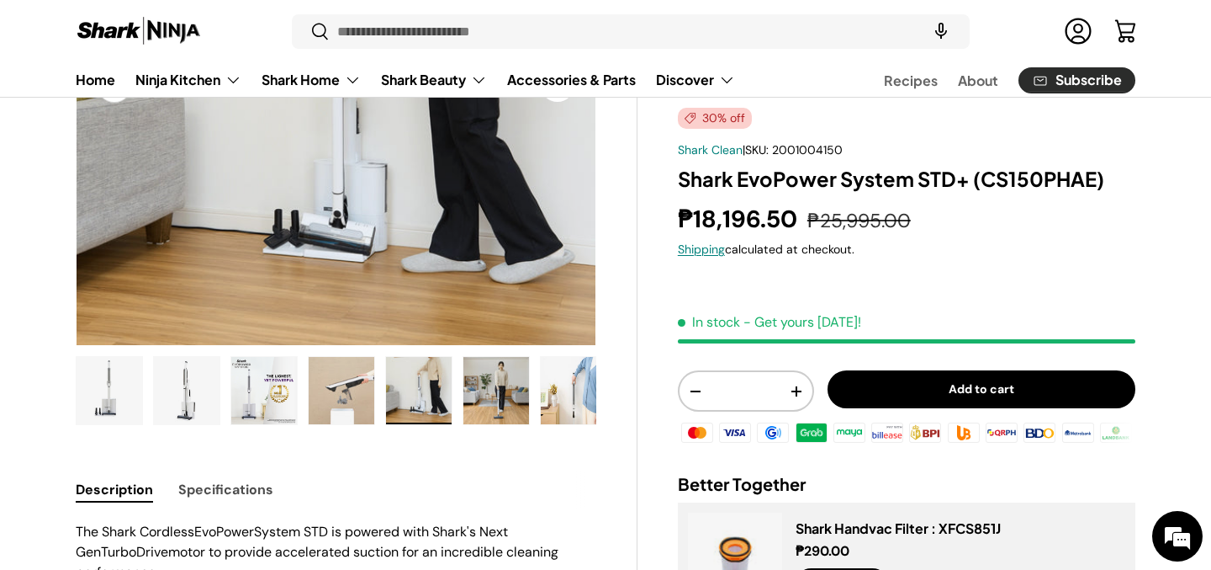
click at [520, 378] on img "Gallery Viewer" at bounding box center [497, 390] width 66 height 67
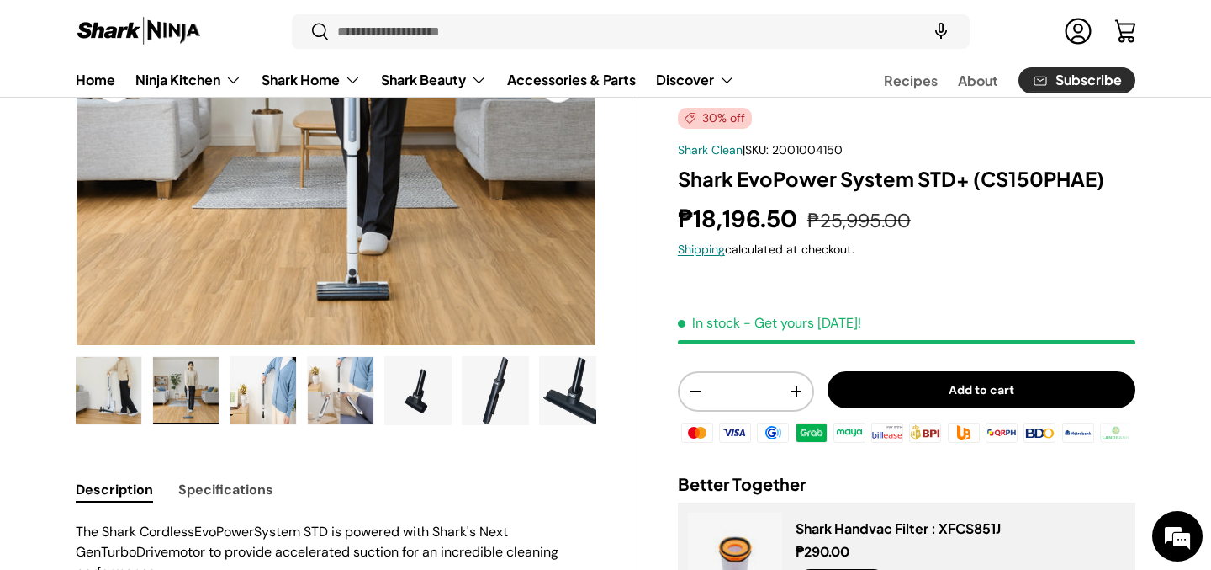
scroll to position [0, 321]
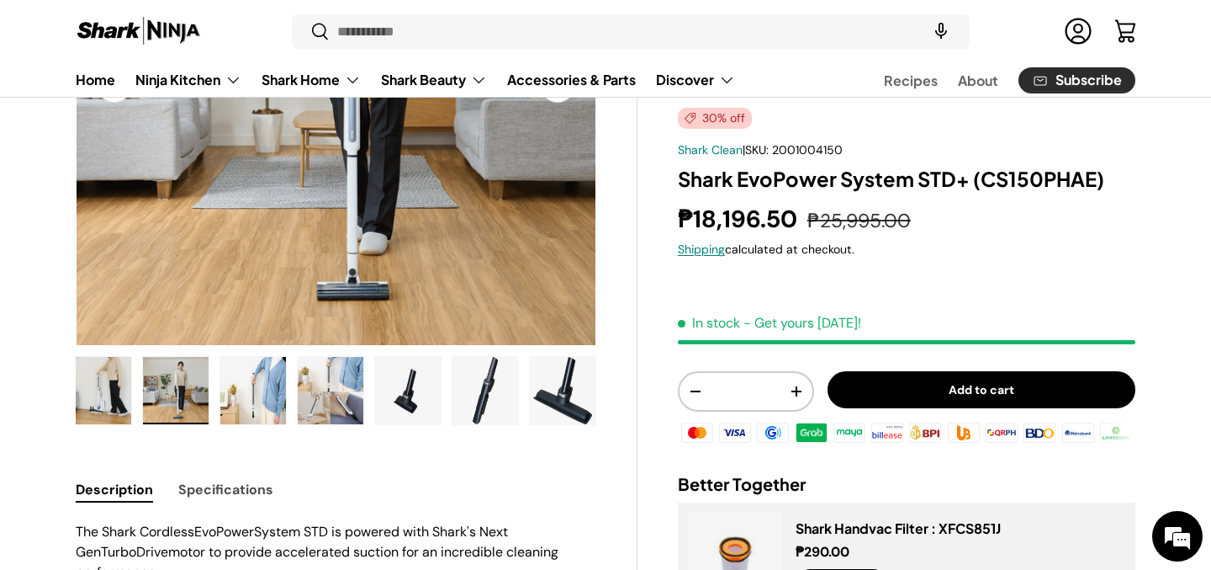
click at [241, 386] on img "Gallery Viewer" at bounding box center [253, 390] width 66 height 67
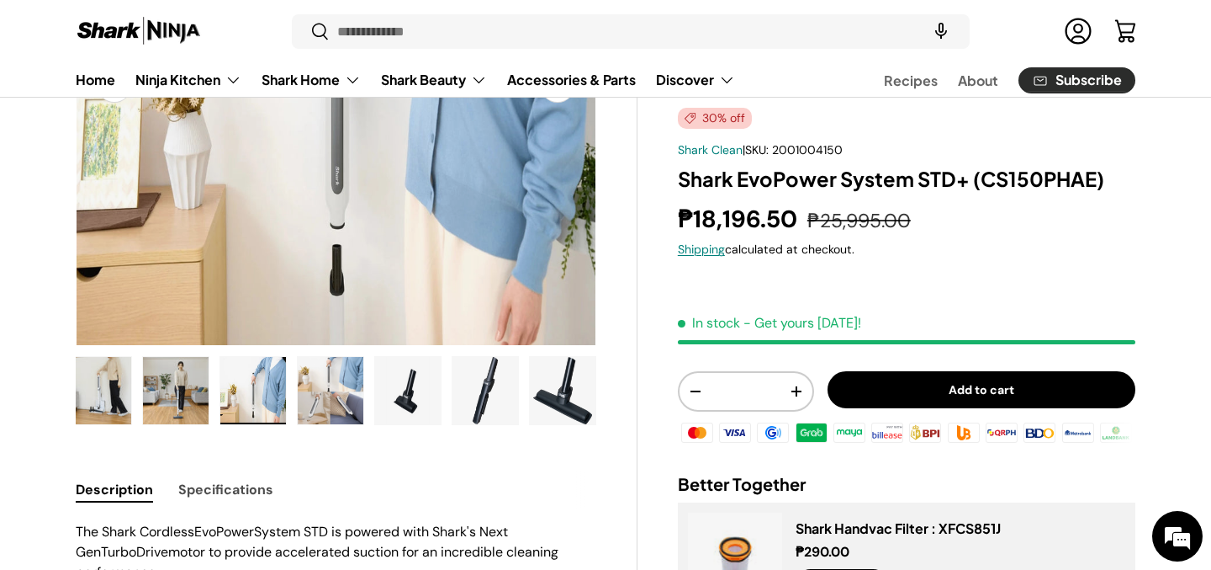
click at [331, 380] on img "Gallery Viewer" at bounding box center [331, 390] width 66 height 67
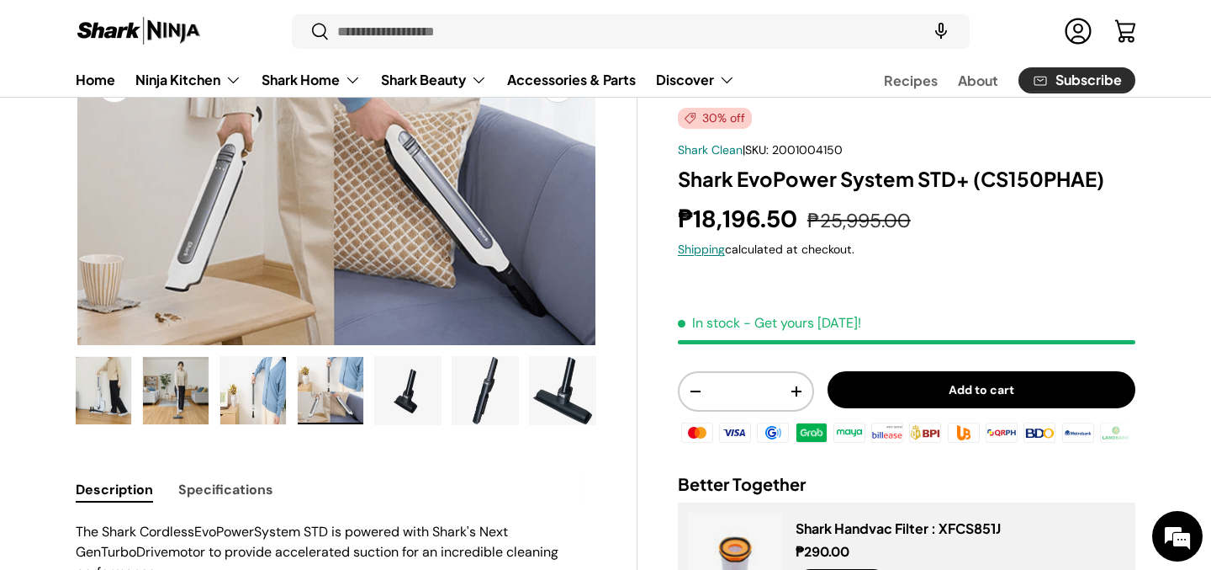
scroll to position [222, 0]
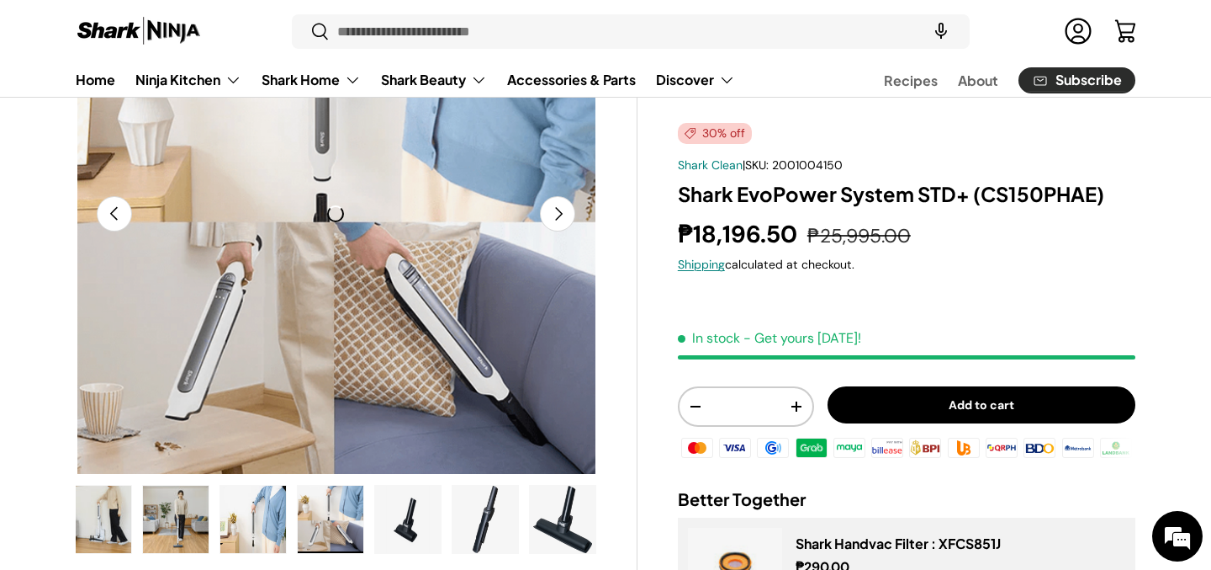
click at [400, 524] on img "Gallery Viewer" at bounding box center [408, 518] width 66 height 67
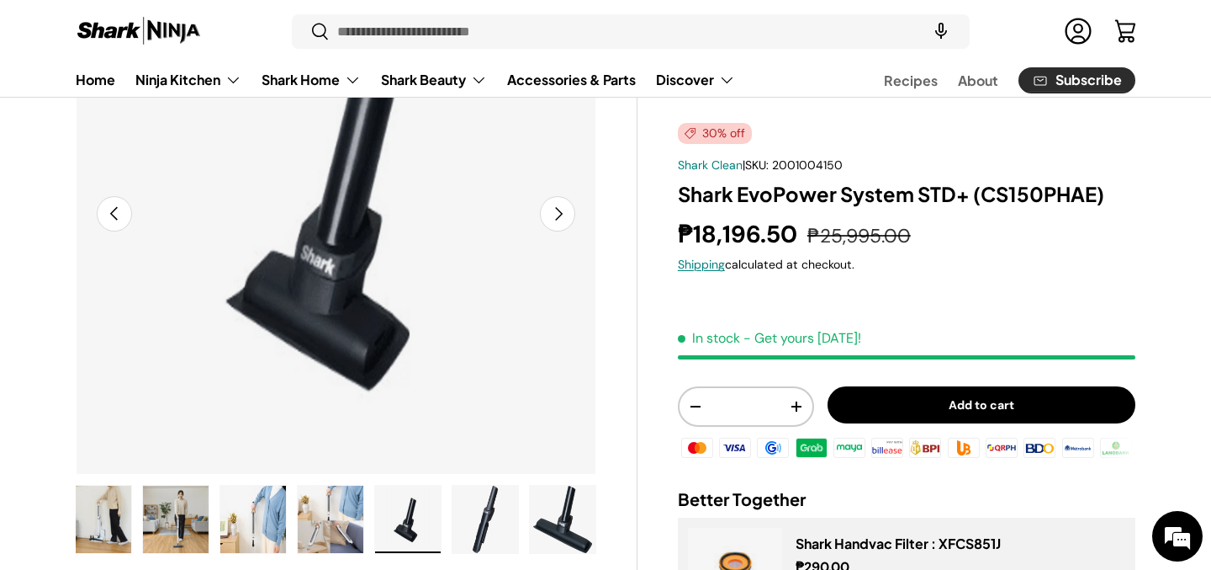
click at [418, 533] on img "Gallery Viewer" at bounding box center [408, 518] width 66 height 67
click at [485, 533] on img "Gallery Viewer" at bounding box center [486, 518] width 66 height 67
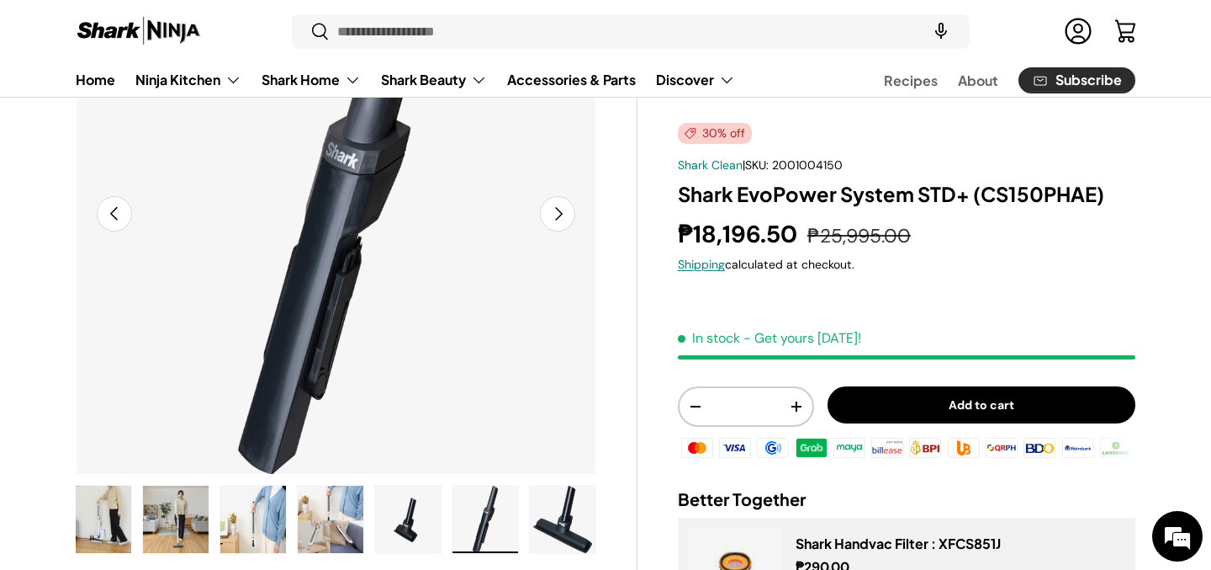
click at [547, 523] on img "Gallery Viewer" at bounding box center [563, 518] width 66 height 67
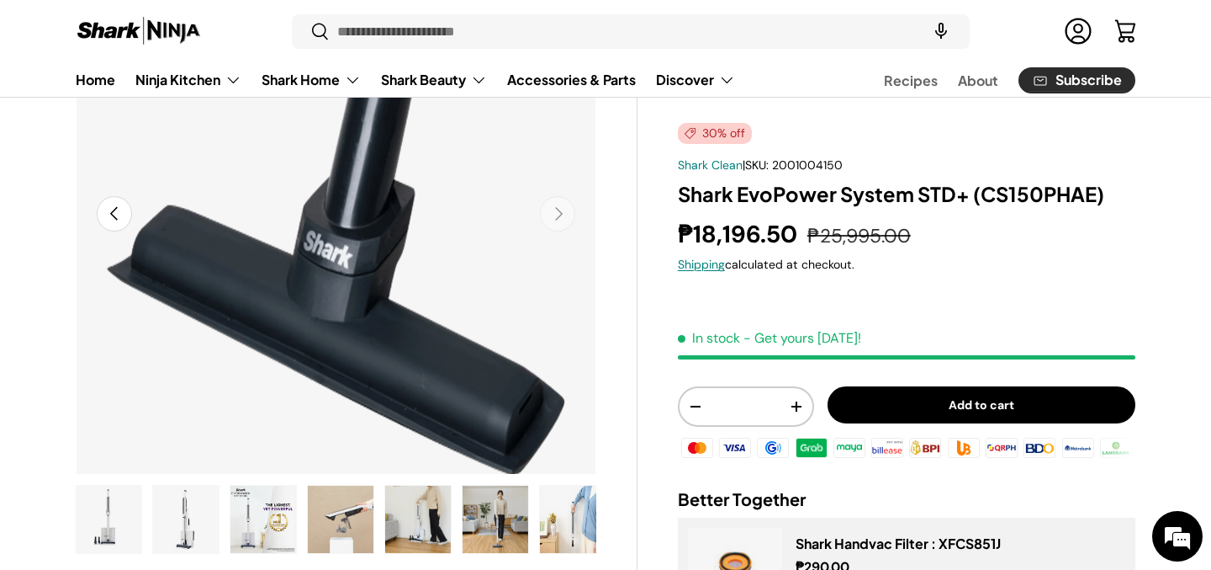
scroll to position [0, 0]
click at [248, 530] on img "Gallery Viewer" at bounding box center [264, 518] width 66 height 67
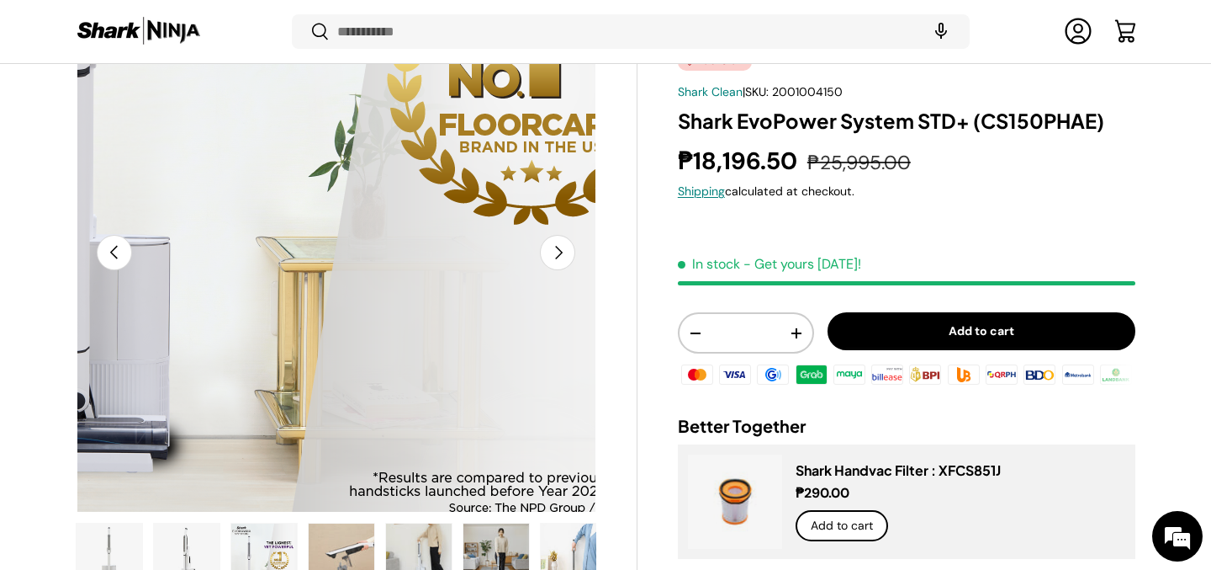
scroll to position [234, 0]
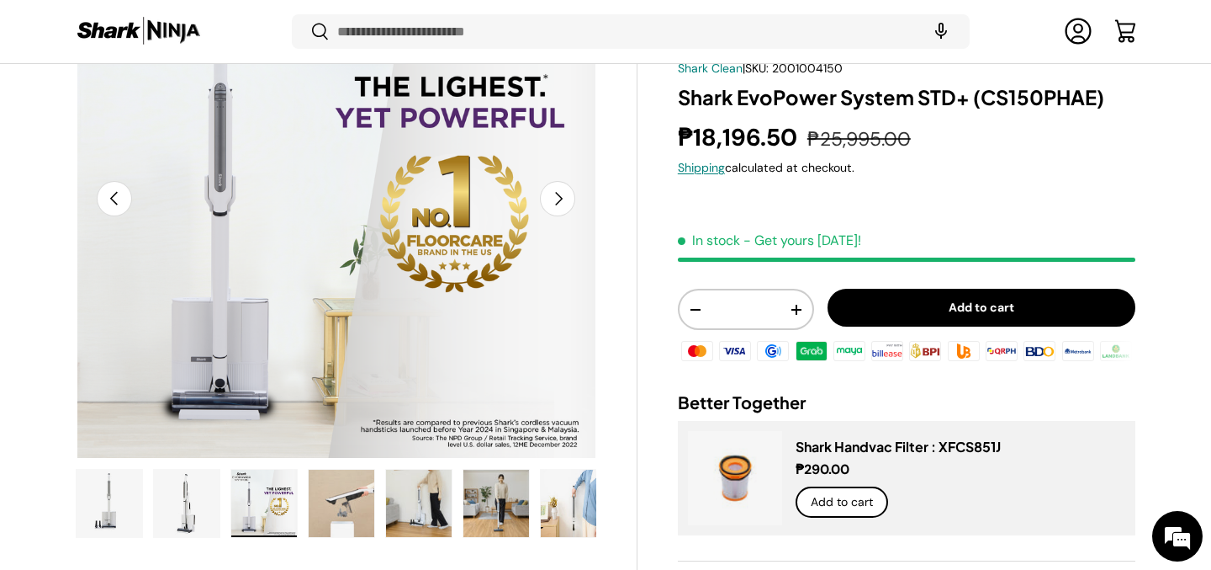
click at [186, 528] on img "Gallery Viewer" at bounding box center [187, 502] width 66 height 67
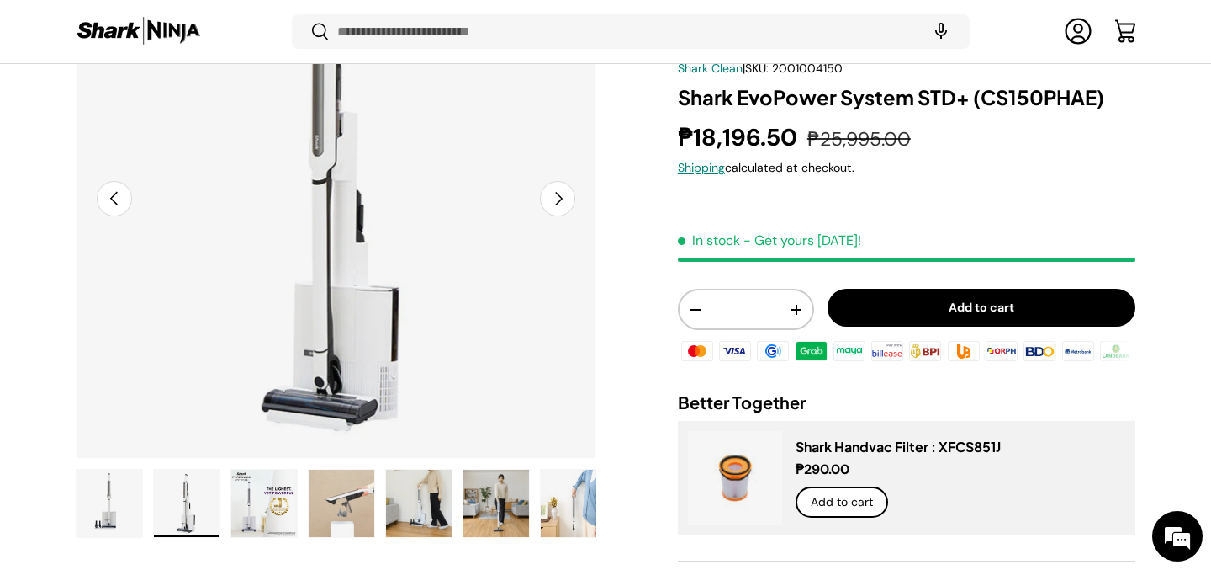
click at [141, 523] on img "Gallery Viewer" at bounding box center [110, 502] width 66 height 67
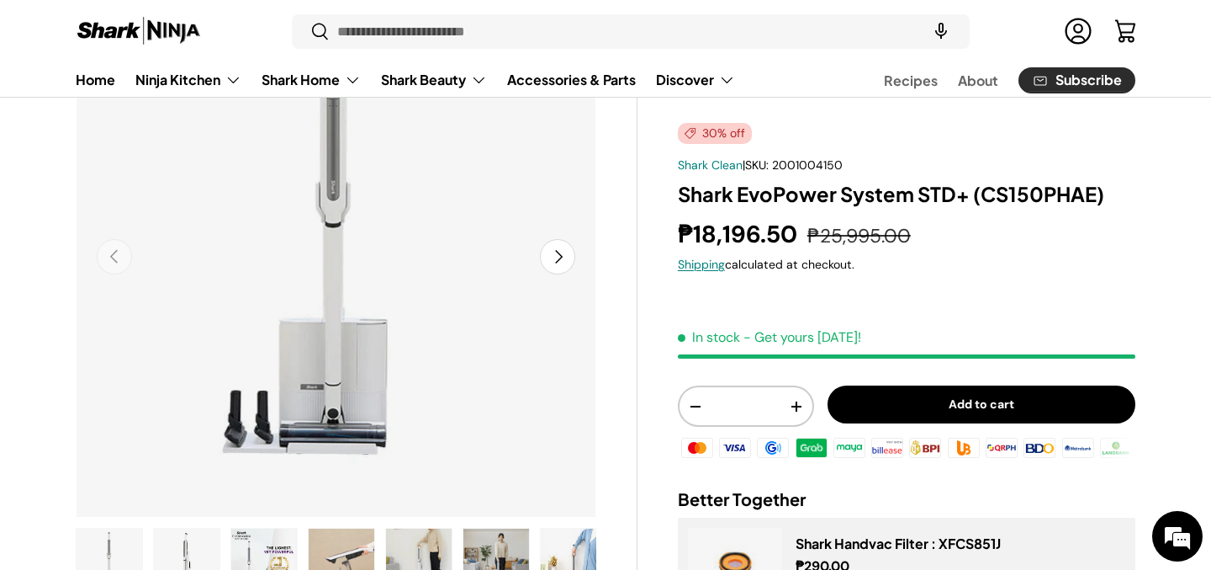
scroll to position [0, 0]
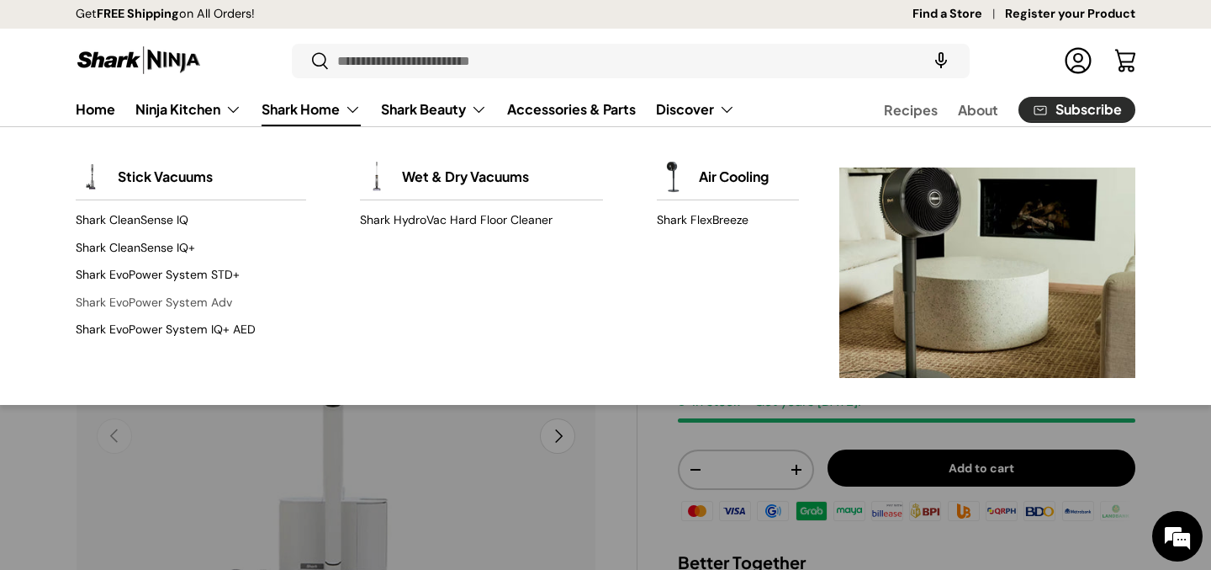
click at [206, 310] on link "Shark EvoPower System Adv" at bounding box center [191, 302] width 230 height 27
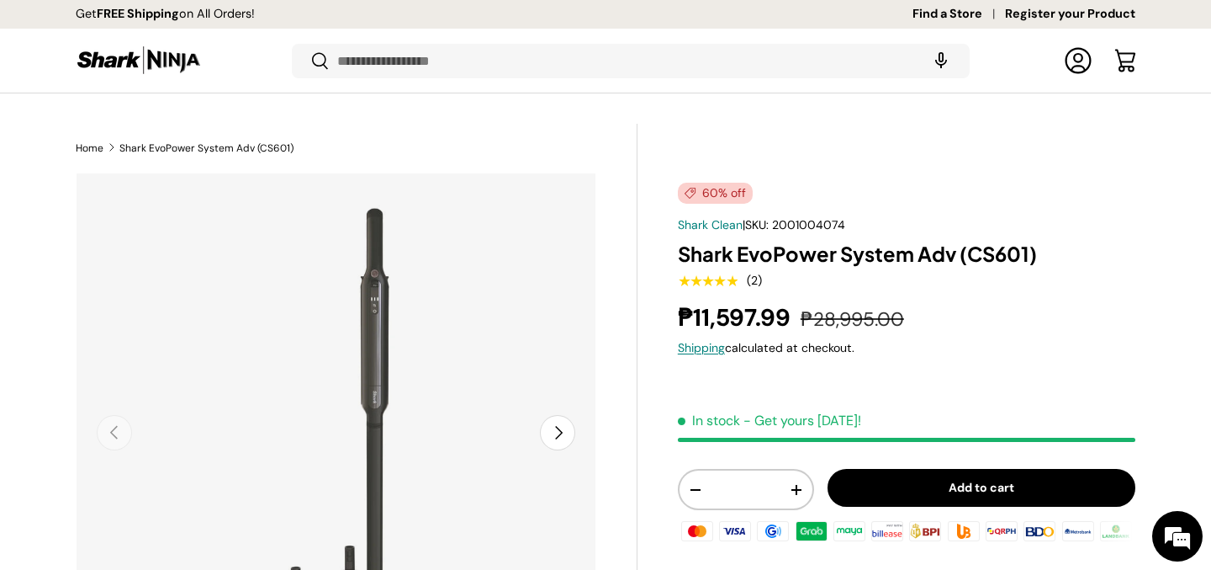
scroll to position [331, 0]
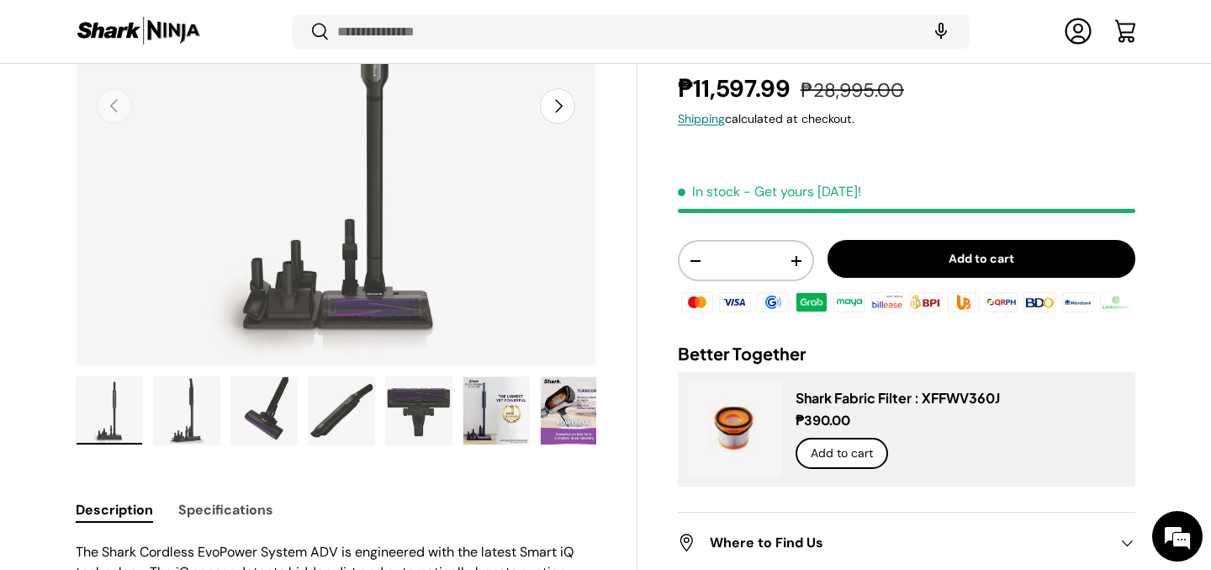
click at [183, 408] on img "Gallery Viewer" at bounding box center [187, 410] width 66 height 67
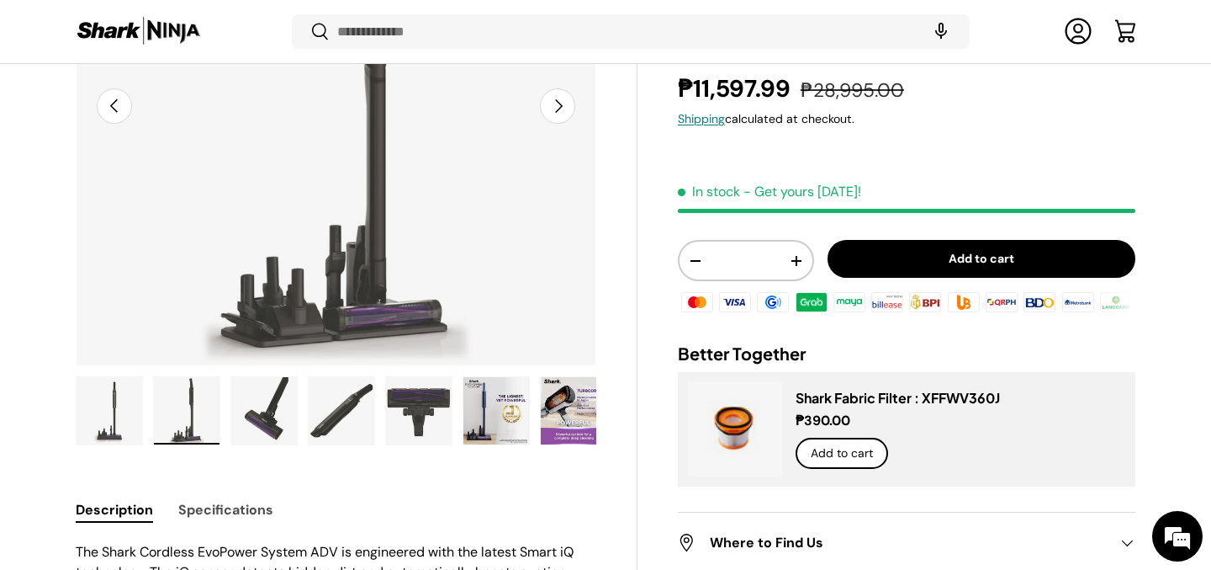
scroll to position [0, 0]
click at [259, 403] on img "Gallery Viewer" at bounding box center [264, 410] width 66 height 67
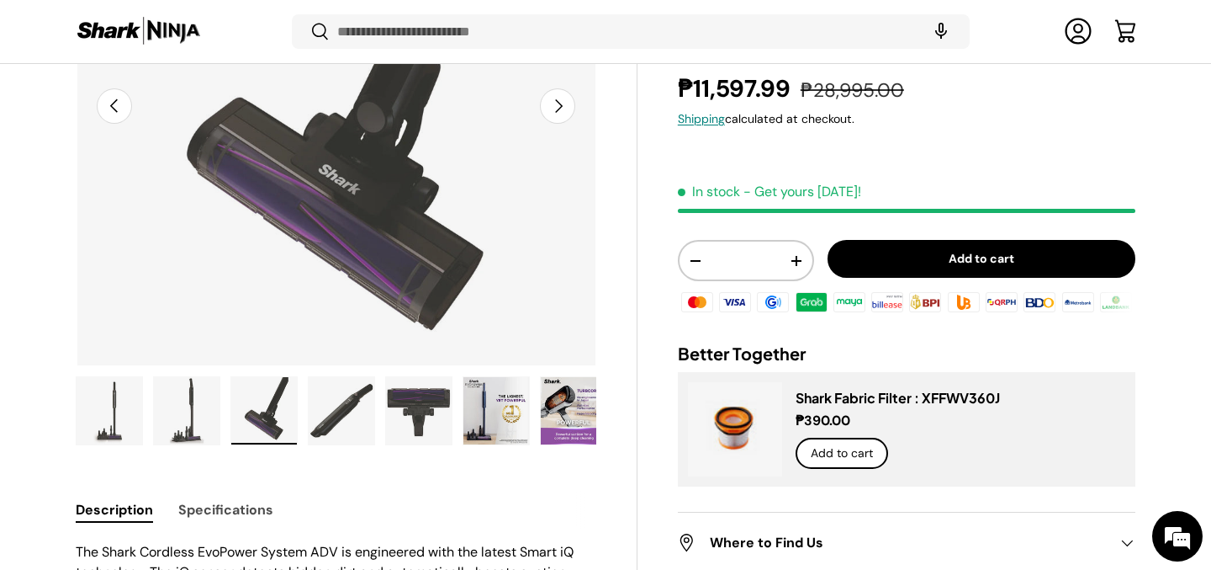
click at [358, 404] on img "Gallery Viewer" at bounding box center [342, 410] width 66 height 67
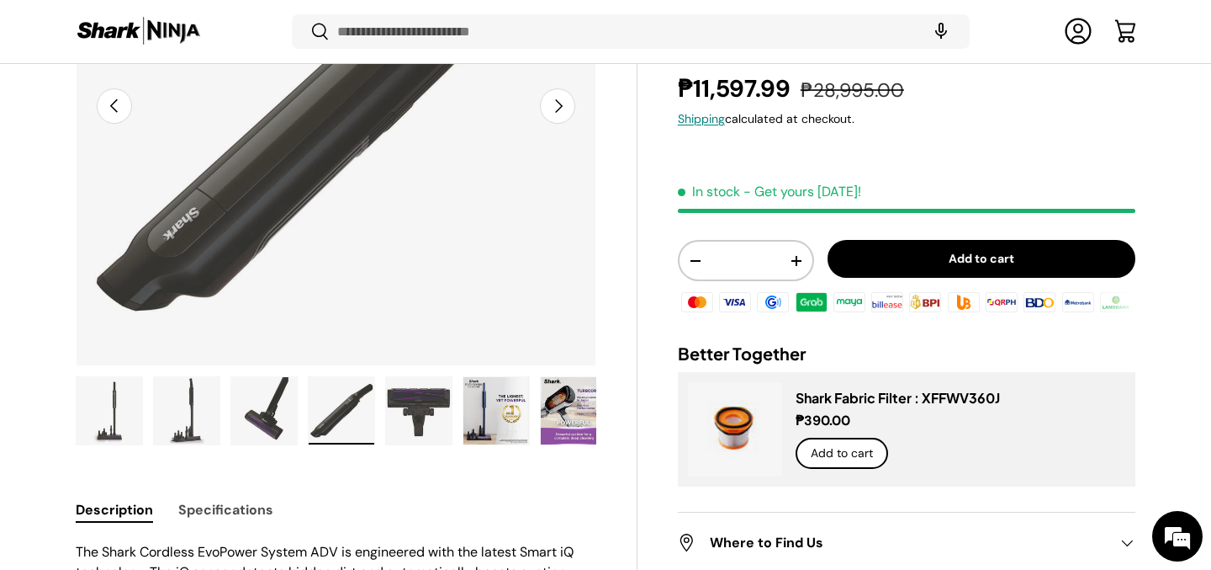
click at [433, 408] on img "Gallery Viewer" at bounding box center [419, 410] width 66 height 67
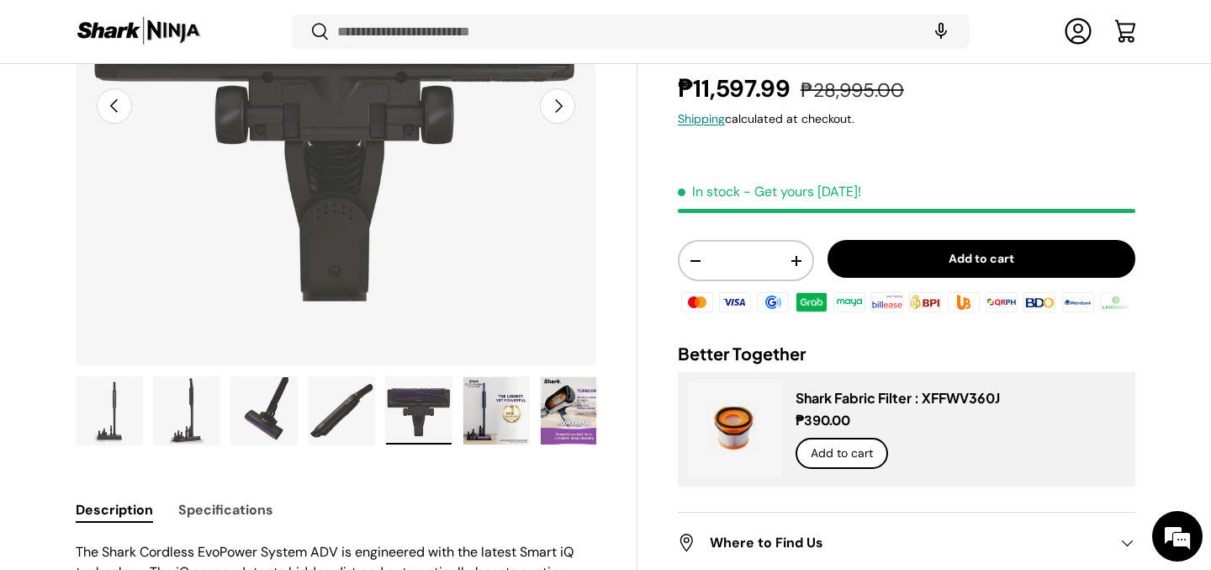
click at [497, 415] on img "Gallery Viewer" at bounding box center [497, 410] width 66 height 67
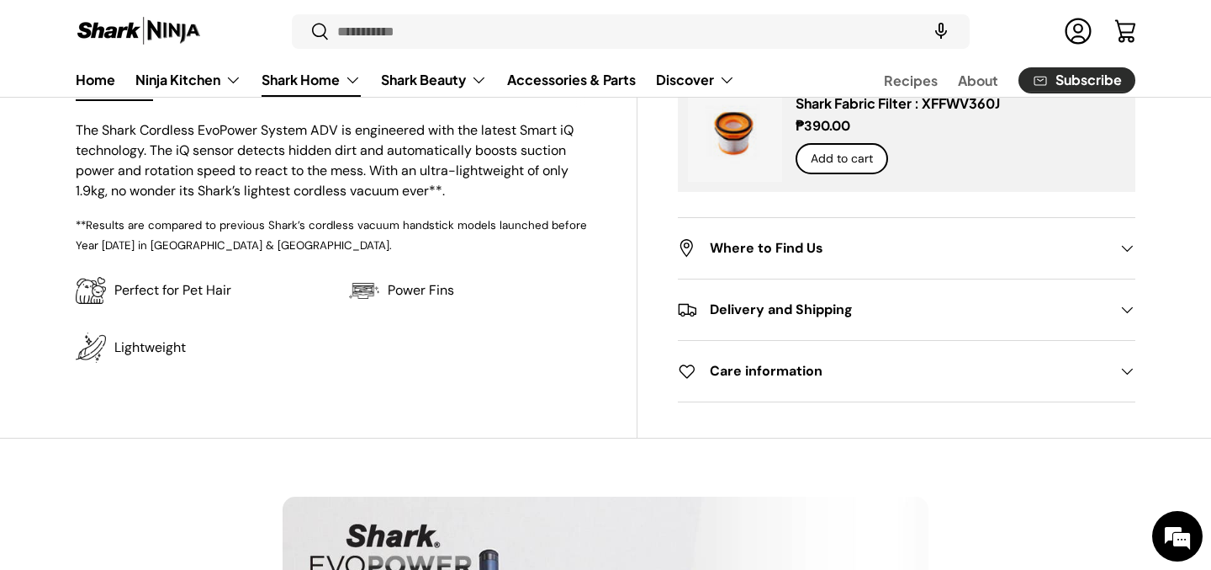
scroll to position [0, 0]
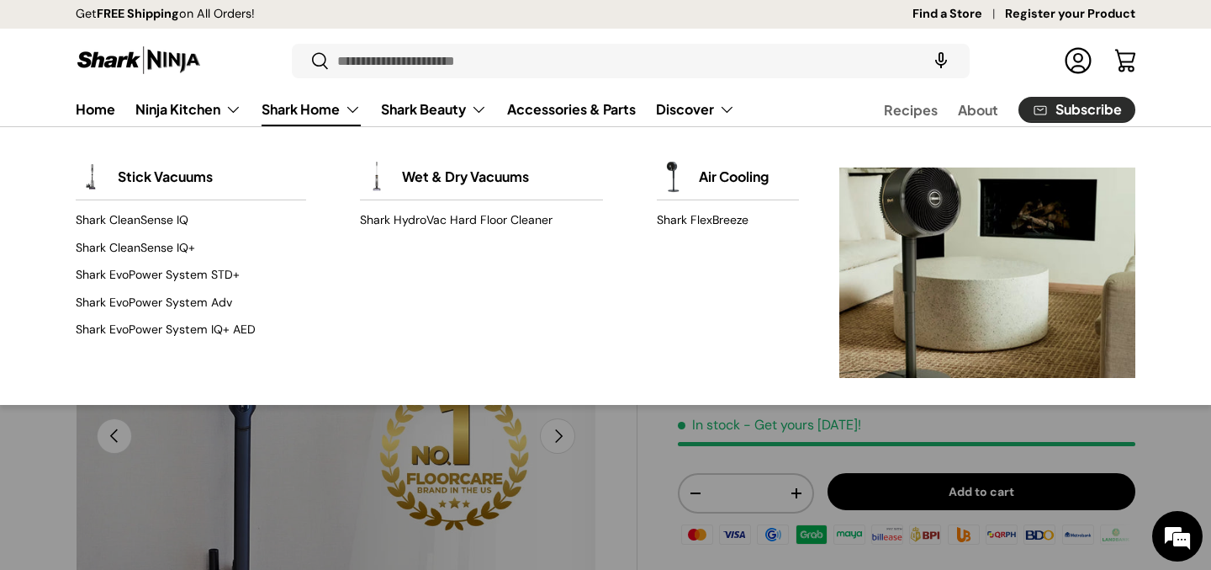
click at [321, 116] on link "Shark Home" at bounding box center [311, 110] width 99 height 34
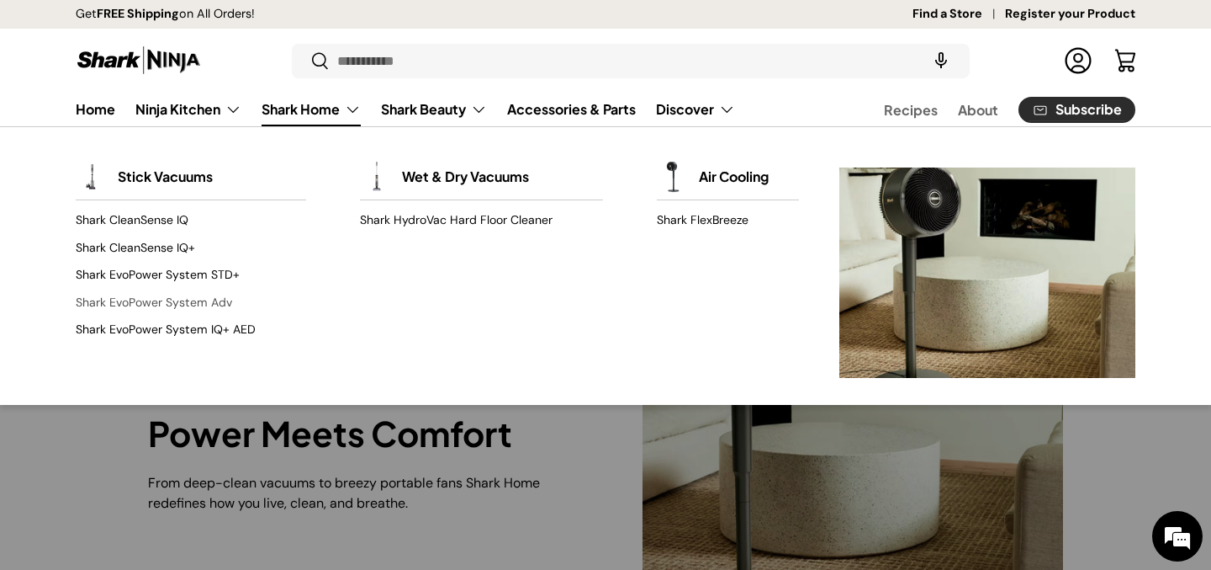
click at [149, 296] on link "Shark EvoPower System Adv" at bounding box center [191, 302] width 230 height 27
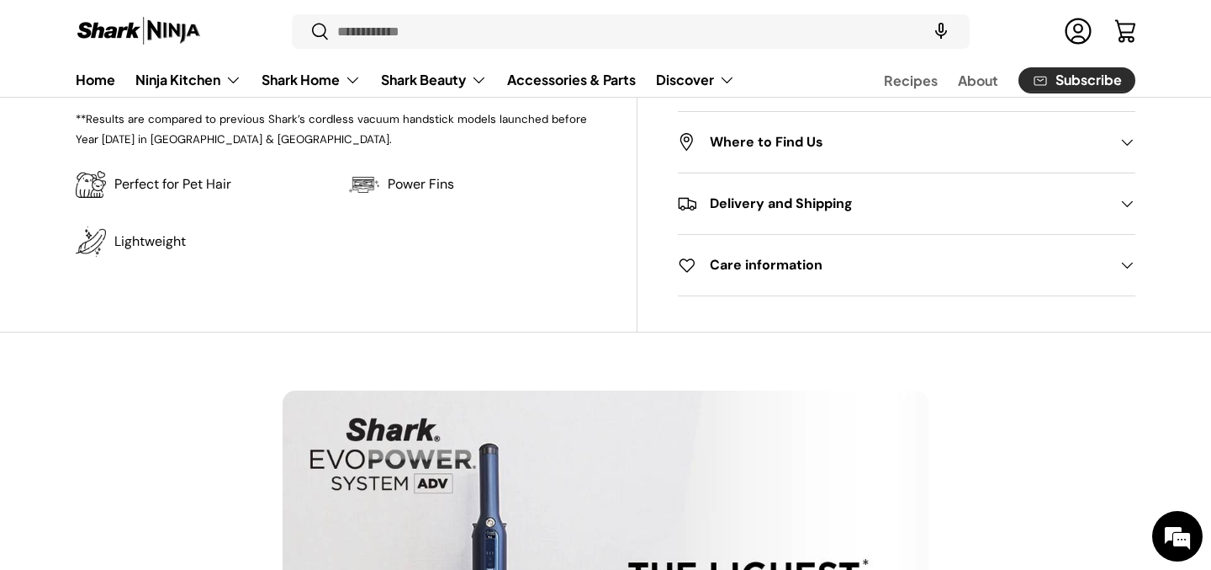
scroll to position [575, 0]
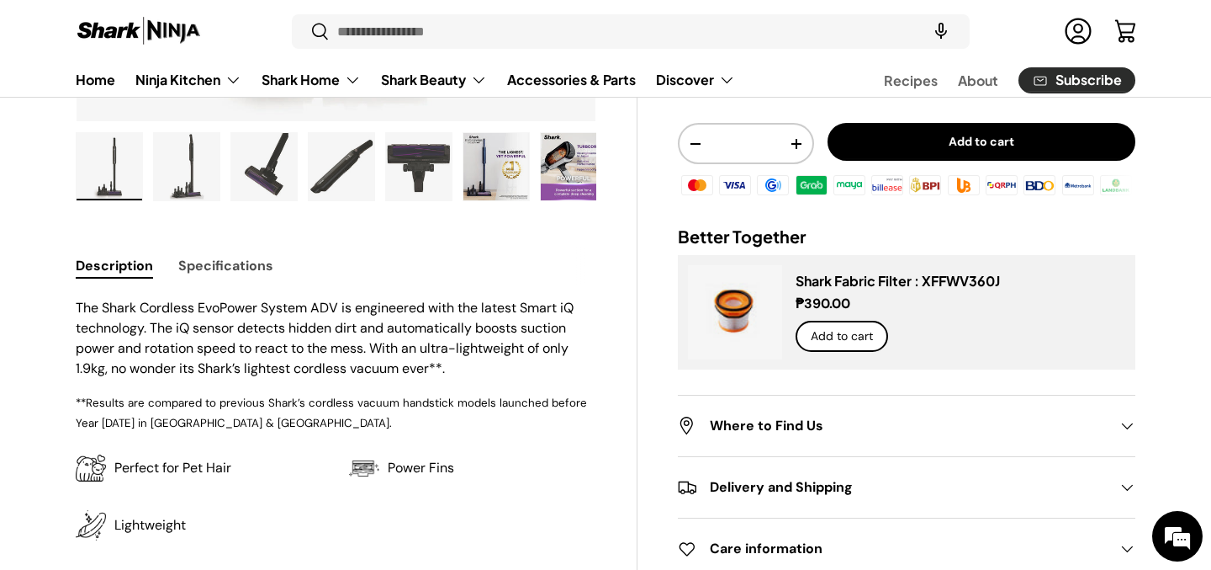
click at [229, 270] on button "Specifications" at bounding box center [225, 265] width 95 height 38
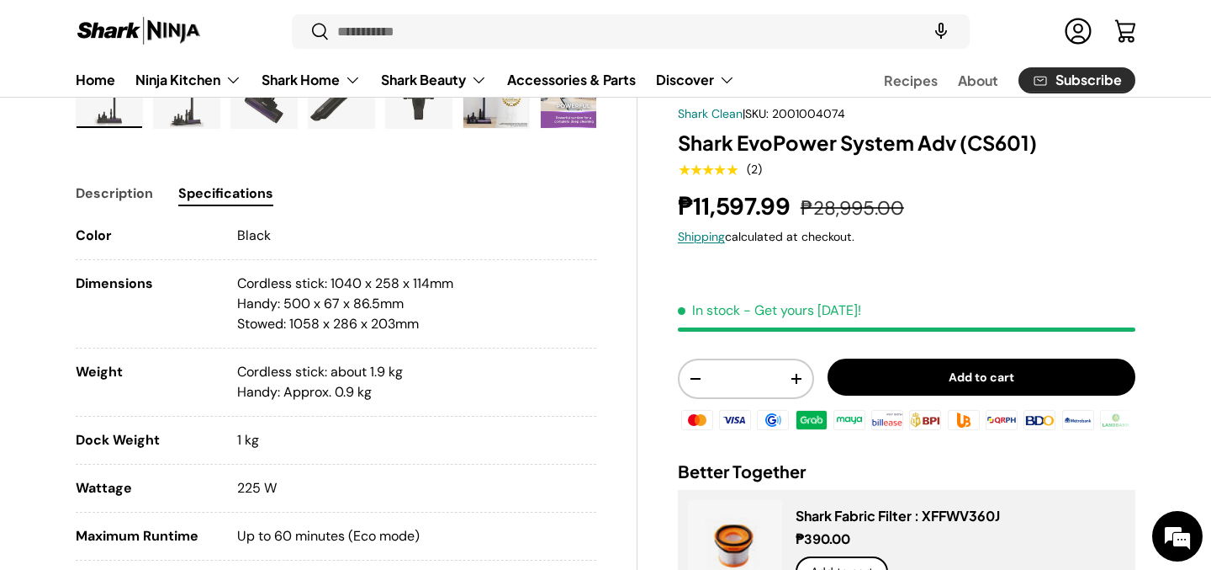
scroll to position [564, 0]
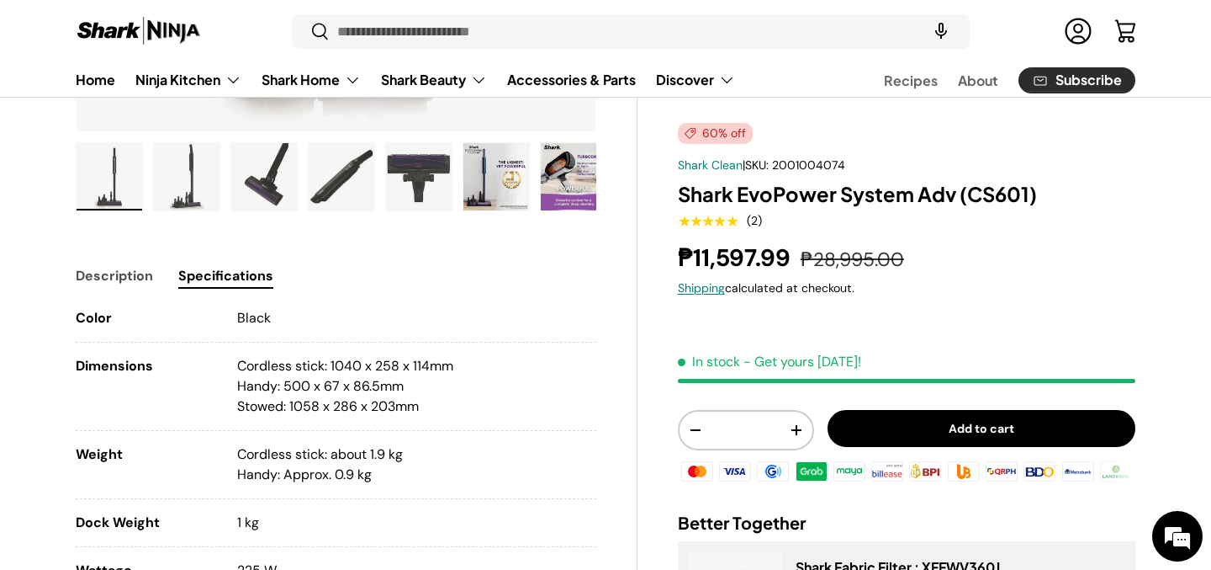
click at [188, 201] on img "Gallery Viewer" at bounding box center [187, 176] width 66 height 67
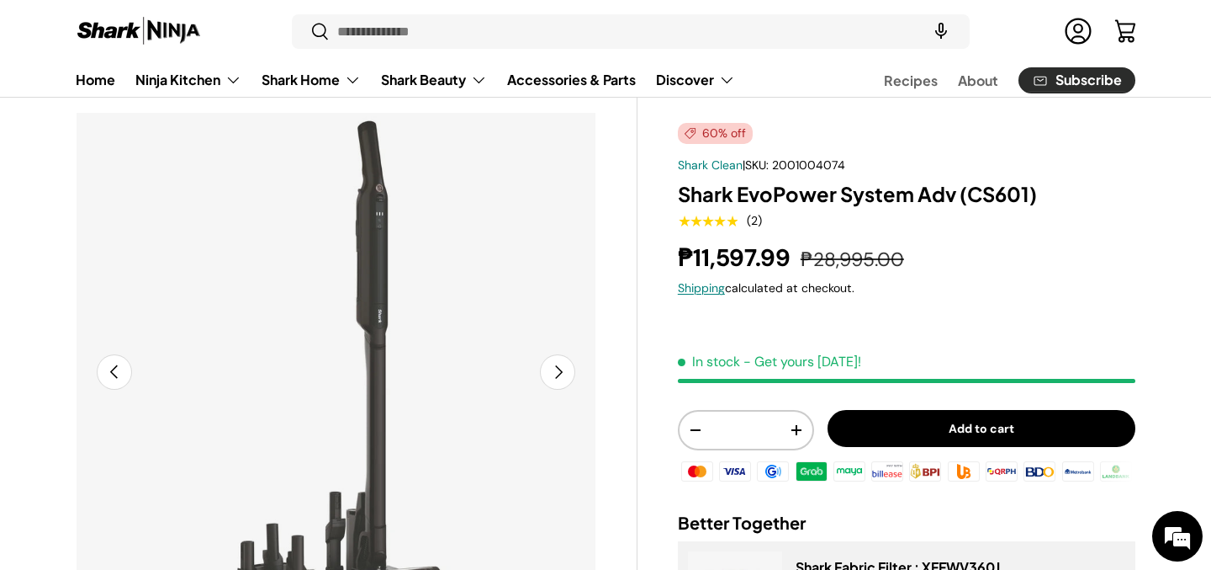
scroll to position [0, 0]
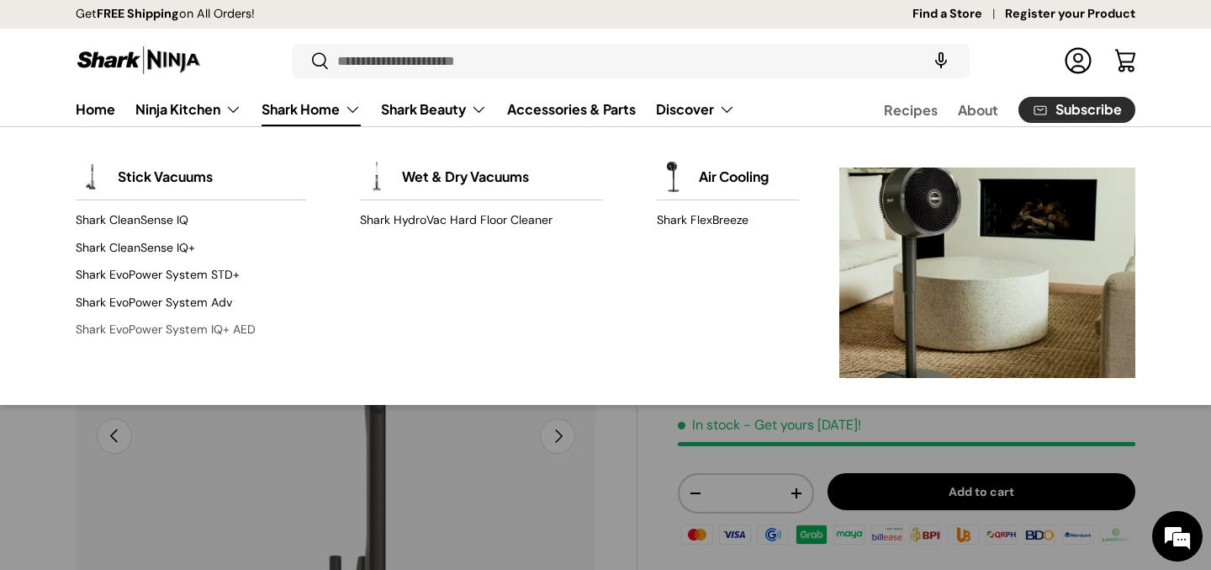
click at [225, 326] on link "Shark EvoPower System IQ+ AED" at bounding box center [191, 328] width 230 height 27
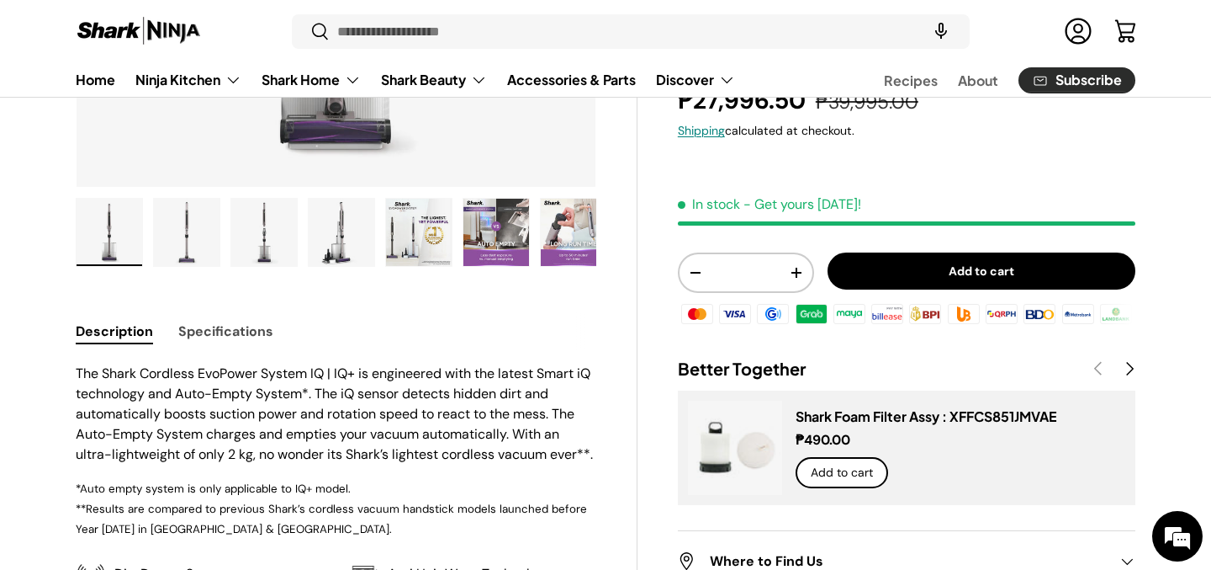
click at [332, 255] on img "Gallery Viewer" at bounding box center [342, 232] width 66 height 67
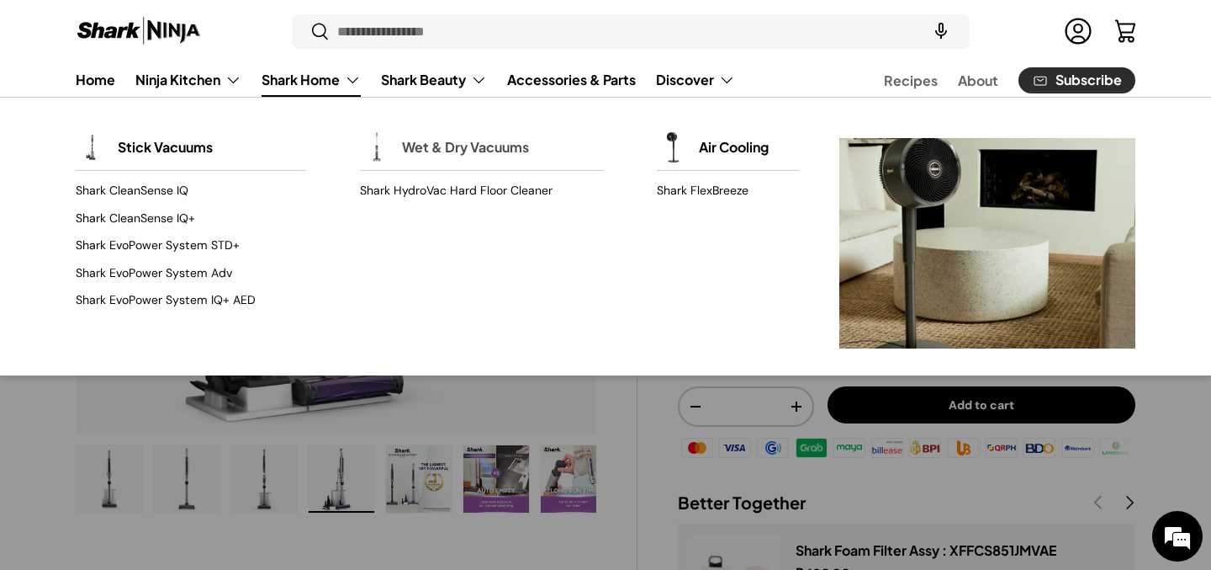
click at [447, 156] on link "Wet & Dry Vacuums" at bounding box center [465, 147] width 127 height 37
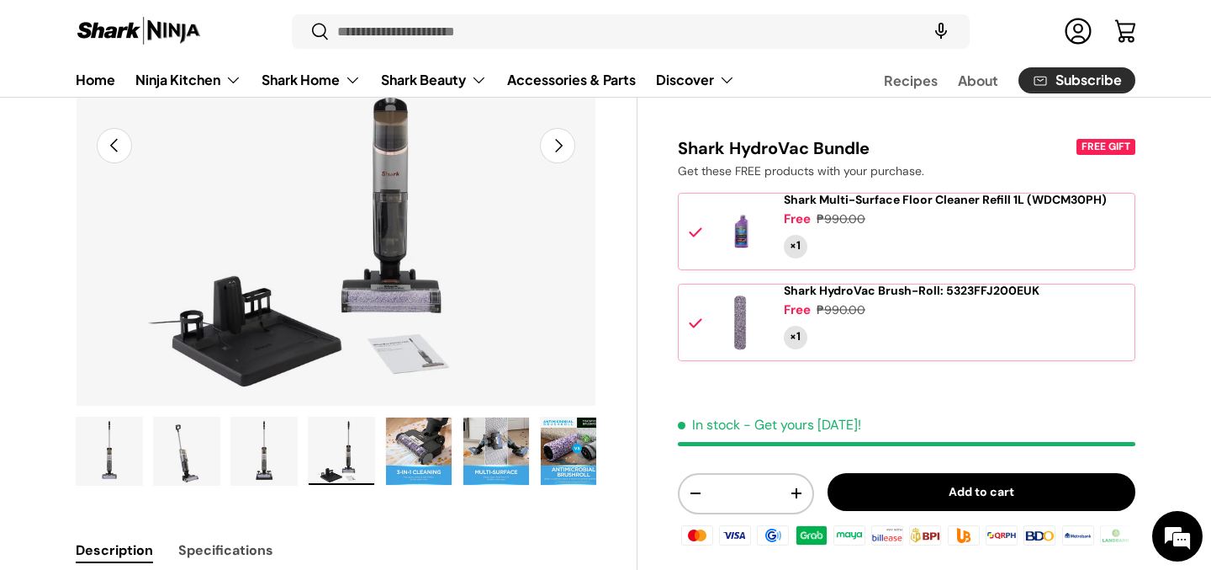
click at [175, 448] on img "Gallery Viewer" at bounding box center [187, 450] width 66 height 67
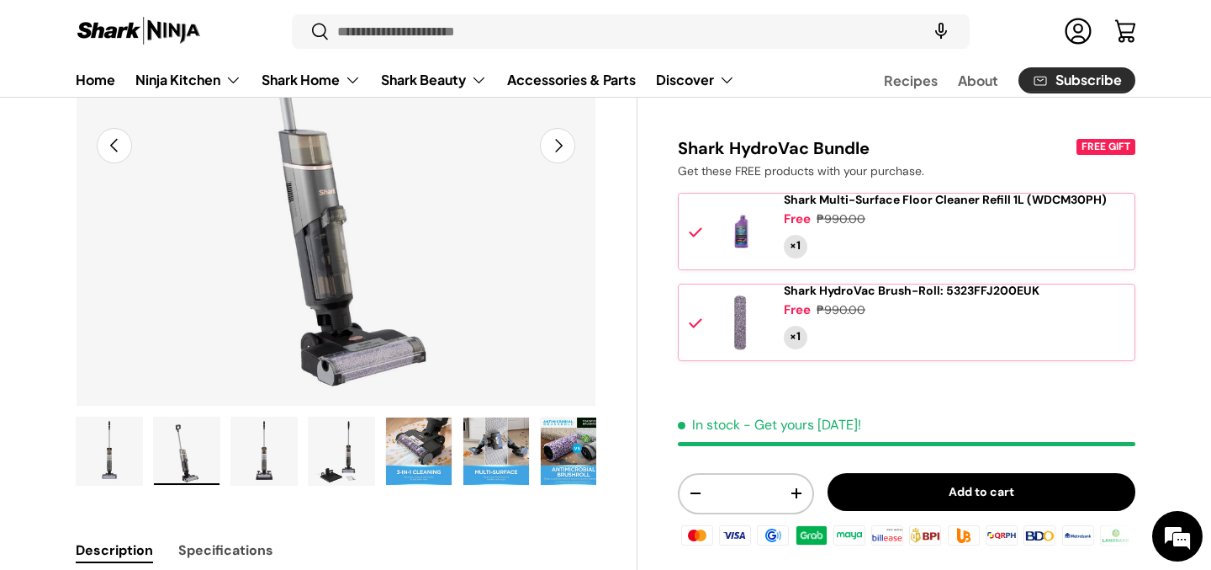
click at [231, 445] on img "Gallery Viewer" at bounding box center [264, 450] width 66 height 67
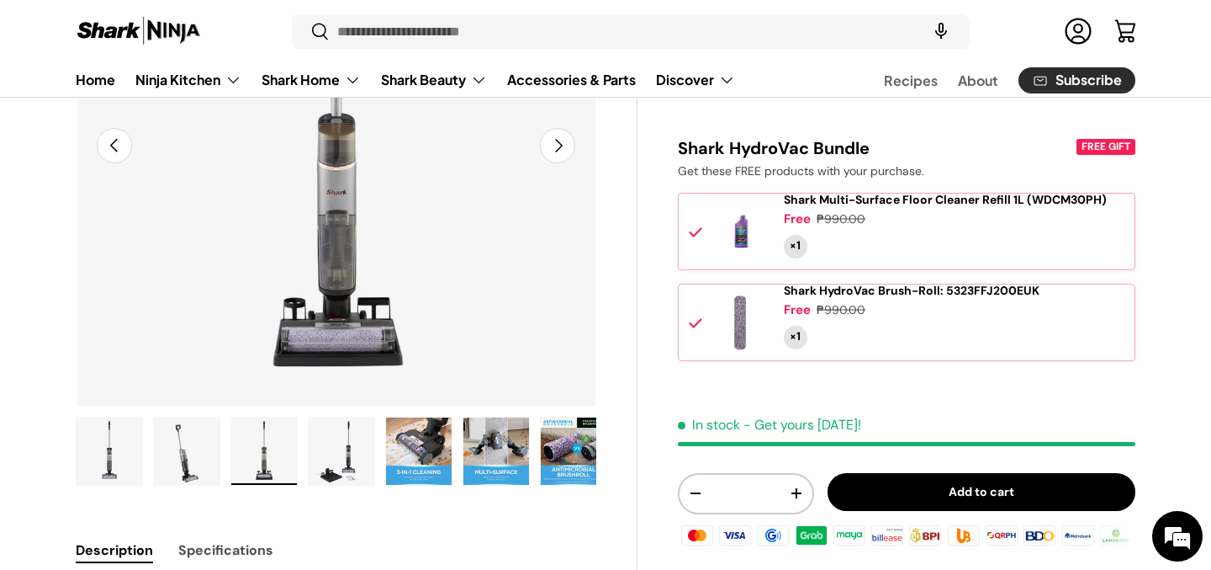
click at [352, 471] on img "Gallery Viewer" at bounding box center [342, 450] width 66 height 67
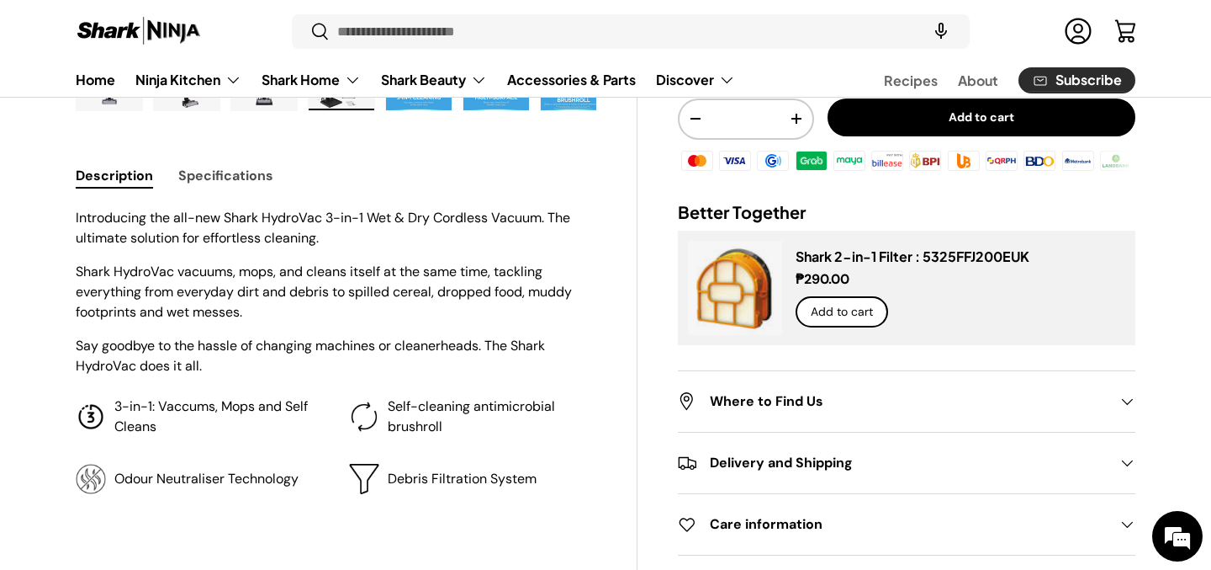
scroll to position [664, 0]
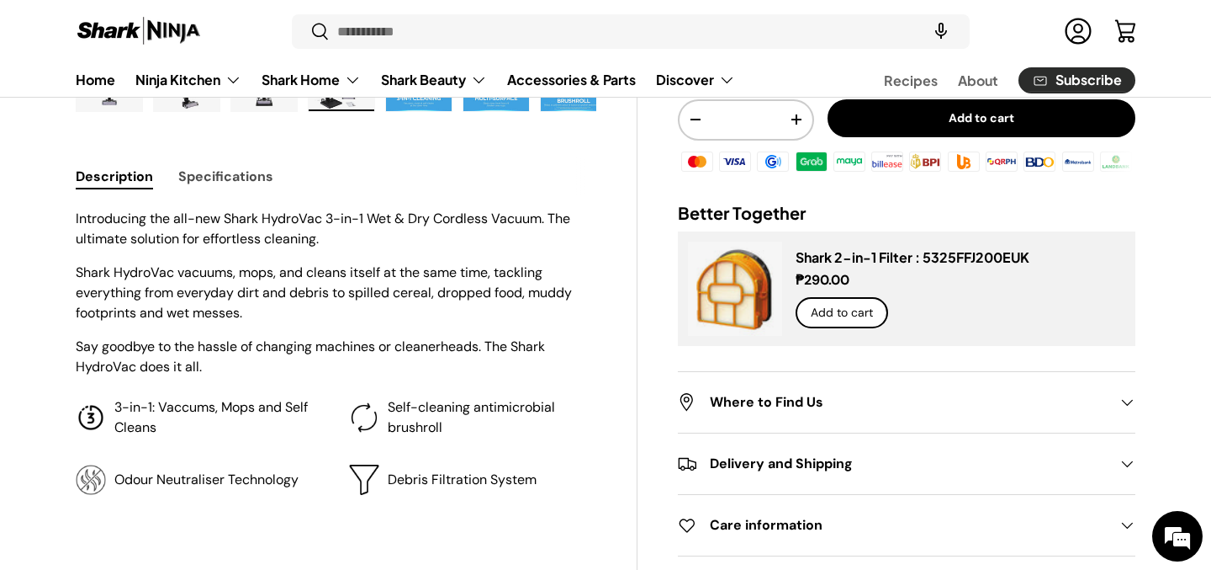
click at [231, 186] on button "Specifications" at bounding box center [225, 176] width 95 height 38
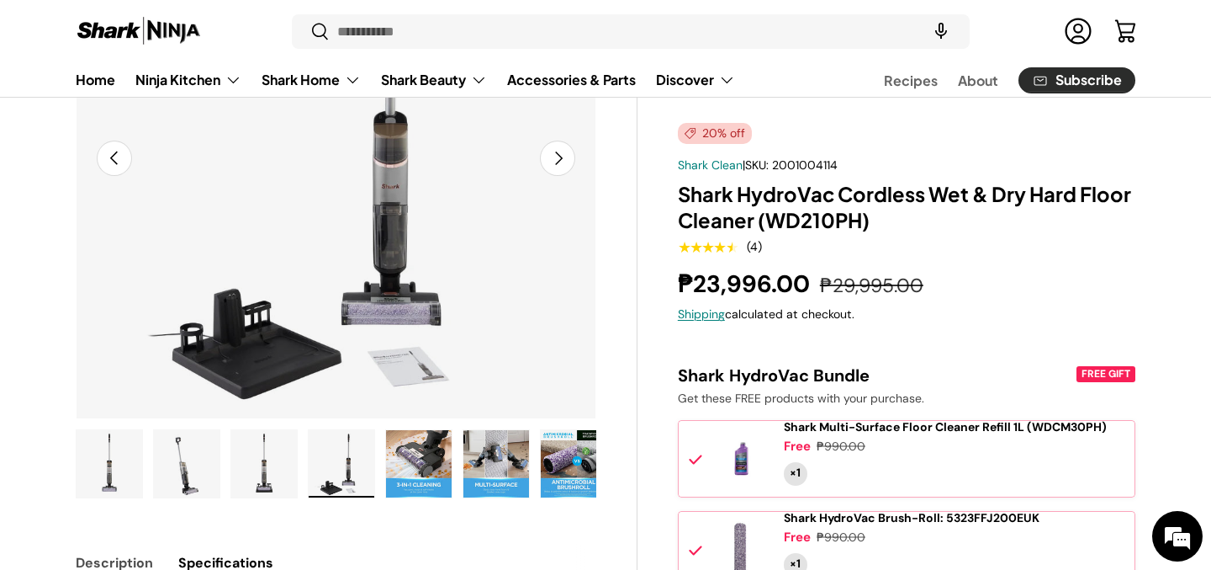
scroll to position [272, 0]
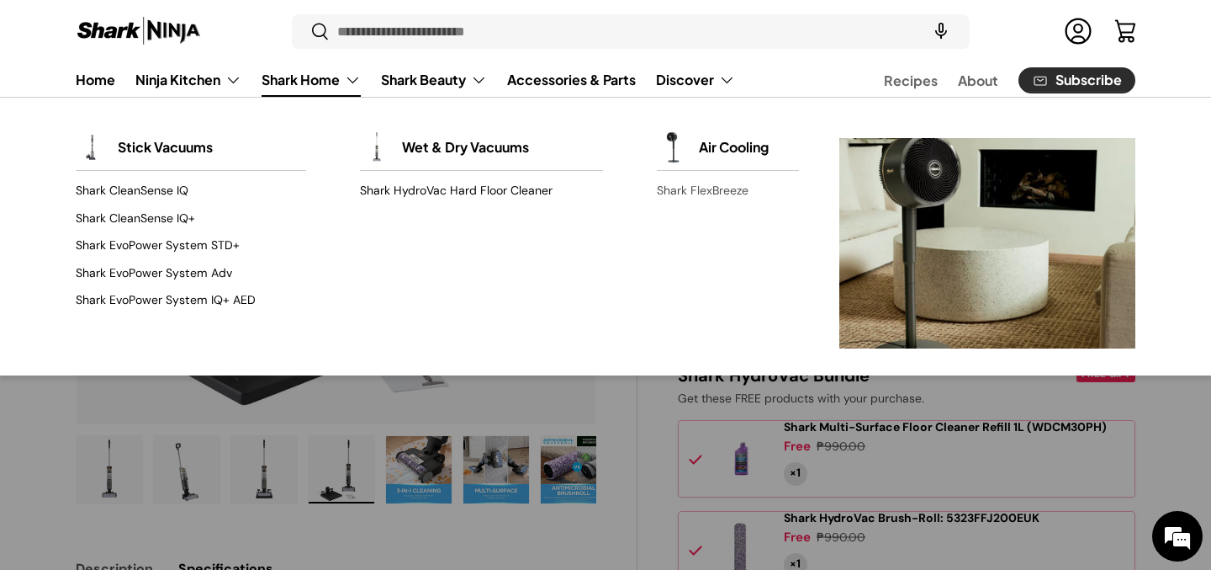
click at [679, 191] on link "Shark FlexBreeze" at bounding box center [728, 190] width 142 height 27
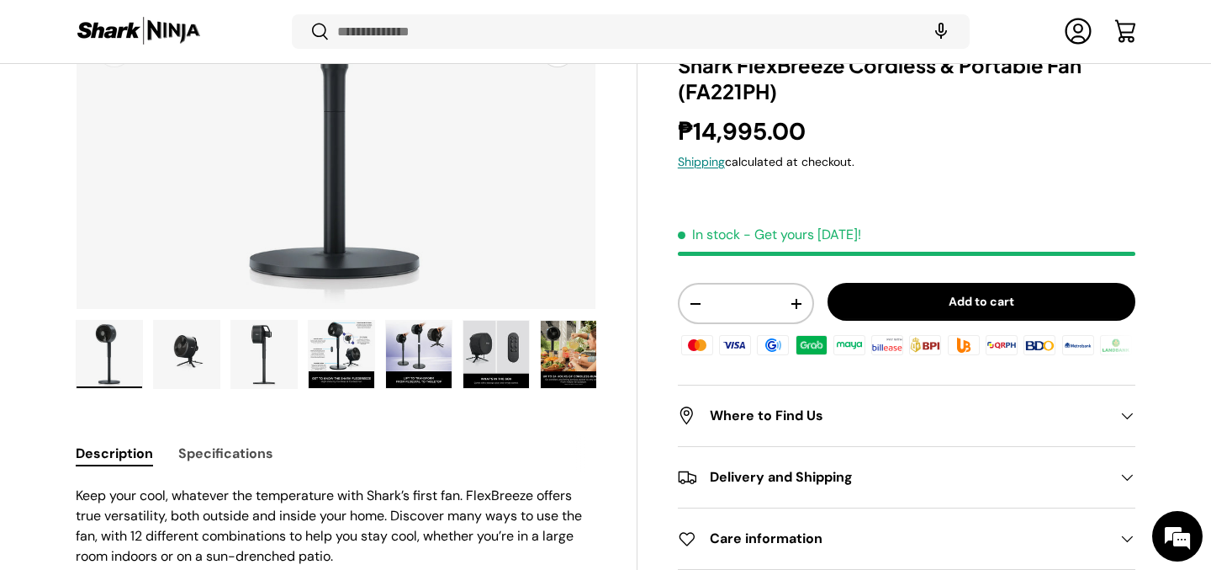
click at [349, 366] on img "Gallery Viewer" at bounding box center [342, 354] width 66 height 67
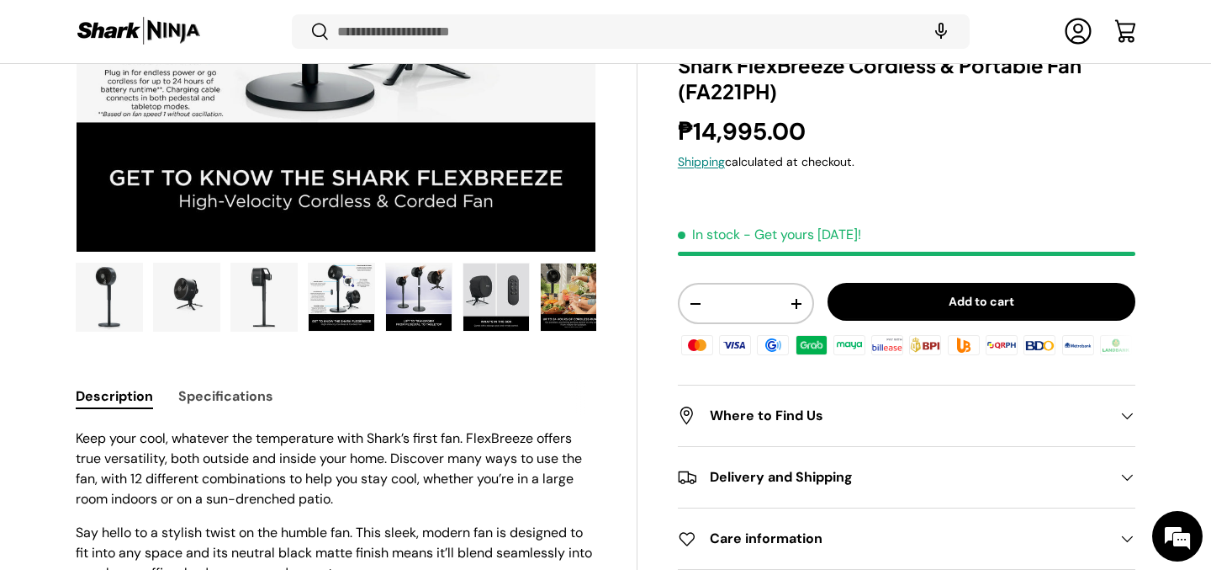
scroll to position [489, 0]
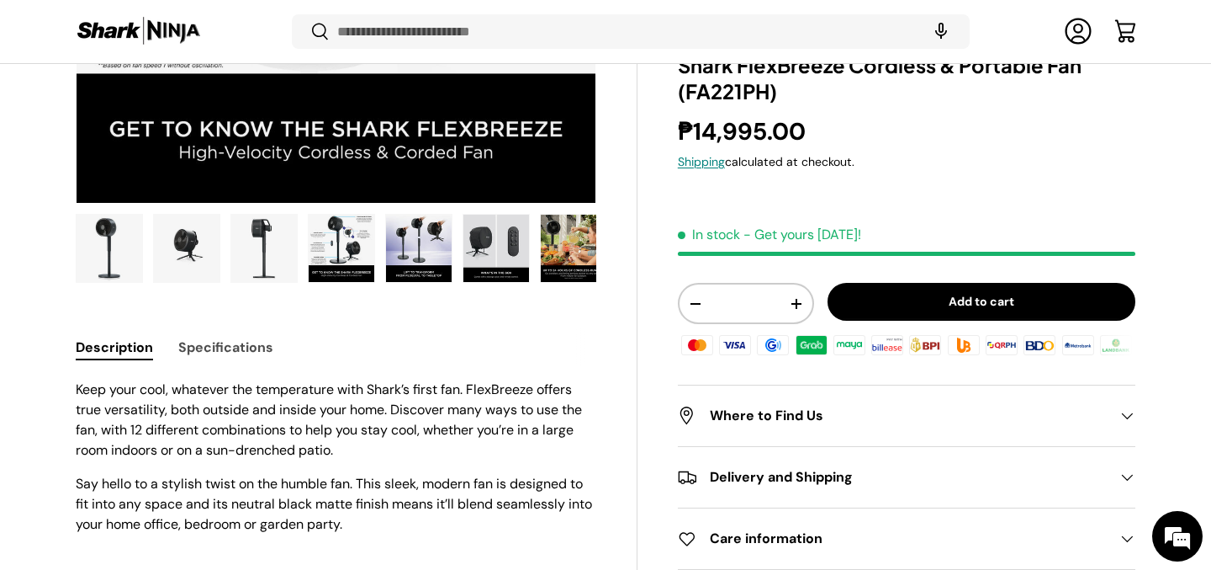
click at [474, 262] on img "Gallery Viewer" at bounding box center [497, 248] width 66 height 67
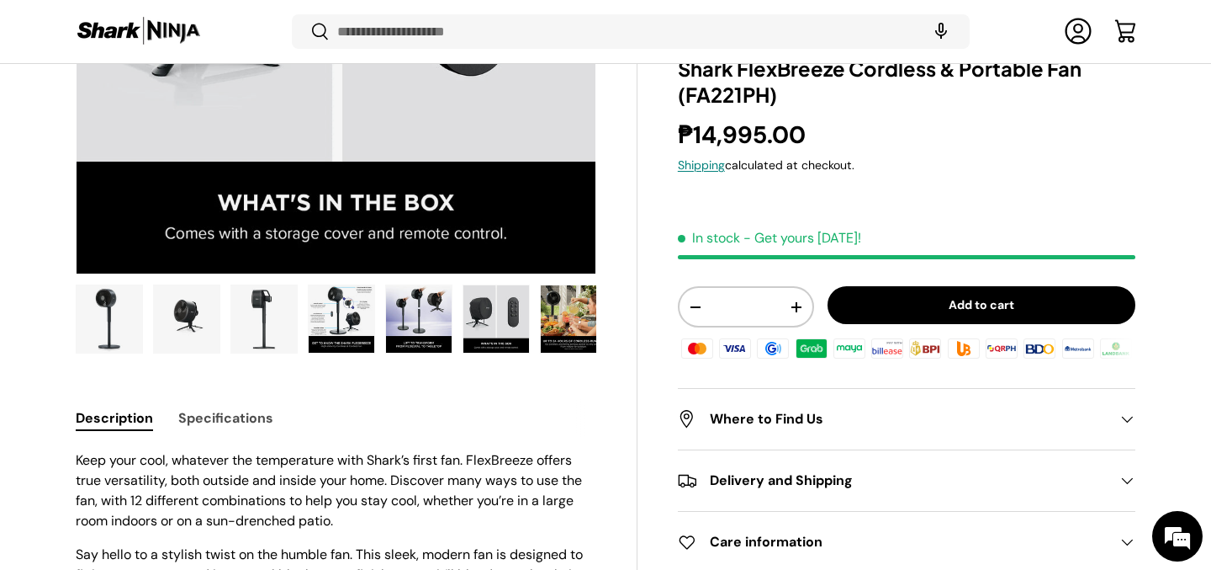
scroll to position [419, 0]
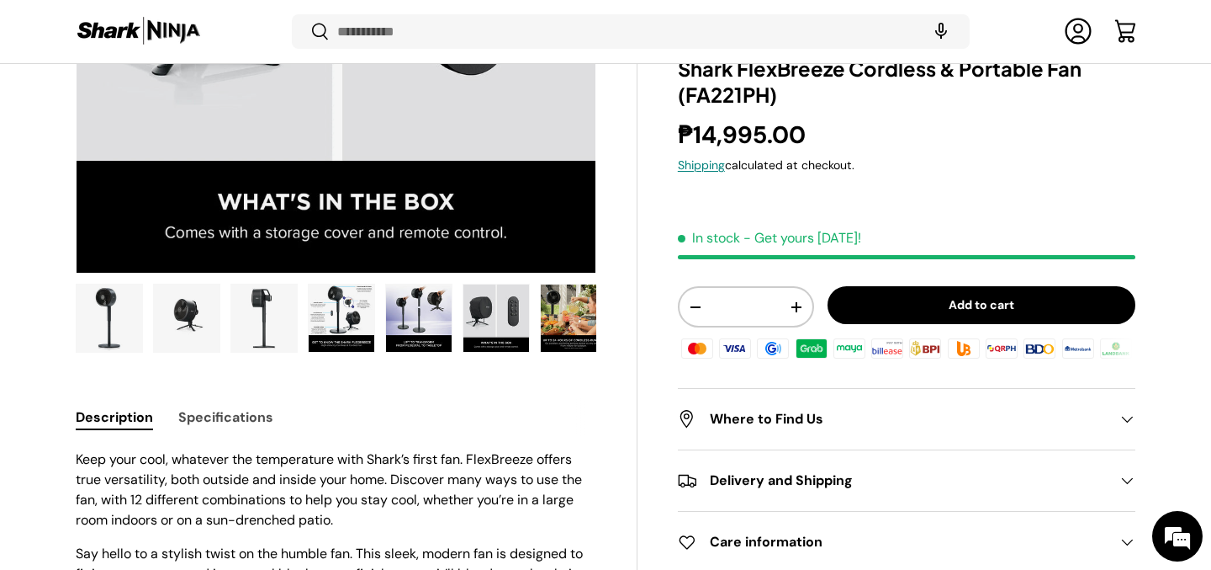
click at [236, 406] on button "Specifications" at bounding box center [225, 417] width 95 height 38
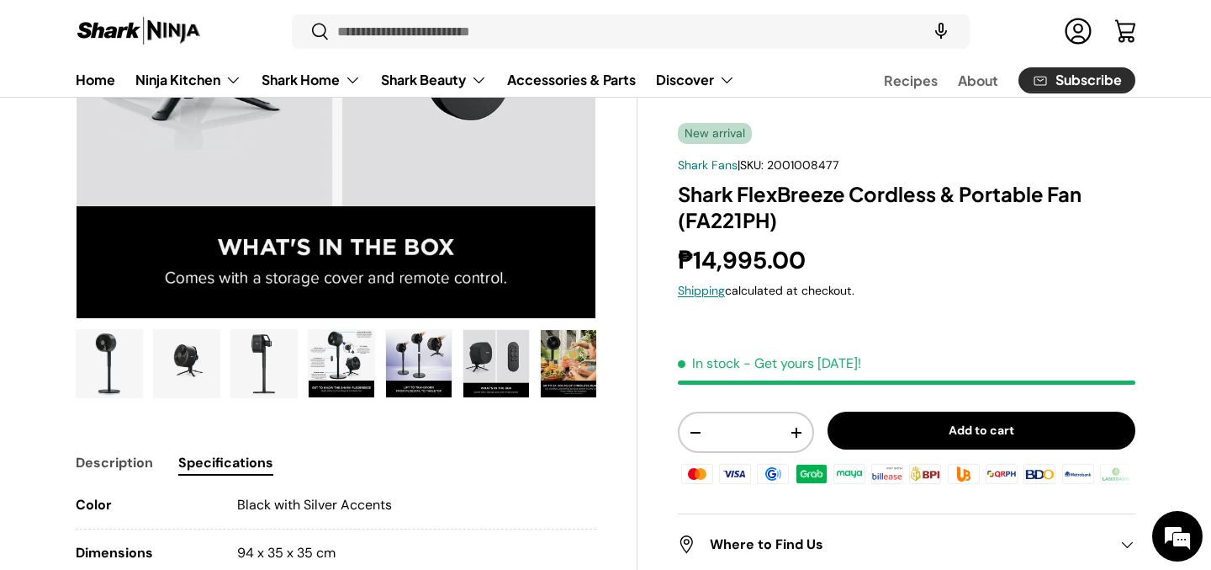
scroll to position [0, 0]
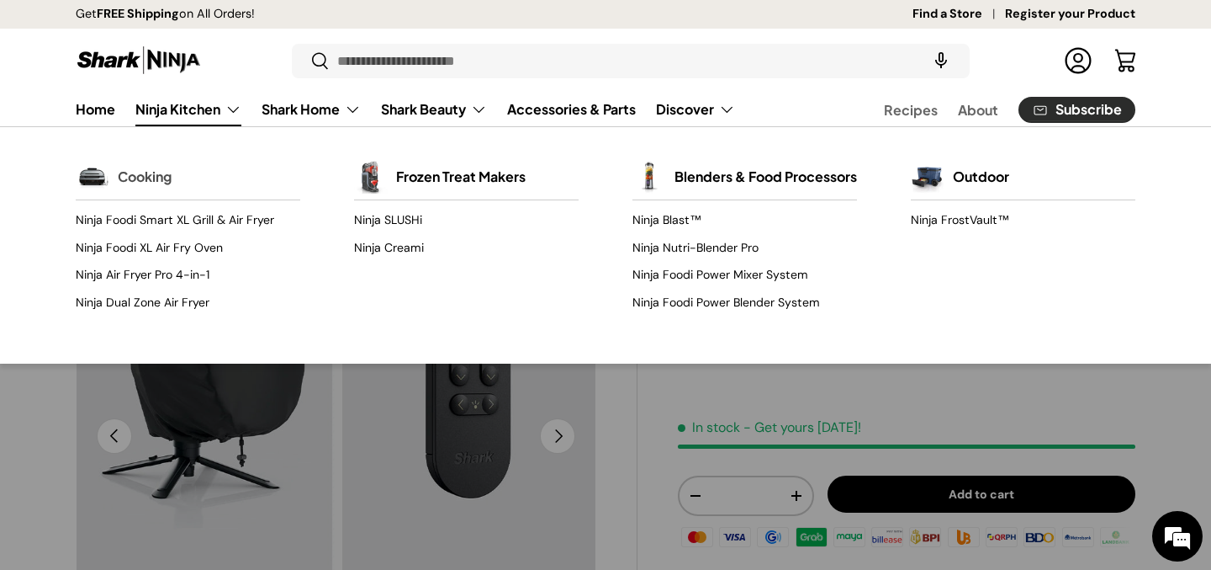
click at [162, 185] on link "Cooking" at bounding box center [145, 176] width 54 height 37
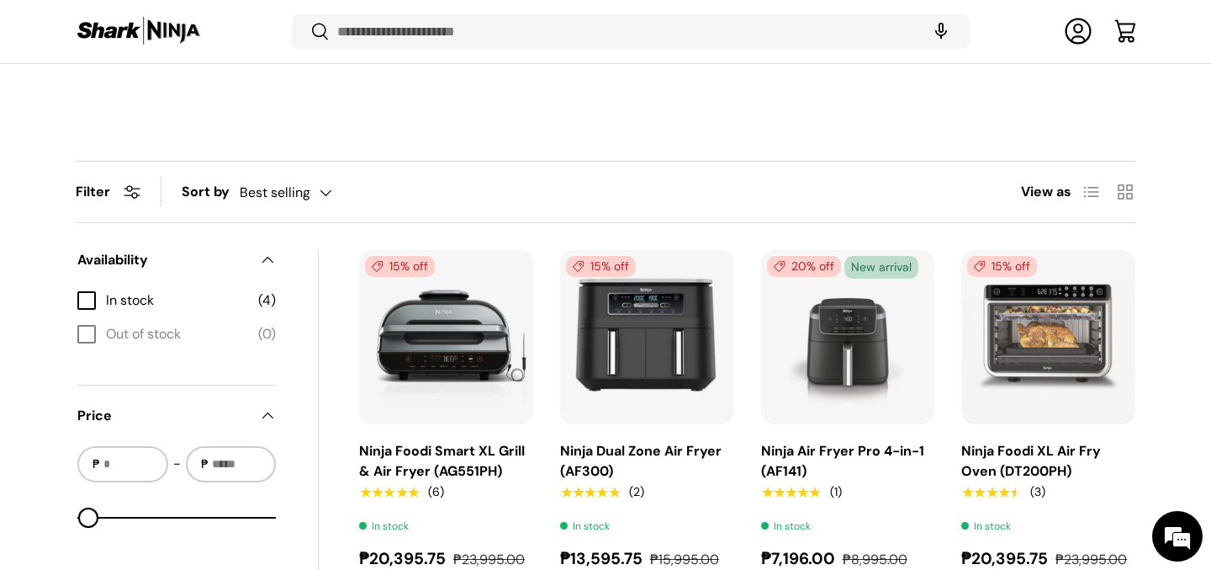
scroll to position [470, 0]
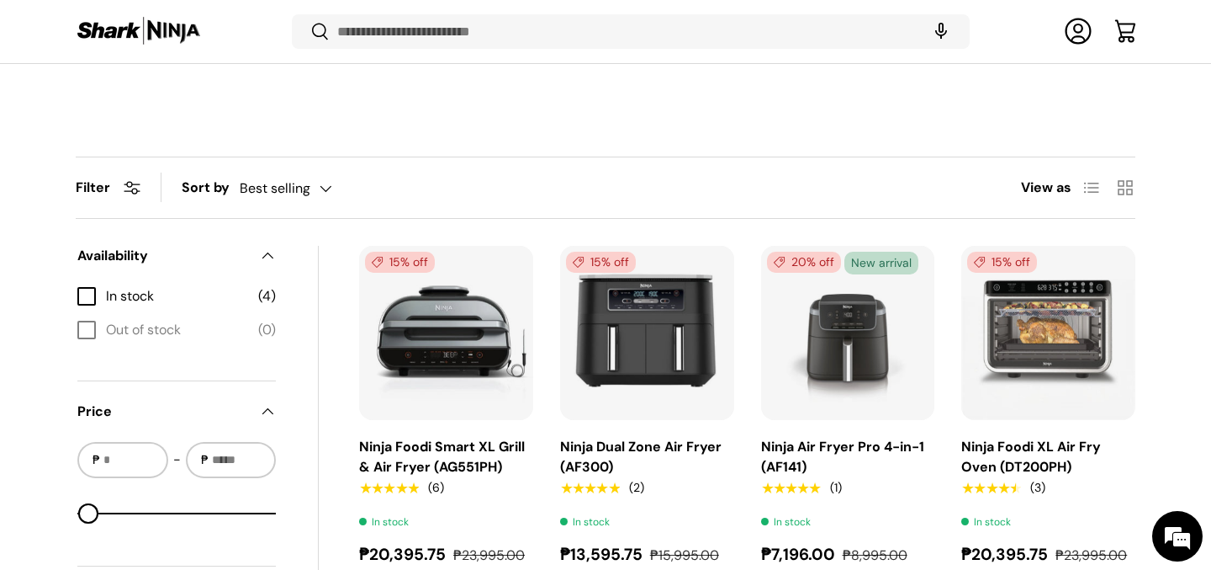
click at [294, 189] on div "Best selling Featured Best selling Alphabetically, A-Z Alphabetically, Z-A Pric…" at bounding box center [303, 187] width 126 height 29
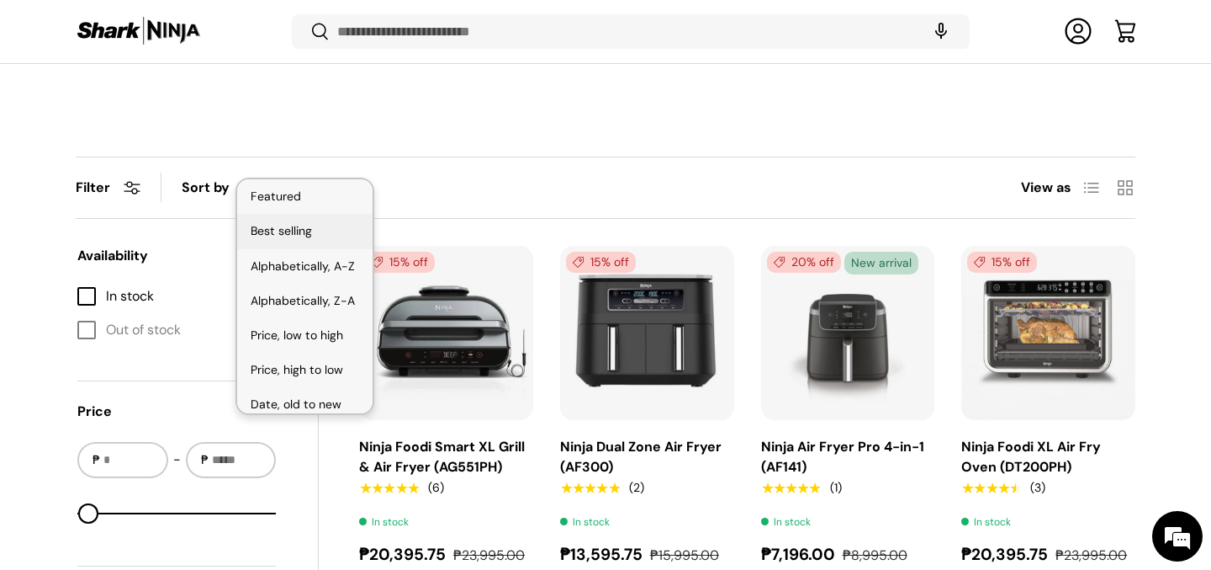
click at [285, 232] on li "Best selling" at bounding box center [304, 231] width 135 height 34
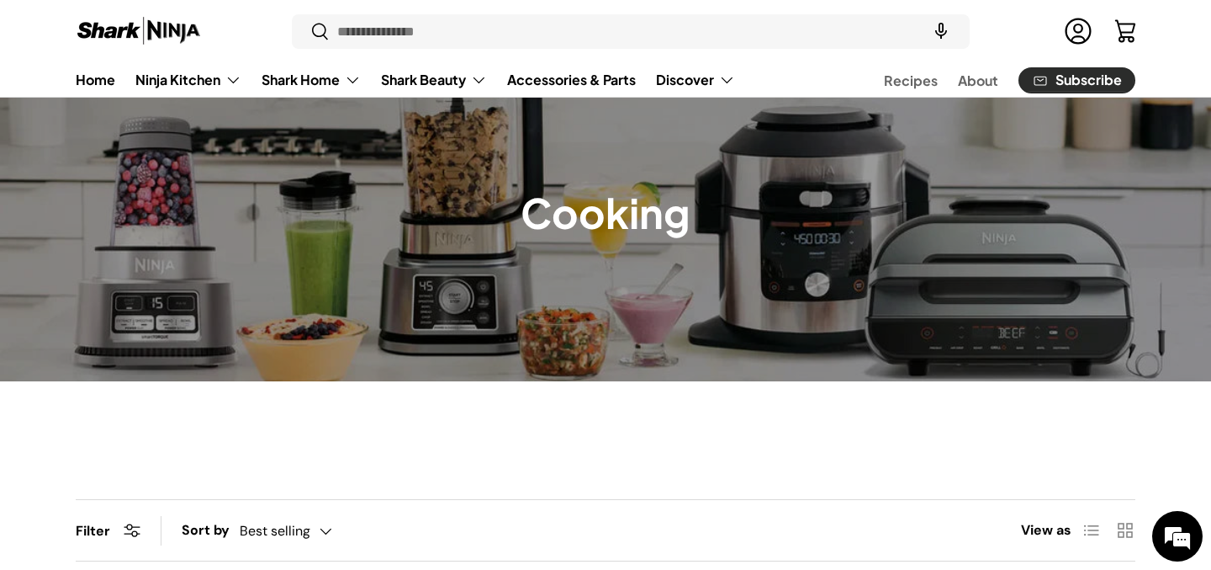
scroll to position [0, 0]
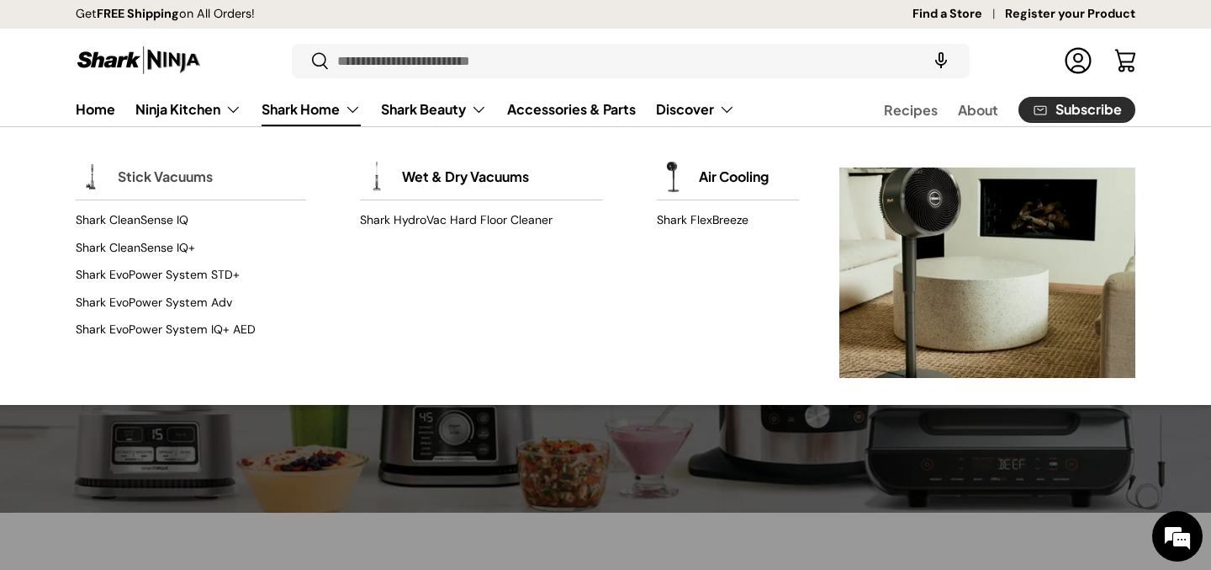
click at [179, 186] on link "Stick Vacuums" at bounding box center [165, 176] width 95 height 37
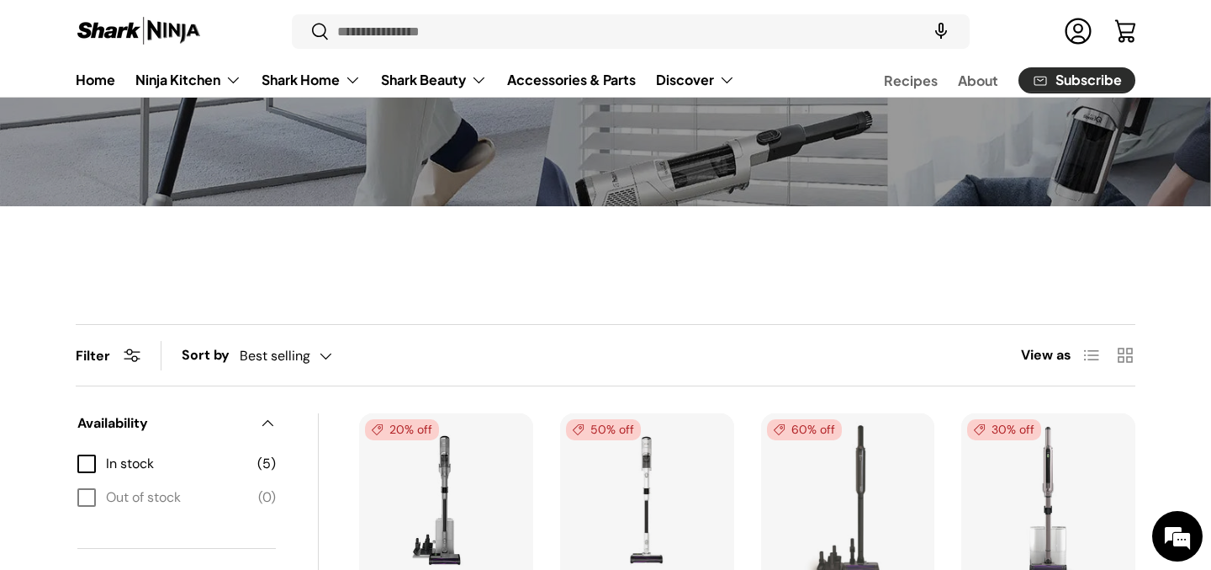
scroll to position [330, 0]
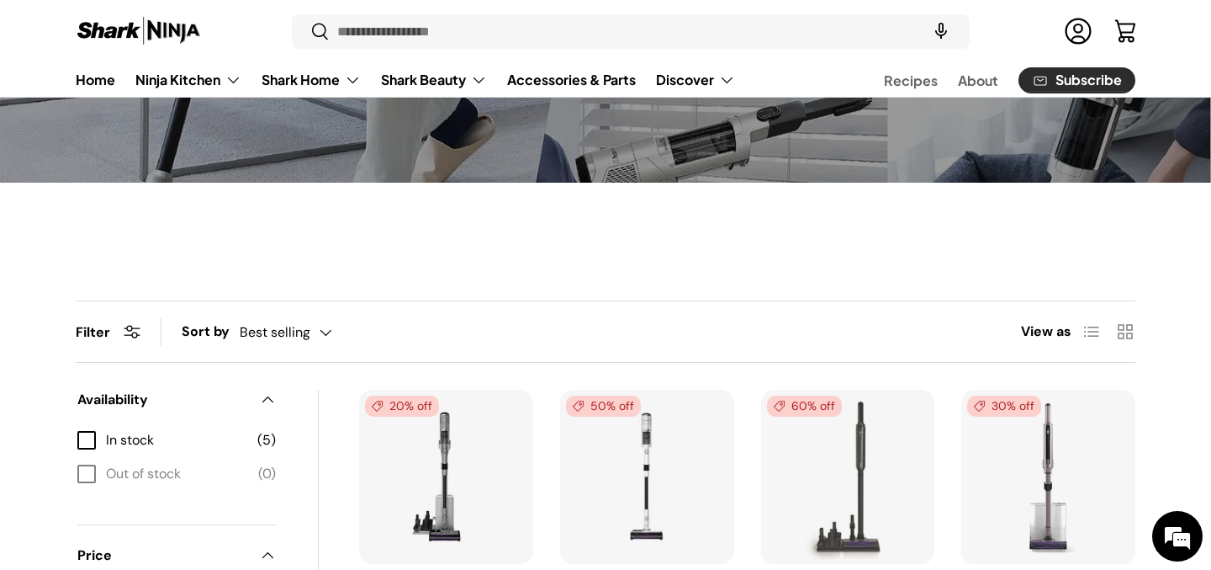
click at [107, 336] on span "Filter" at bounding box center [93, 332] width 34 height 18
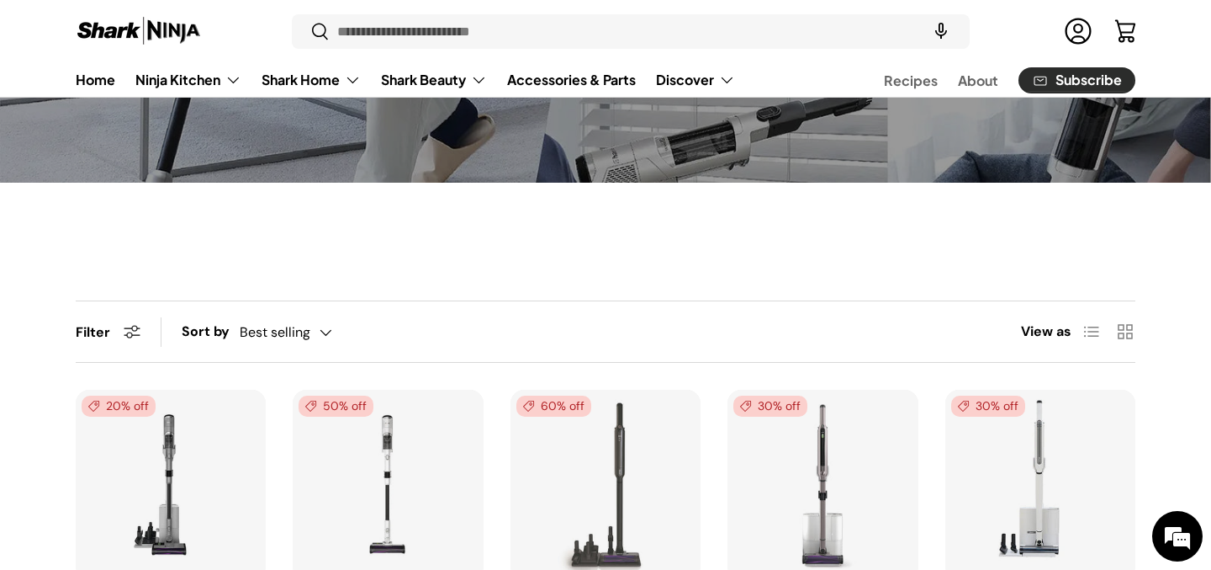
click at [119, 336] on button "Filter Filter & Sort" at bounding box center [108, 332] width 65 height 18
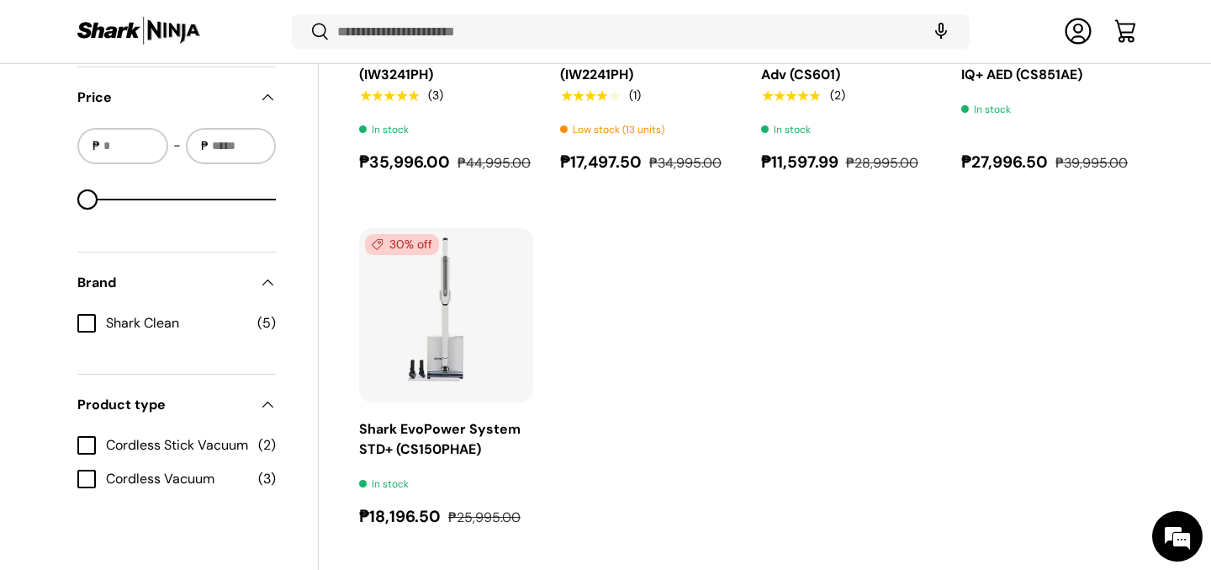
scroll to position [877, 0]
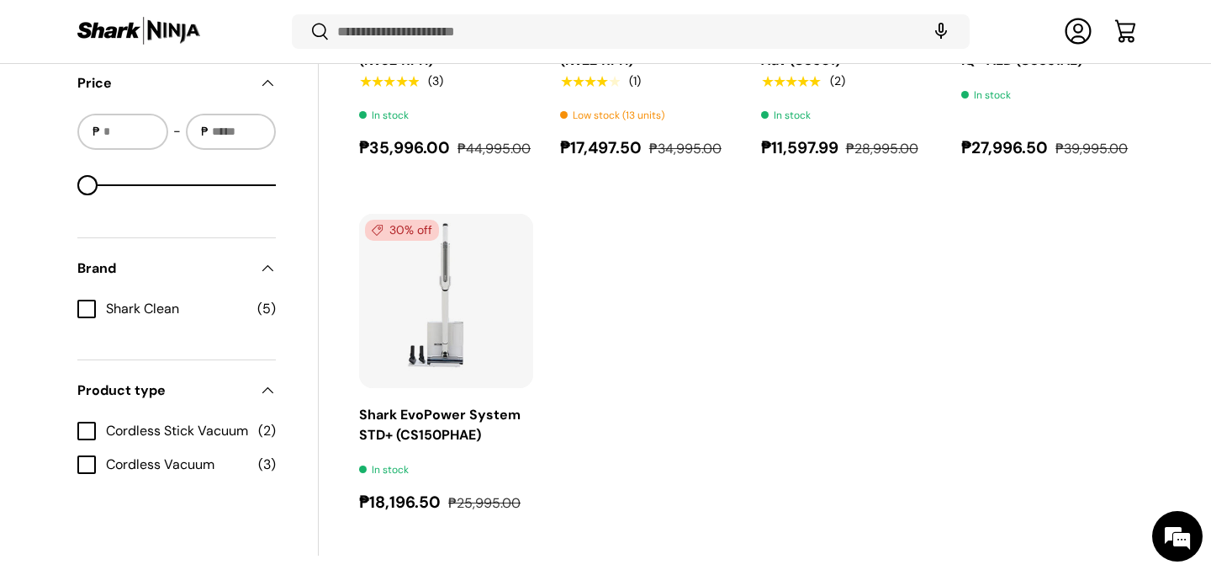
click at [83, 313] on label "Shark Clean (5)" at bounding box center [176, 309] width 199 height 20
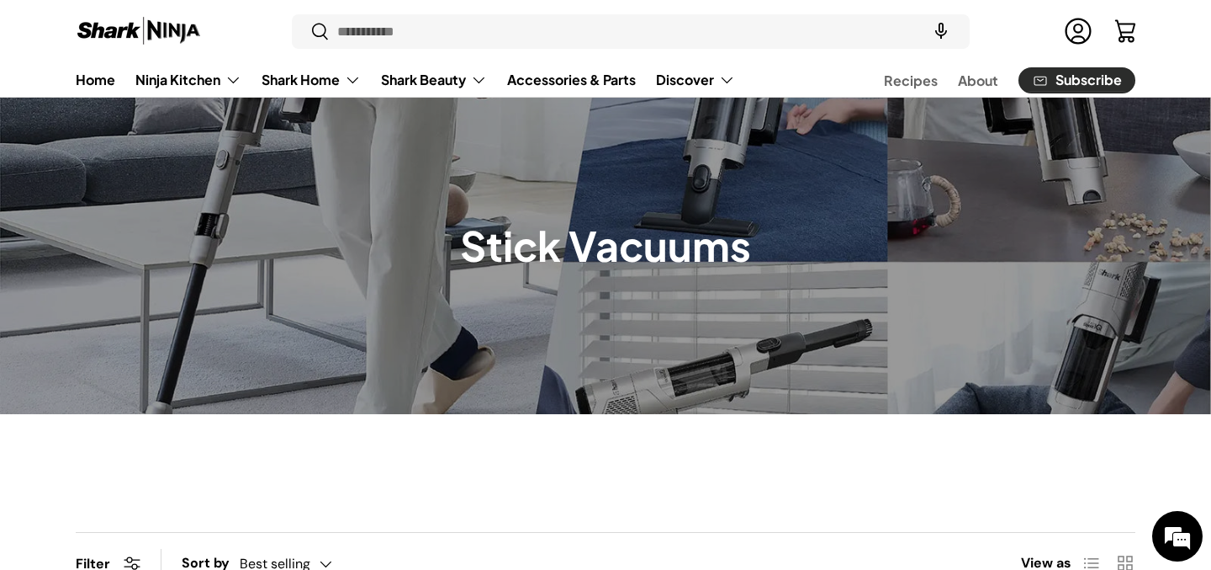
scroll to position [92, 0]
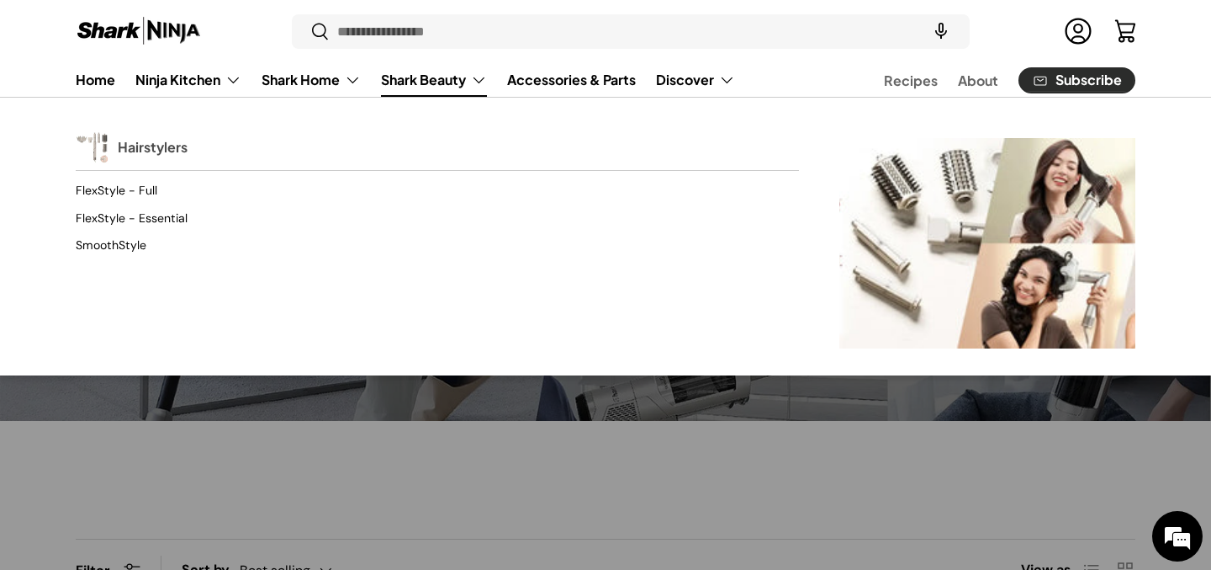
click at [159, 150] on link "Hairstylers" at bounding box center [153, 147] width 70 height 37
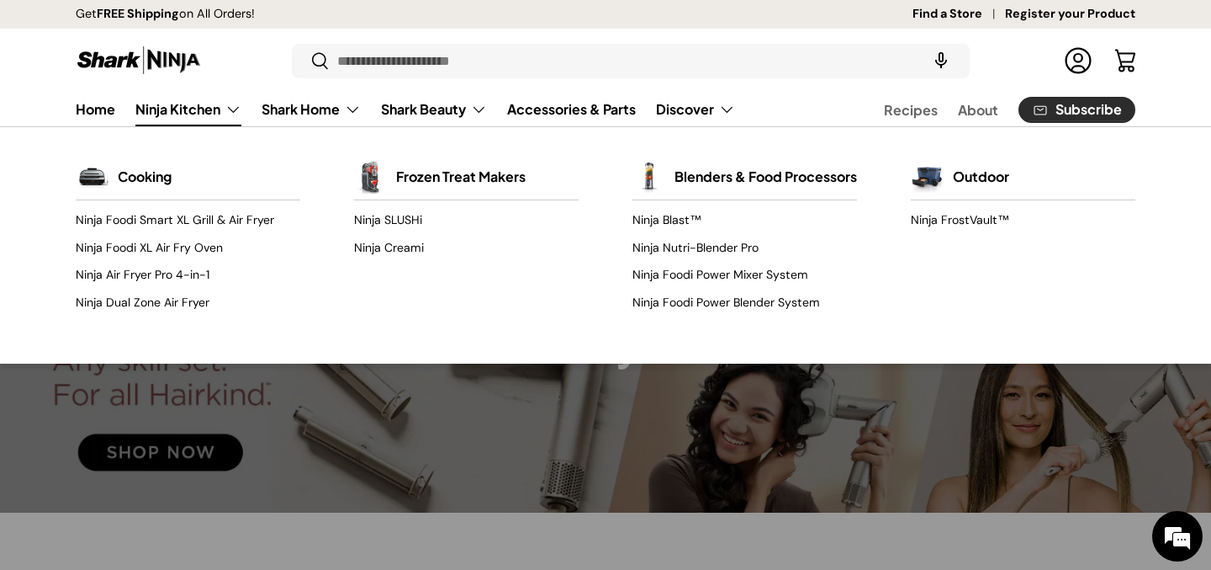
click at [203, 113] on link "Ninja Kitchen" at bounding box center [188, 110] width 106 height 34
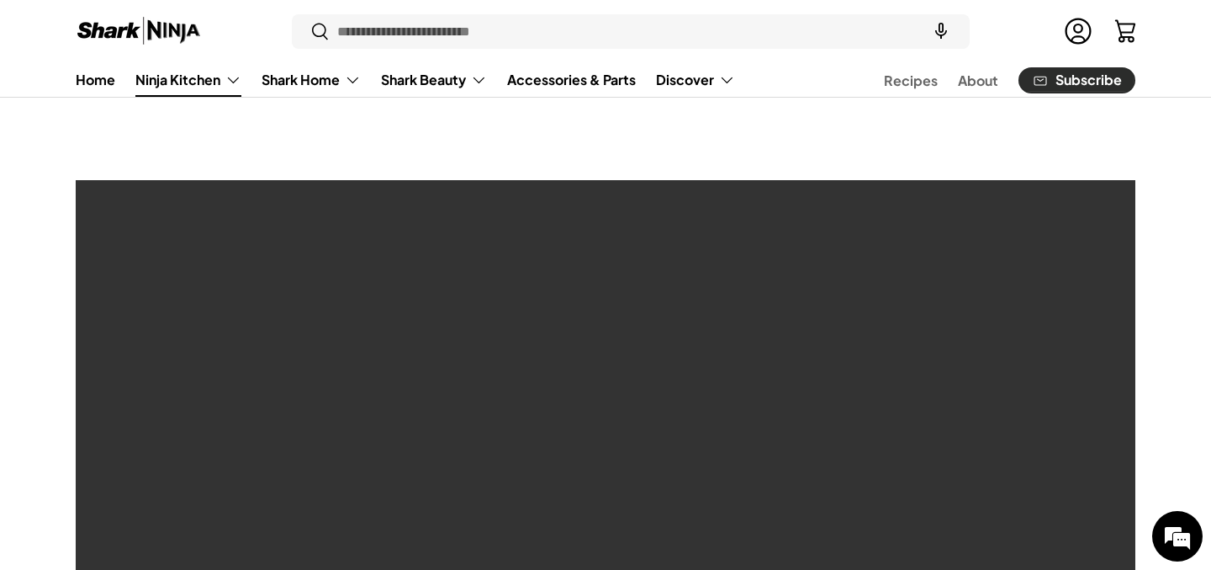
scroll to position [729, 0]
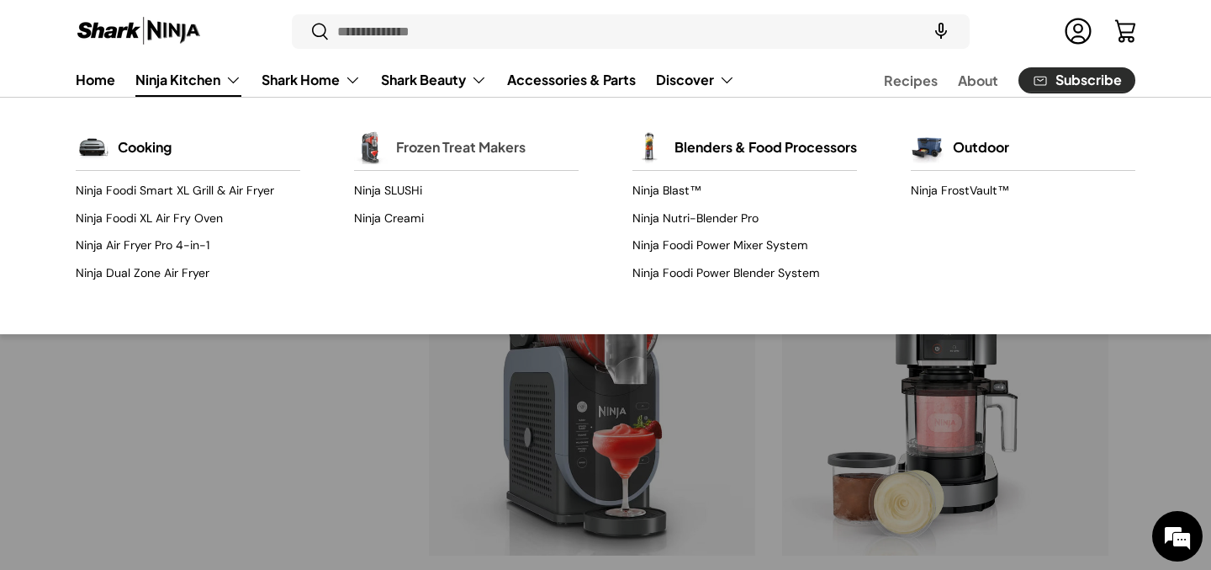
click at [384, 142] on img "Primary" at bounding box center [371, 147] width 34 height 34
click at [411, 134] on link "Frozen Treat Makers" at bounding box center [461, 147] width 130 height 37
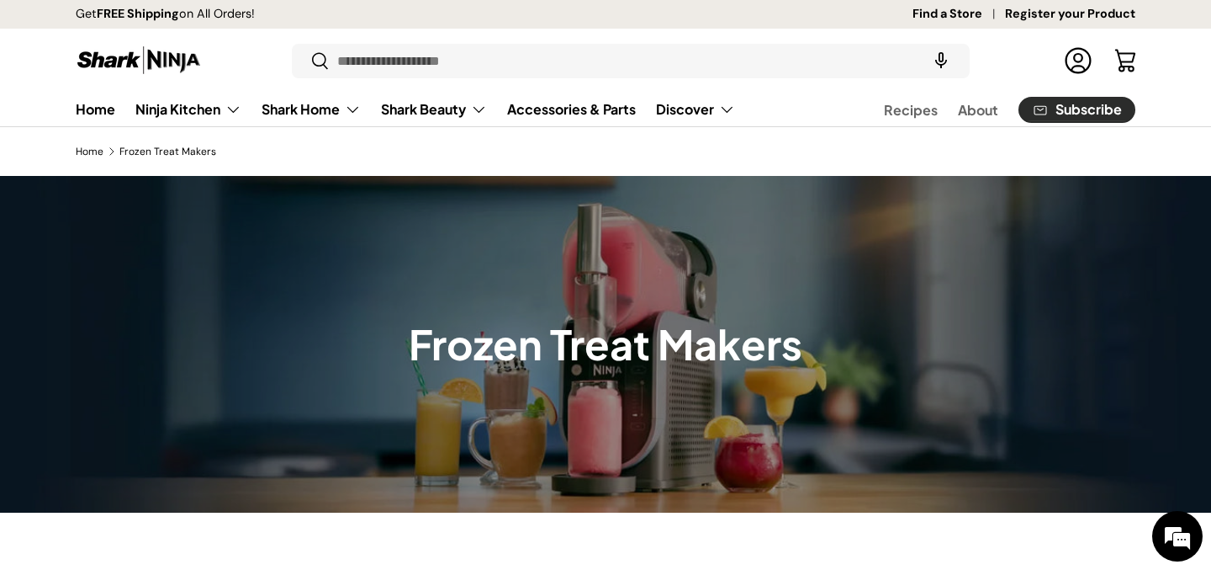
click at [418, 442] on div at bounding box center [605, 344] width 1211 height 336
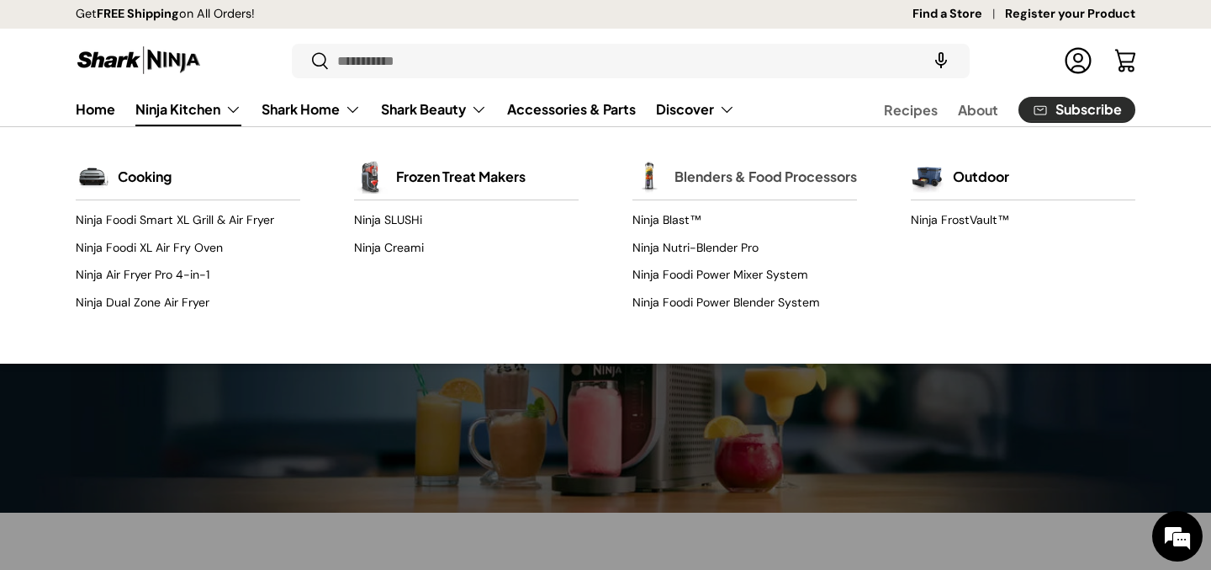
click at [690, 193] on link "Blenders & Food Processors" at bounding box center [766, 176] width 183 height 37
